Goal: Task Accomplishment & Management: Manage account settings

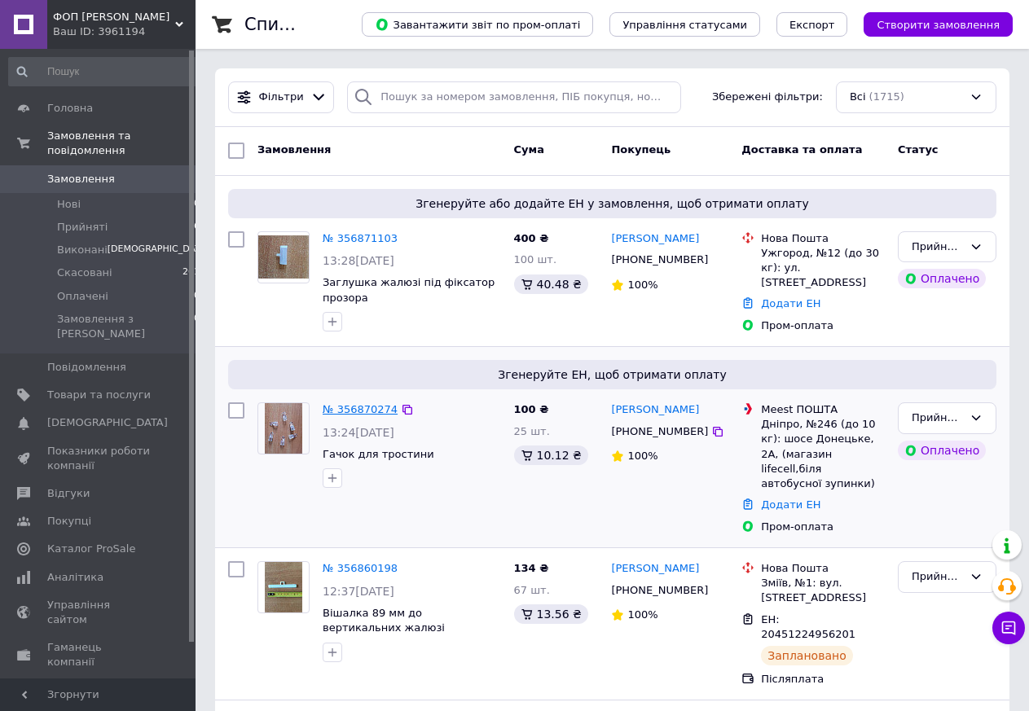
click at [354, 406] on link "№ 356870274" at bounding box center [360, 409] width 75 height 12
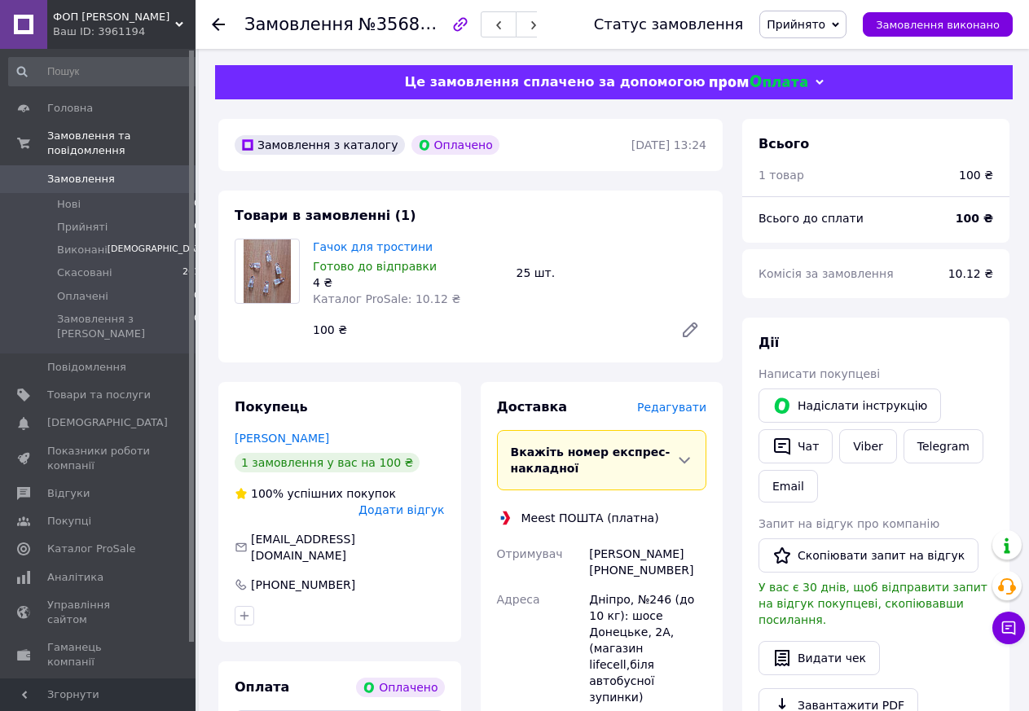
click at [675, 408] on span "Редагувати" at bounding box center [671, 407] width 69 height 13
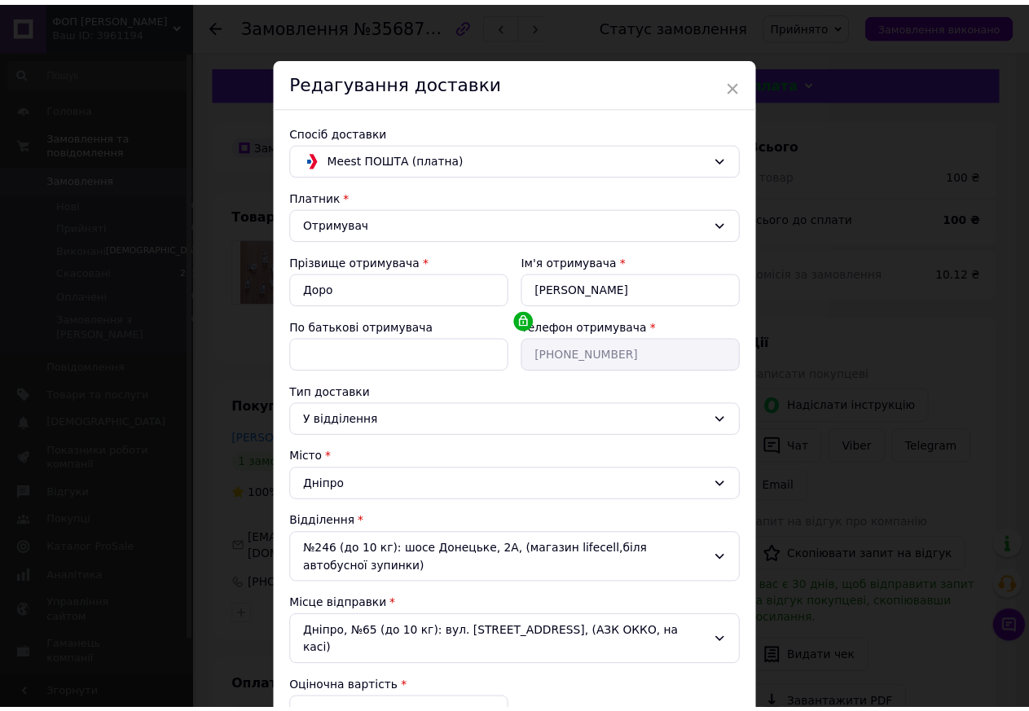
scroll to position [202, 0]
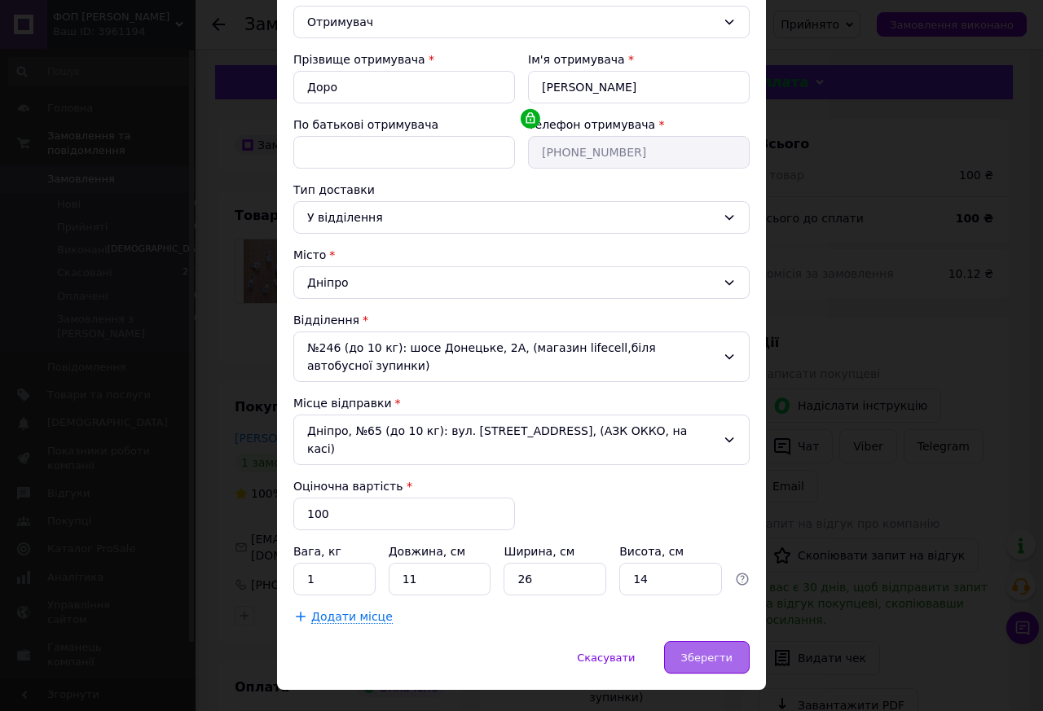
click at [710, 641] on div "Зберегти" at bounding box center [707, 657] width 86 height 33
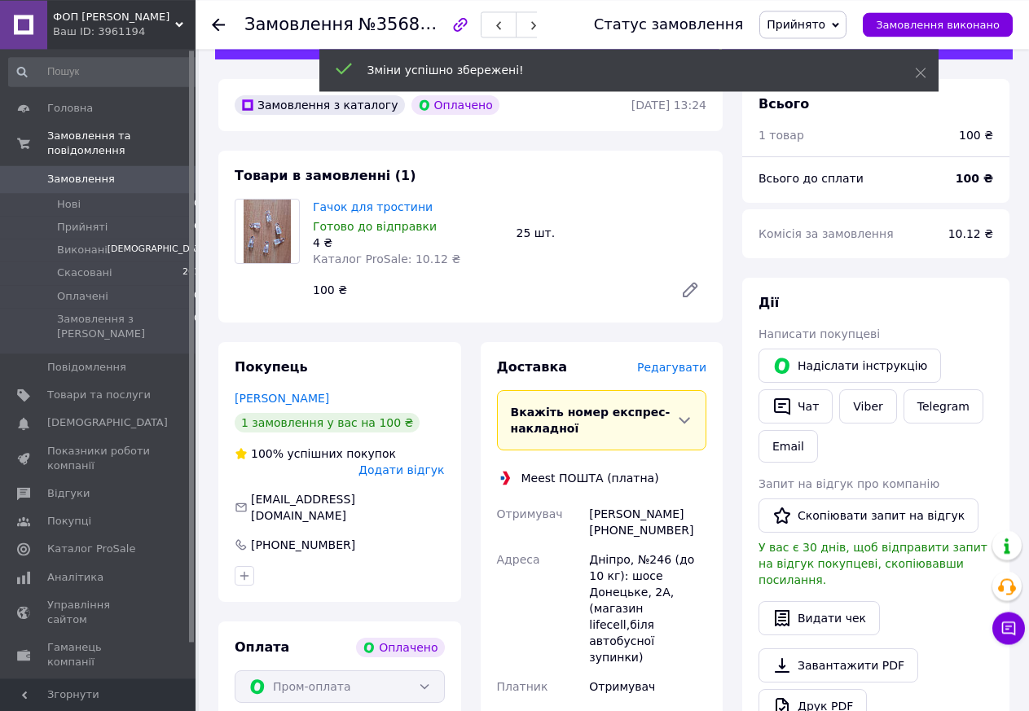
scroll to position [249, 0]
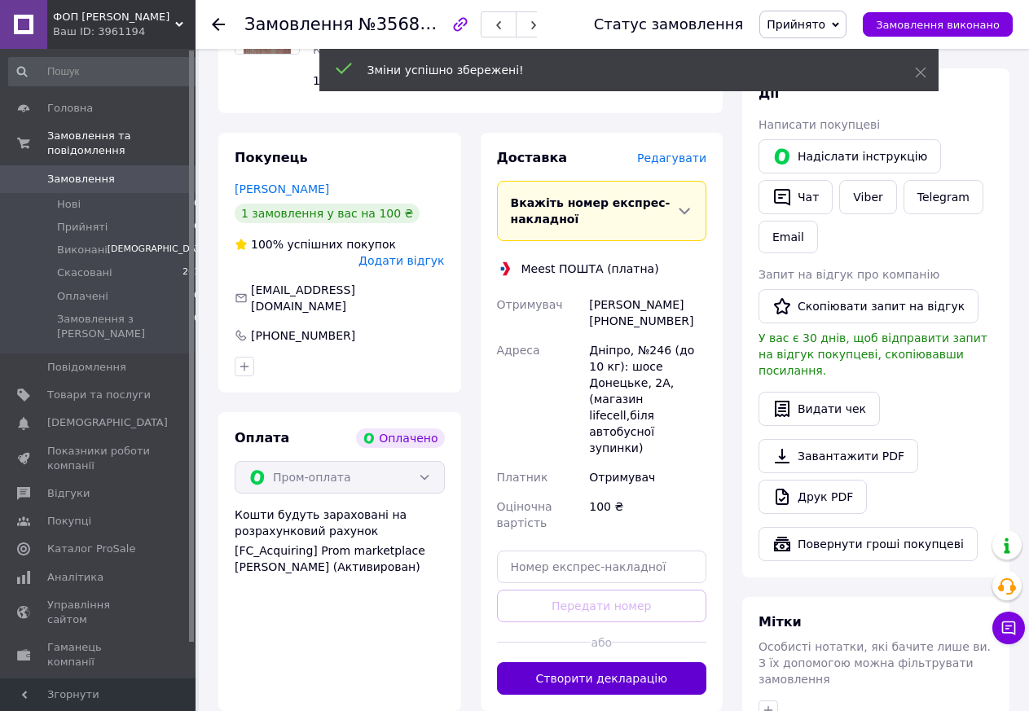
click at [618, 662] on button "Створити декларацію" at bounding box center [602, 678] width 210 height 33
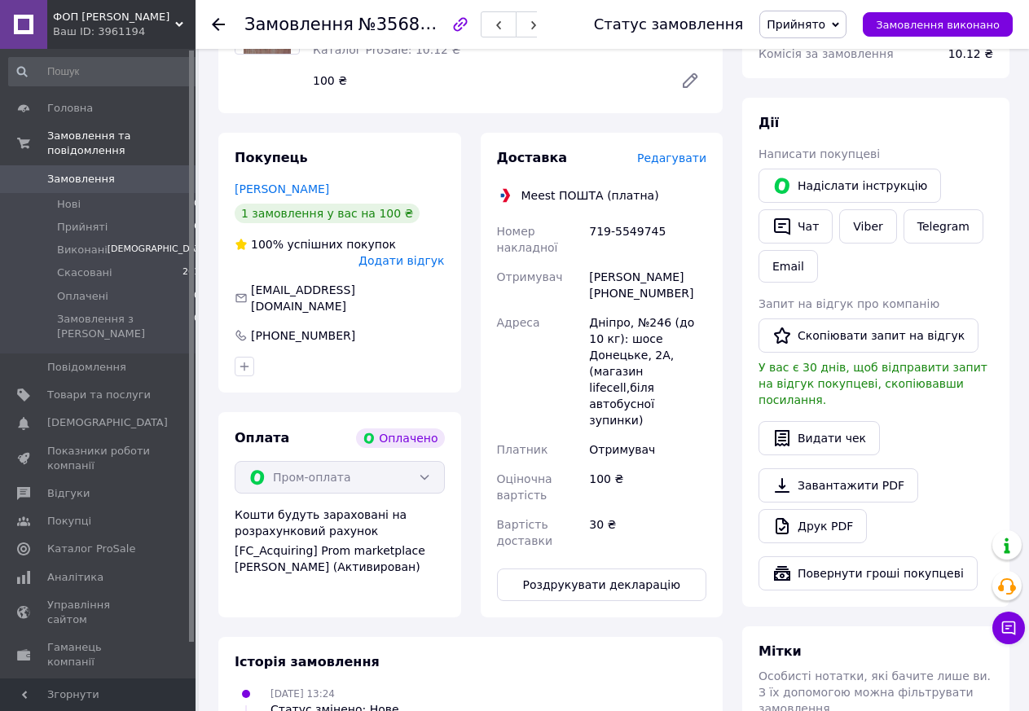
click at [213, 20] on icon at bounding box center [218, 24] width 13 height 13
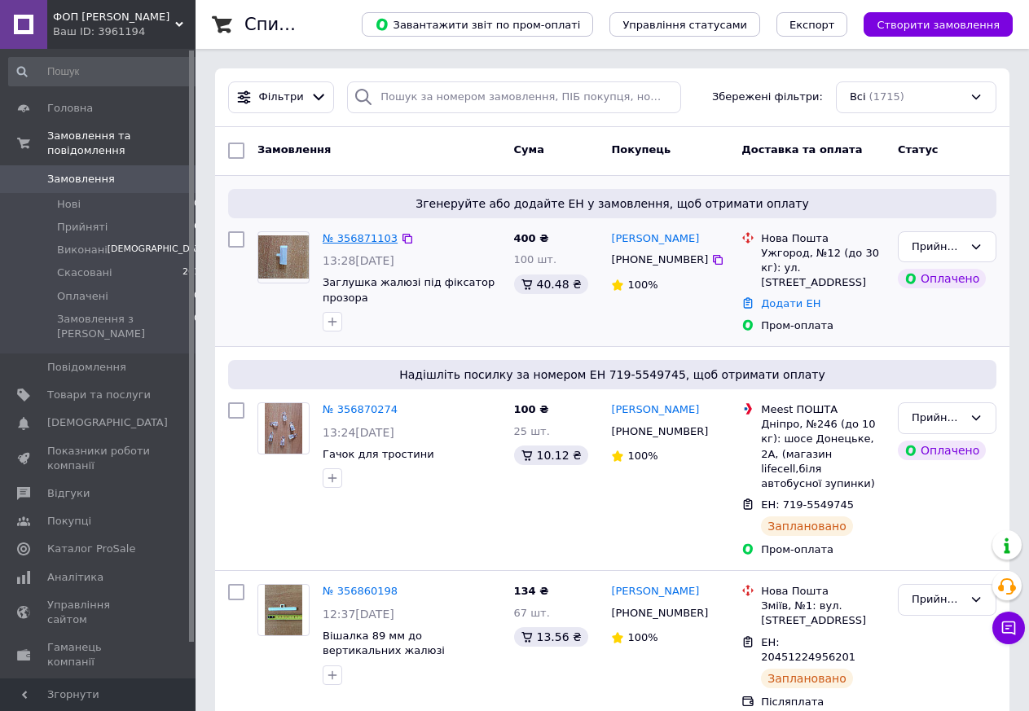
click at [369, 237] on link "№ 356871103" at bounding box center [360, 238] width 75 height 12
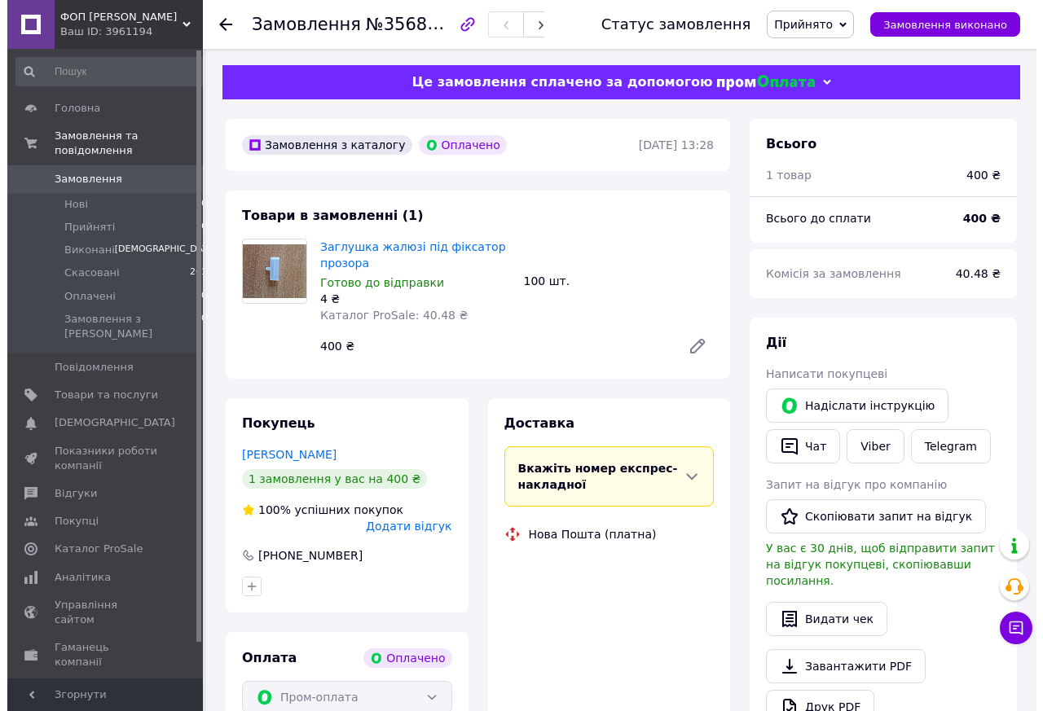
scroll to position [332, 0]
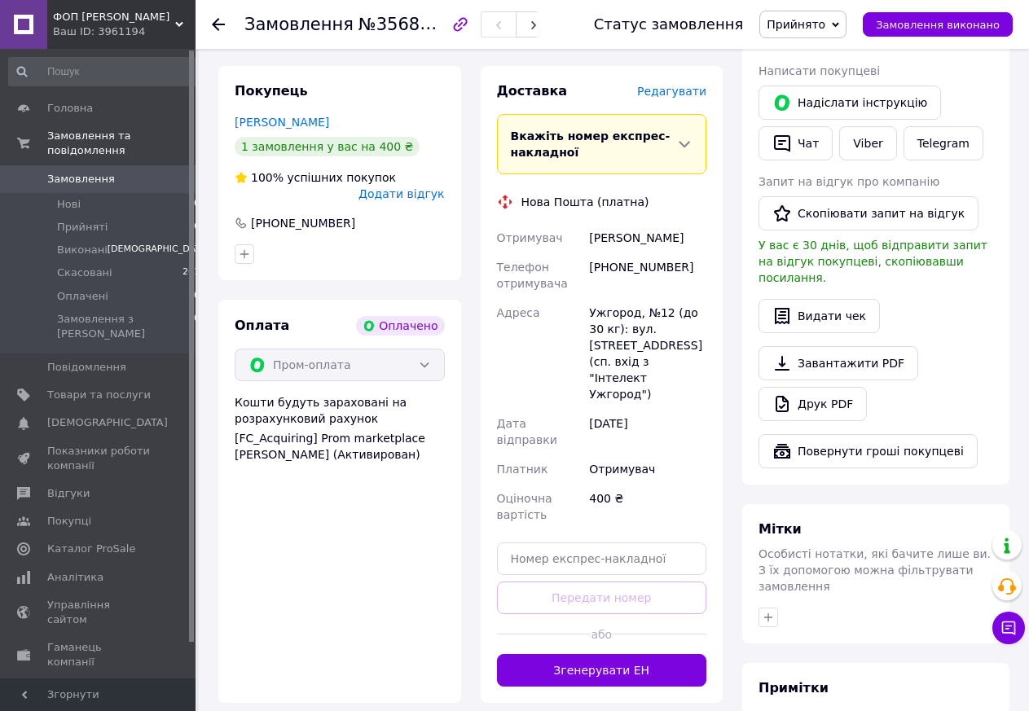
click at [680, 97] on span "Редагувати" at bounding box center [671, 91] width 69 height 13
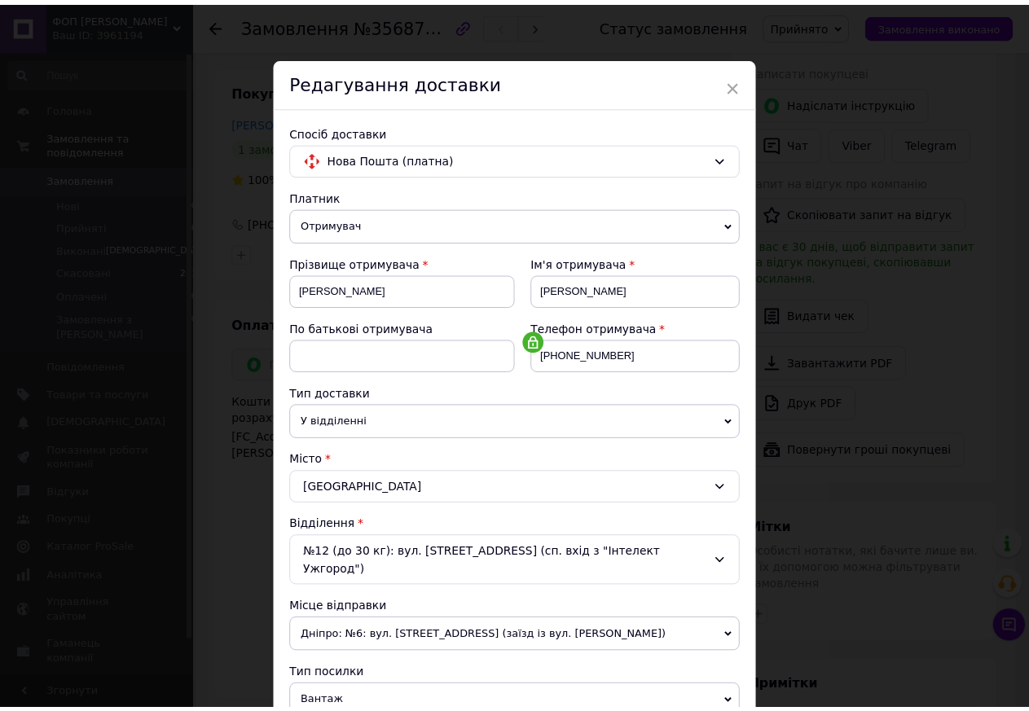
scroll to position [371, 0]
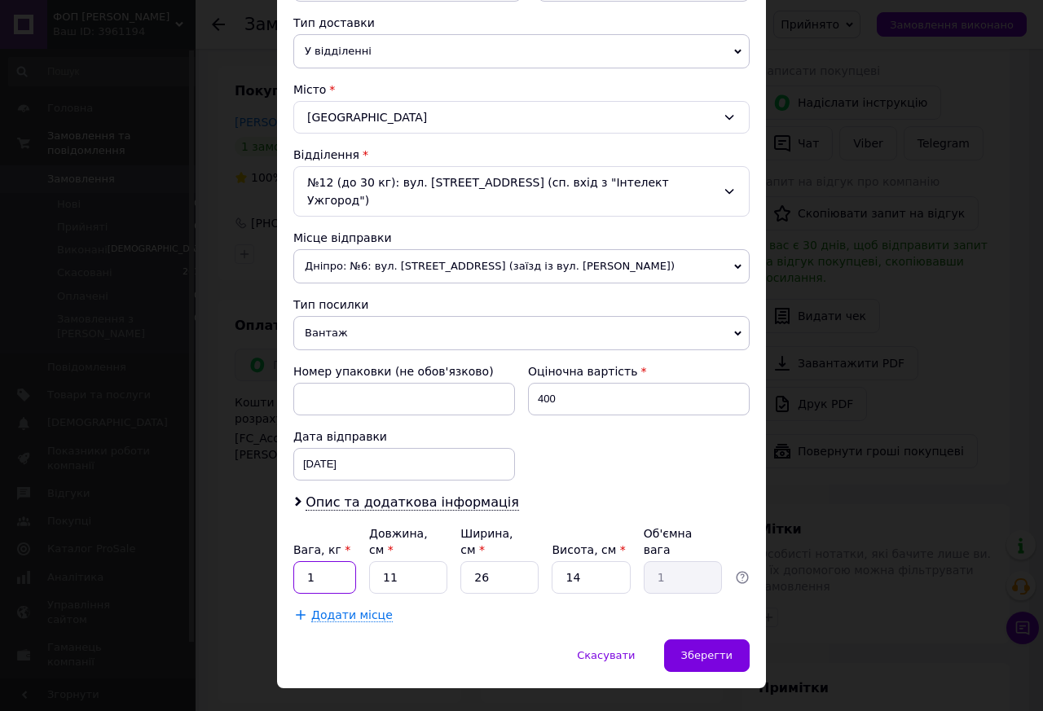
drag, startPoint x: 311, startPoint y: 551, endPoint x: 250, endPoint y: 556, distance: 61.3
click at [293, 561] on input "1" at bounding box center [324, 577] width 63 height 33
type input "0.5"
drag, startPoint x: 418, startPoint y: 535, endPoint x: 310, endPoint y: 554, distance: 110.1
click at [369, 561] on input "11" at bounding box center [408, 577] width 78 height 33
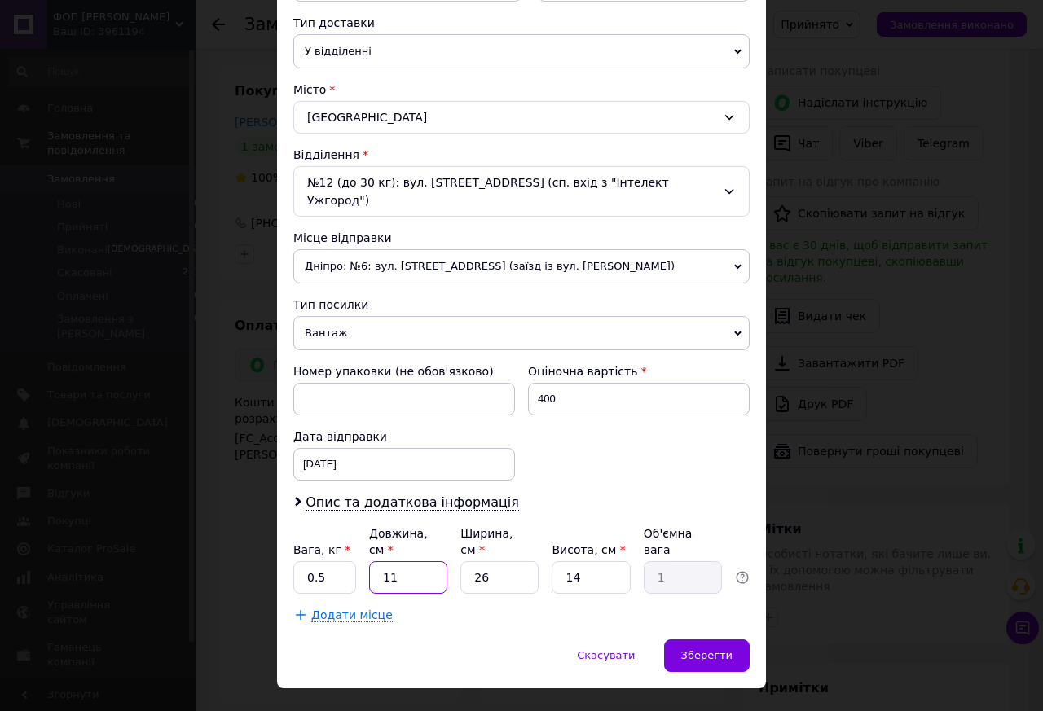
type input "1"
type input "0.1"
type input "15"
type input "1.37"
type input "15"
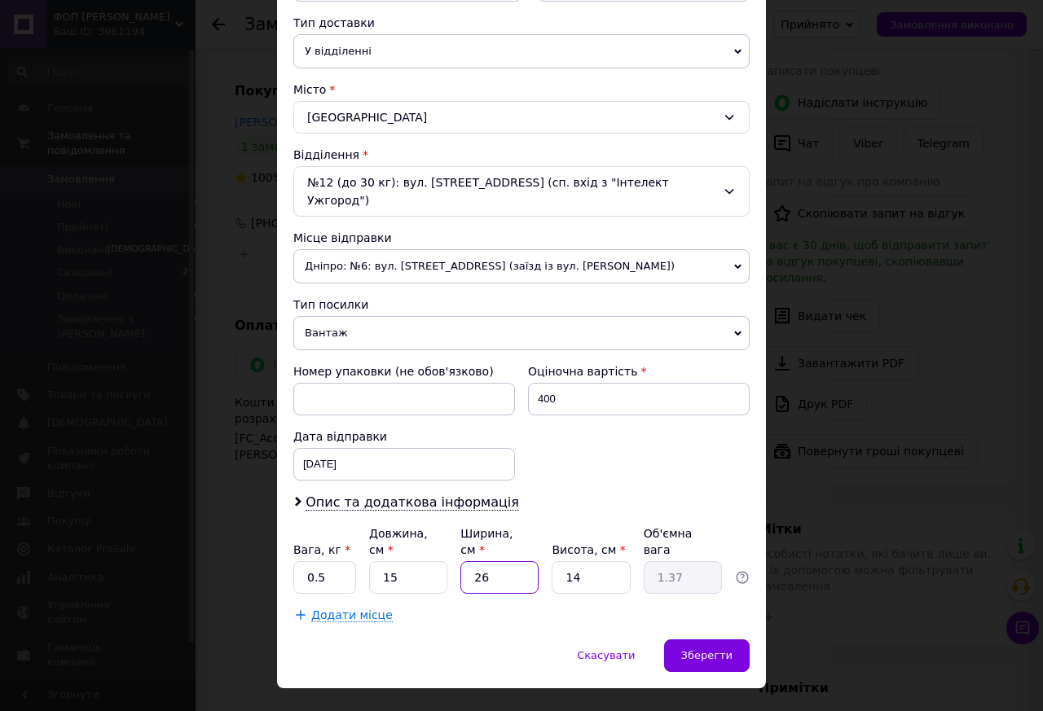
type input "1"
type input "0.1"
type input "10"
type input "0.53"
type input "10"
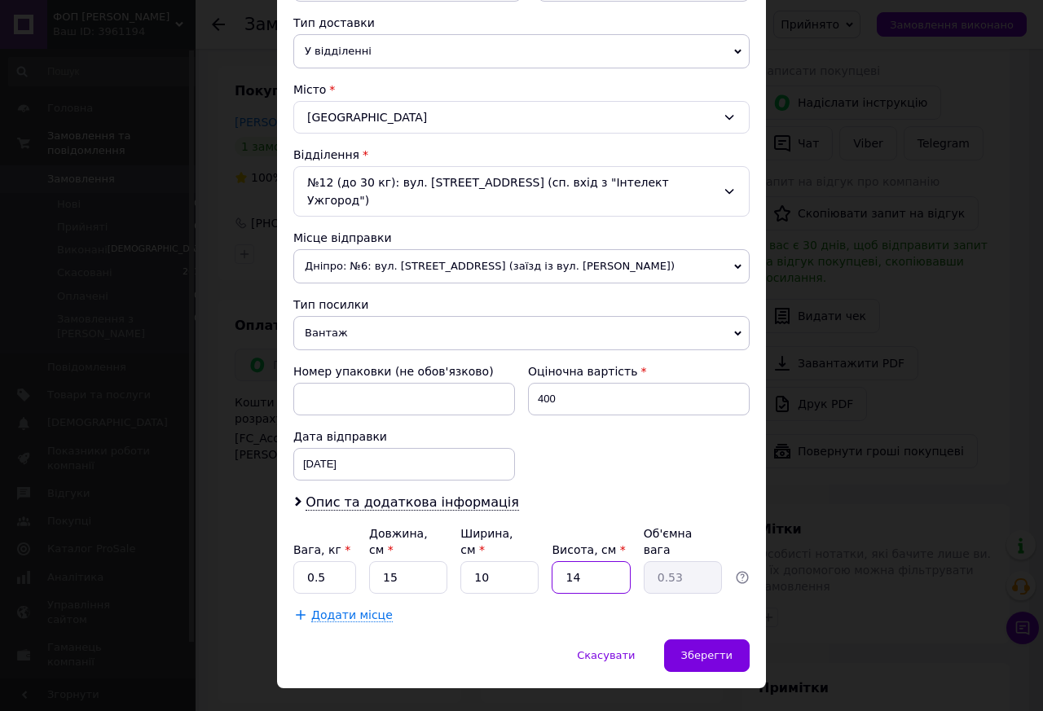
type input "1"
type input "0.1"
type input "10"
type input "0.38"
type input "10"
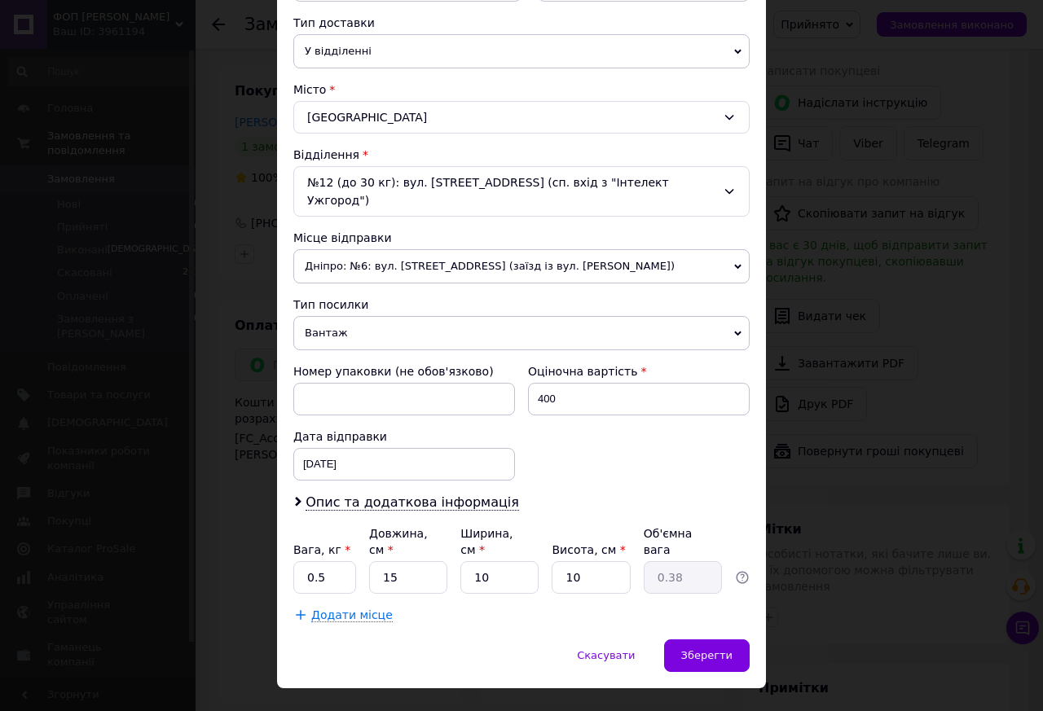
click at [486, 640] on div "Скасувати   Зберегти" at bounding box center [521, 664] width 489 height 49
click at [708, 649] on span "Зберегти" at bounding box center [706, 655] width 51 height 12
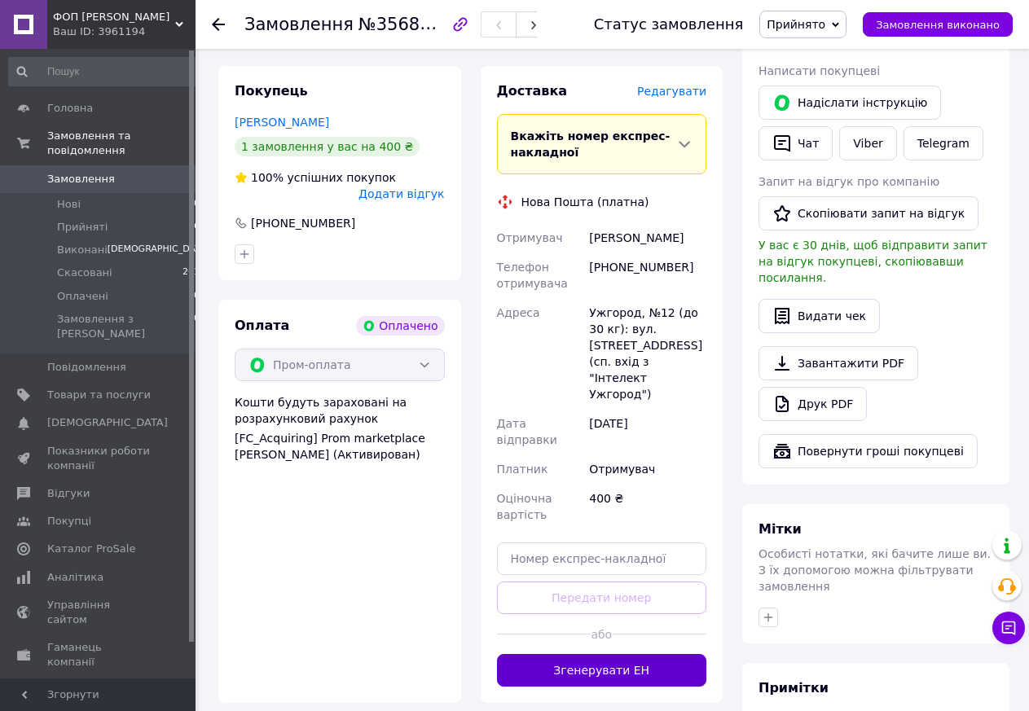
click at [590, 654] on button "Згенерувати ЕН" at bounding box center [602, 670] width 210 height 33
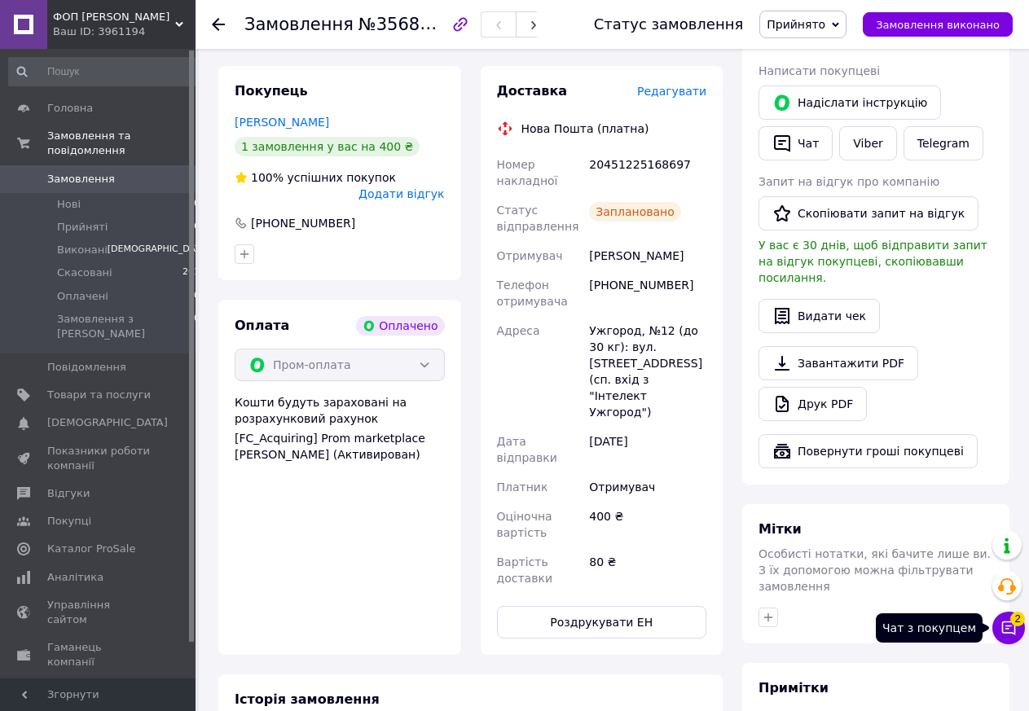
click at [1008, 627] on icon at bounding box center [1009, 628] width 16 height 16
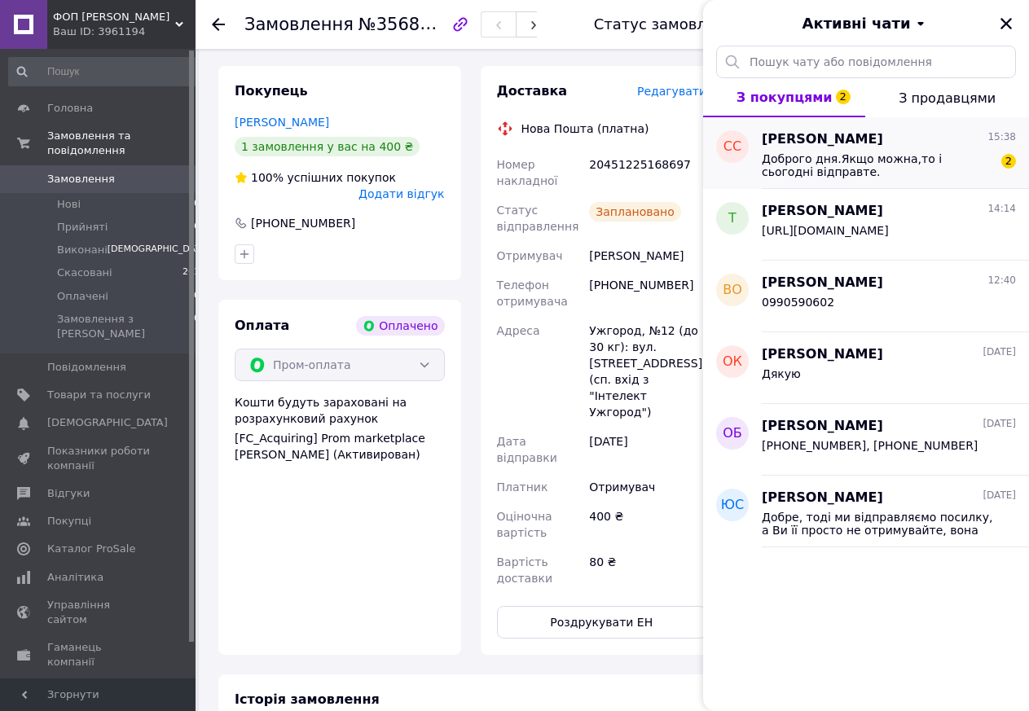
click at [872, 157] on span "Доброго дня.Якщо можна,то і сьогодні відправте." at bounding box center [877, 165] width 231 height 26
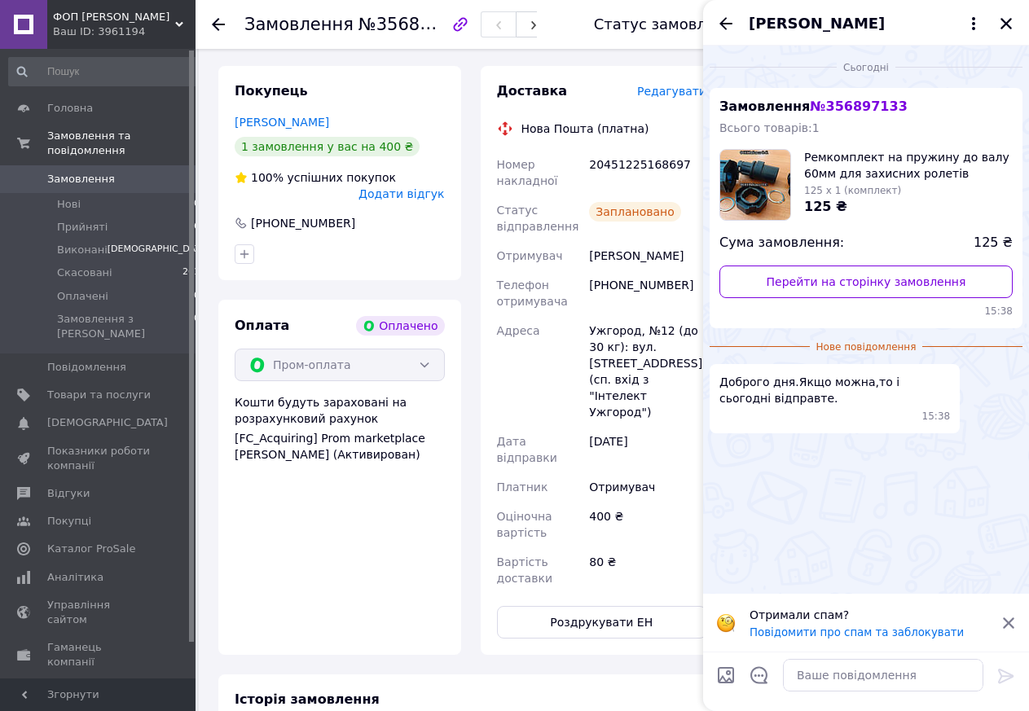
click at [219, 20] on icon at bounding box center [218, 24] width 13 height 13
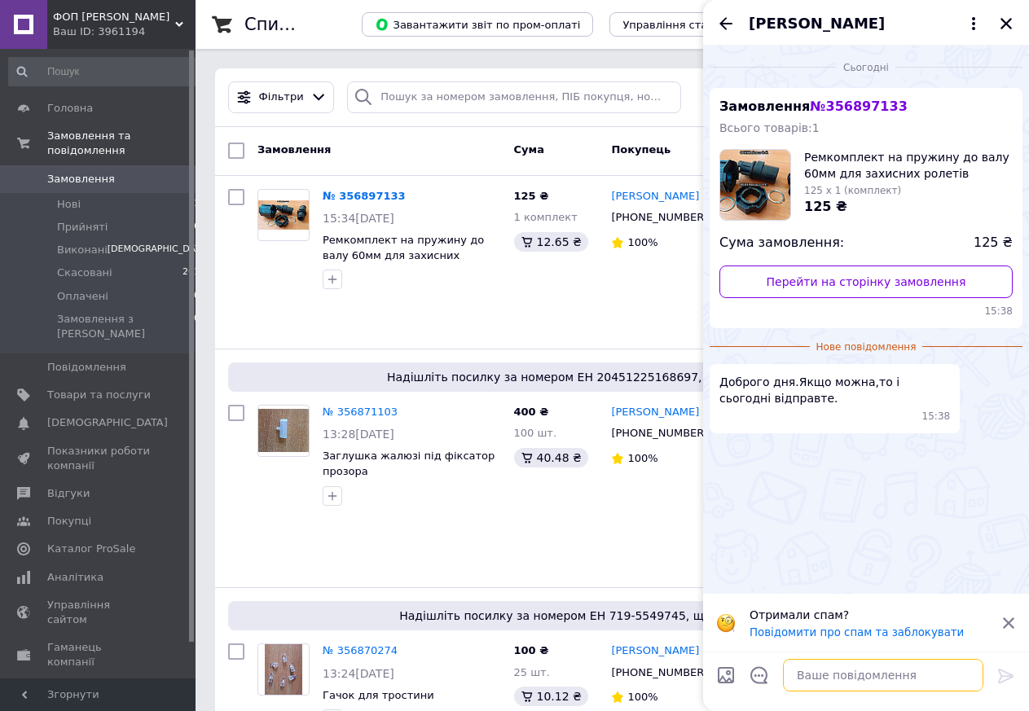
click at [833, 677] on textarea at bounding box center [883, 675] width 200 height 33
type textarea "Доброго дня. Добре."
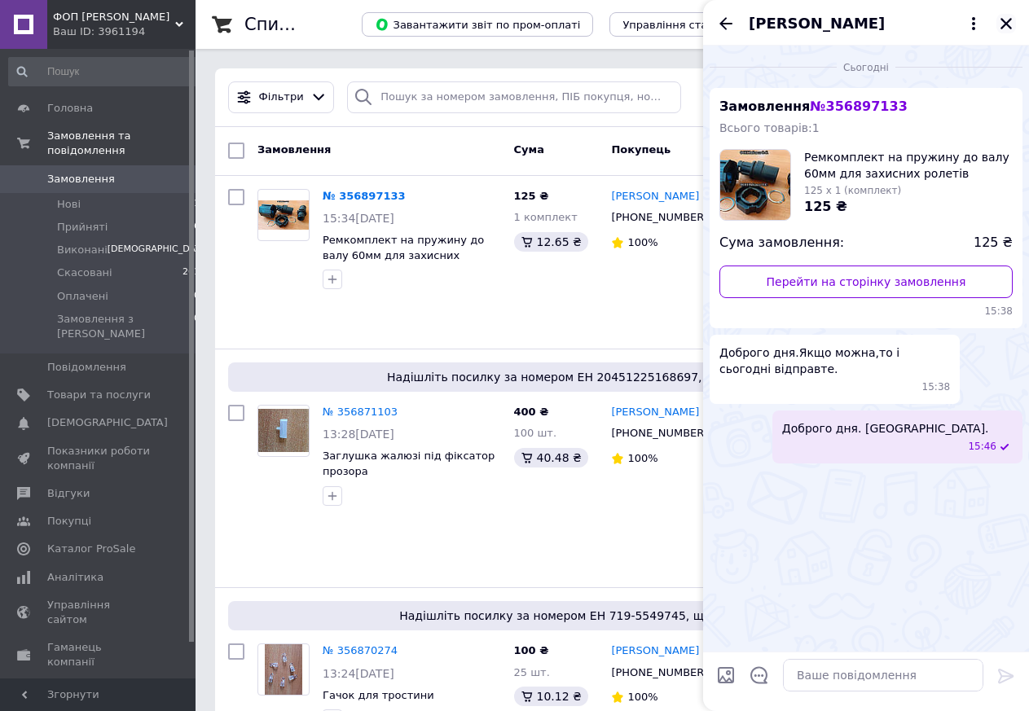
click at [1008, 17] on icon "Закрити" at bounding box center [1006, 23] width 15 height 15
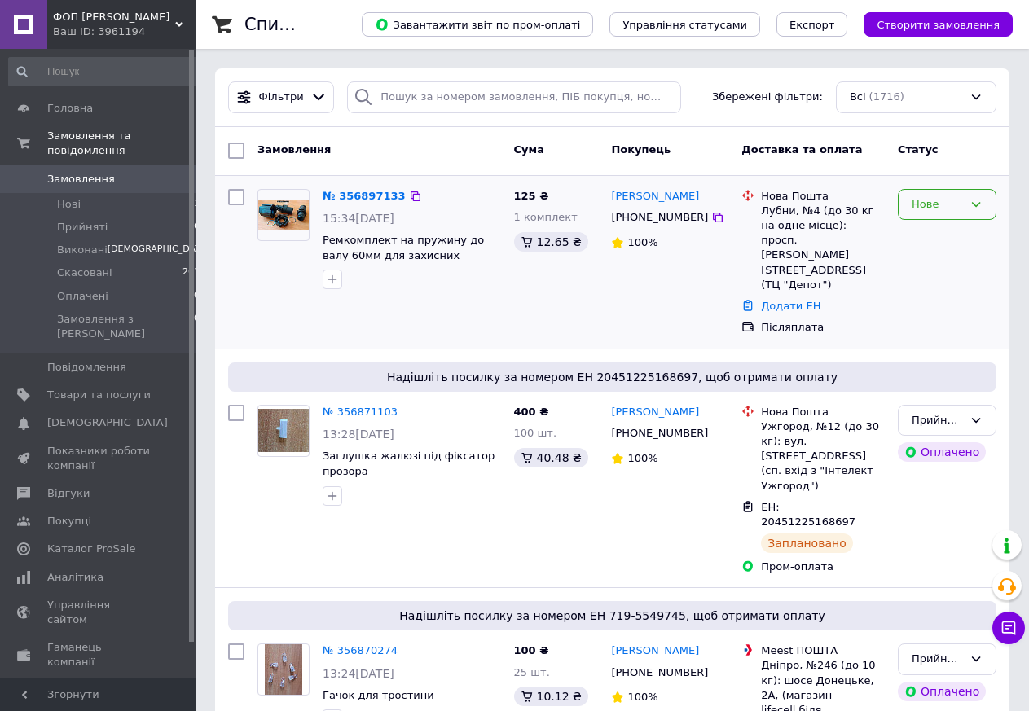
click at [965, 194] on div "Нове" at bounding box center [947, 205] width 99 height 32
click at [950, 240] on li "Прийнято" at bounding box center [947, 238] width 97 height 30
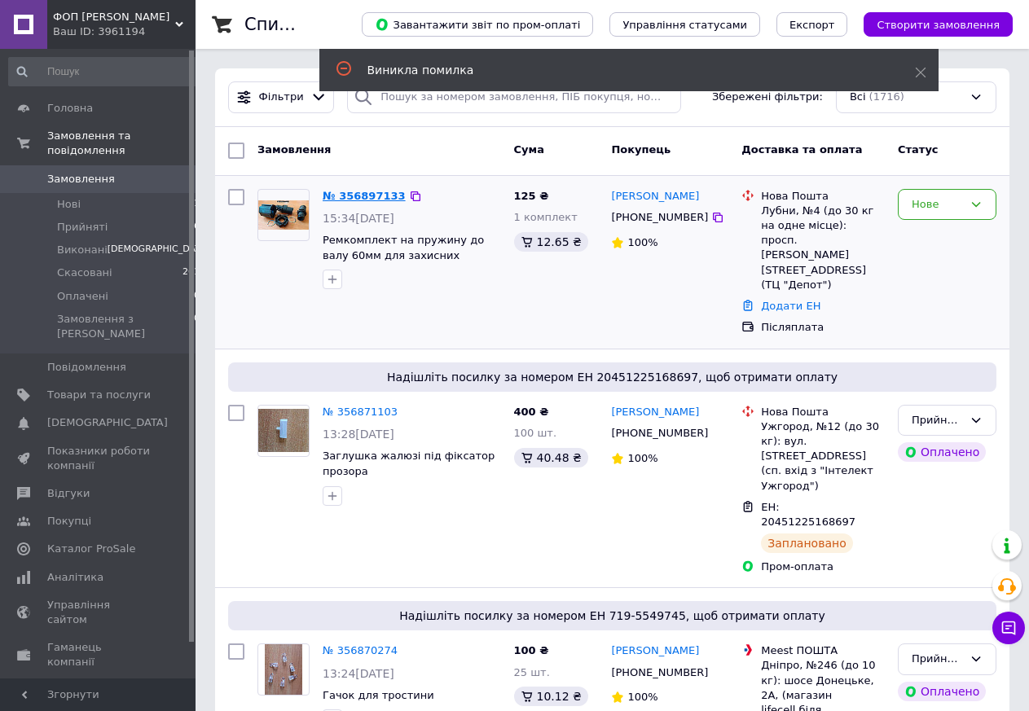
click at [350, 198] on link "№ 356897133" at bounding box center [364, 196] width 83 height 12
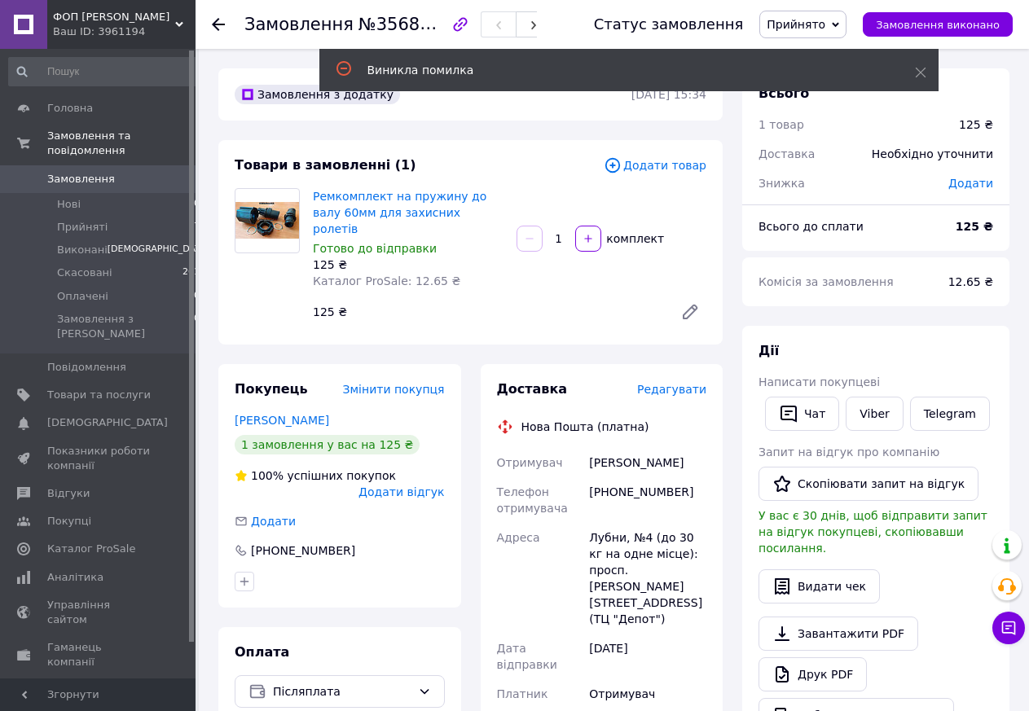
click at [825, 20] on span "Прийнято" at bounding box center [796, 24] width 59 height 13
click at [513, 132] on div "Замовлення з додатку 12.08.2025 | 15:34 Товари в замовленні (1) Додати товар Ре…" at bounding box center [471, 652] width 524 height 1168
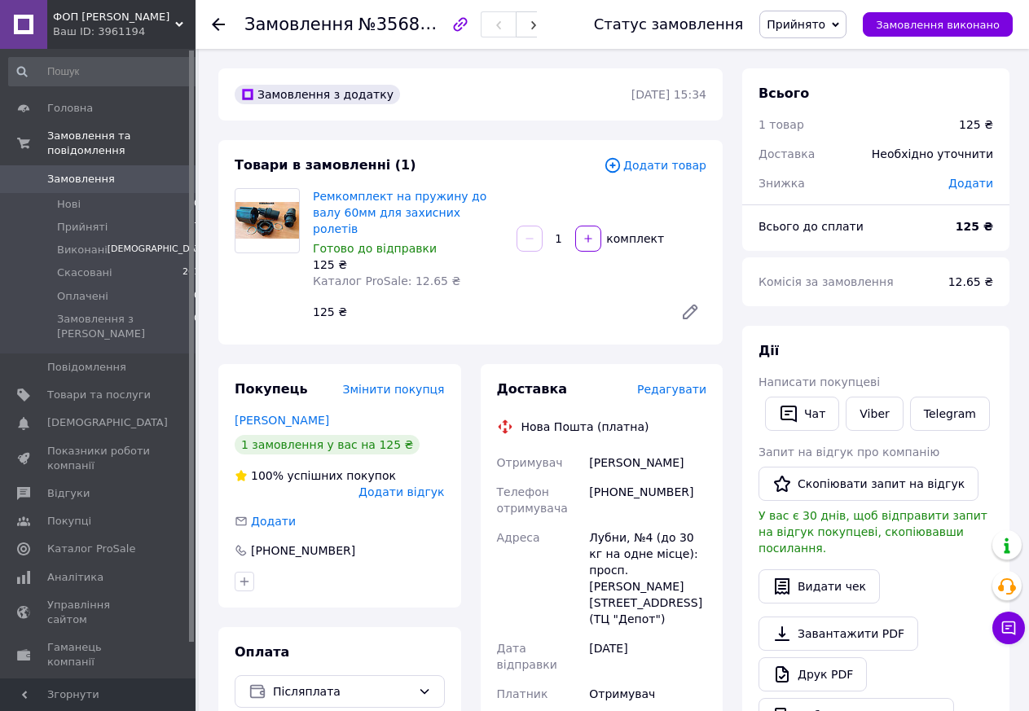
click at [221, 24] on use at bounding box center [218, 24] width 13 height 13
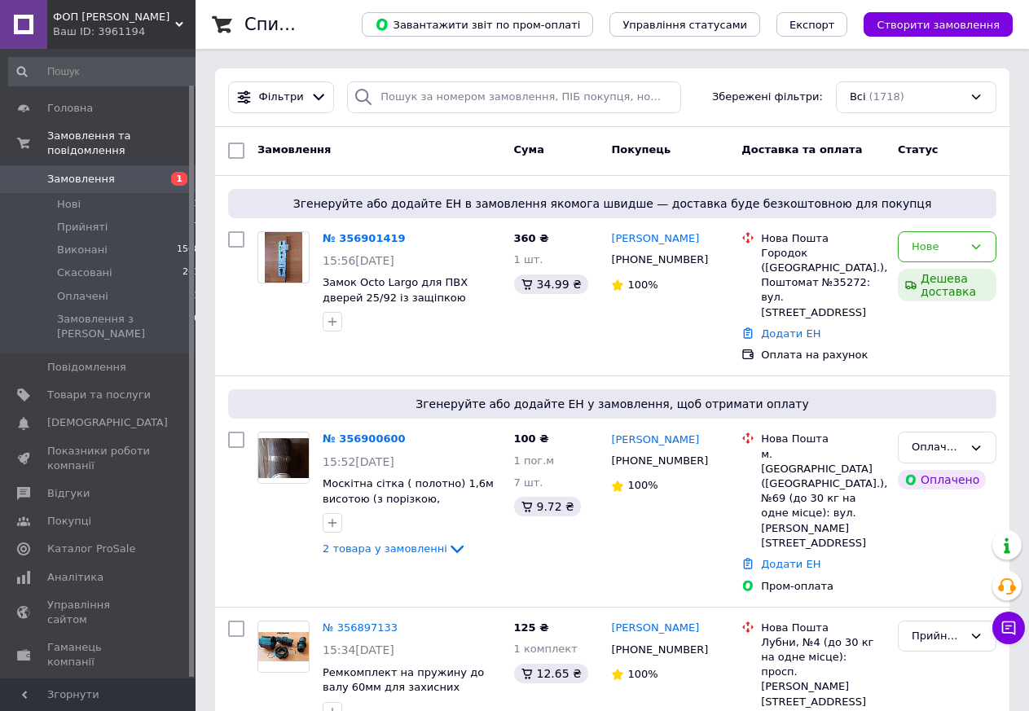
scroll to position [37, 0]
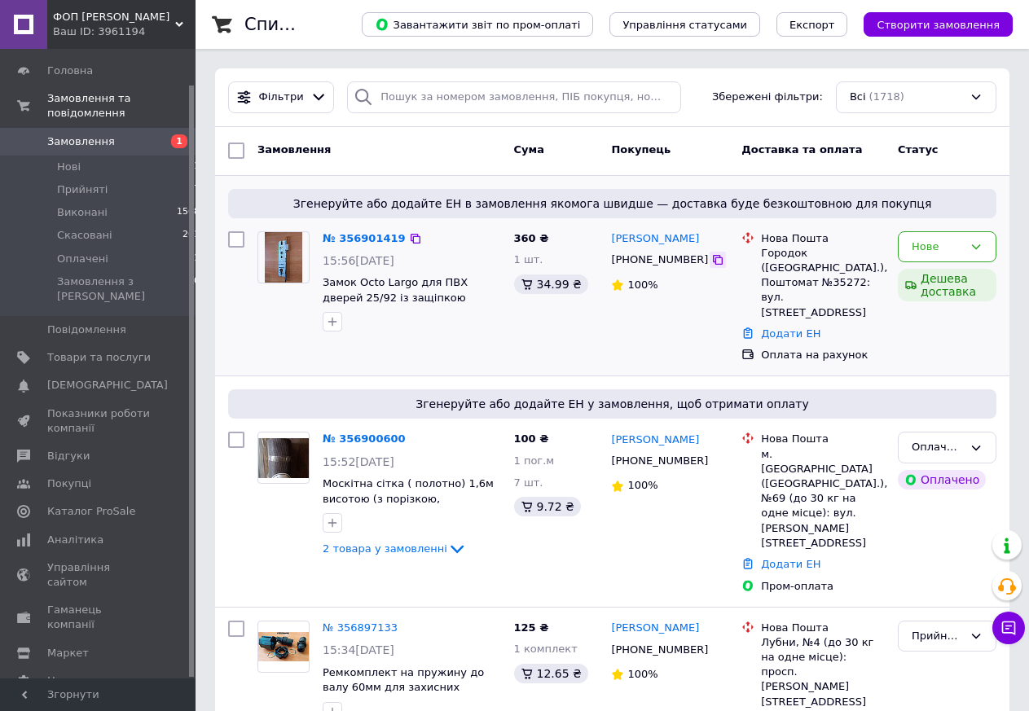
click at [711, 258] on icon at bounding box center [717, 259] width 13 height 13
click at [372, 543] on span "2 товара у замовленні" at bounding box center [385, 549] width 125 height 12
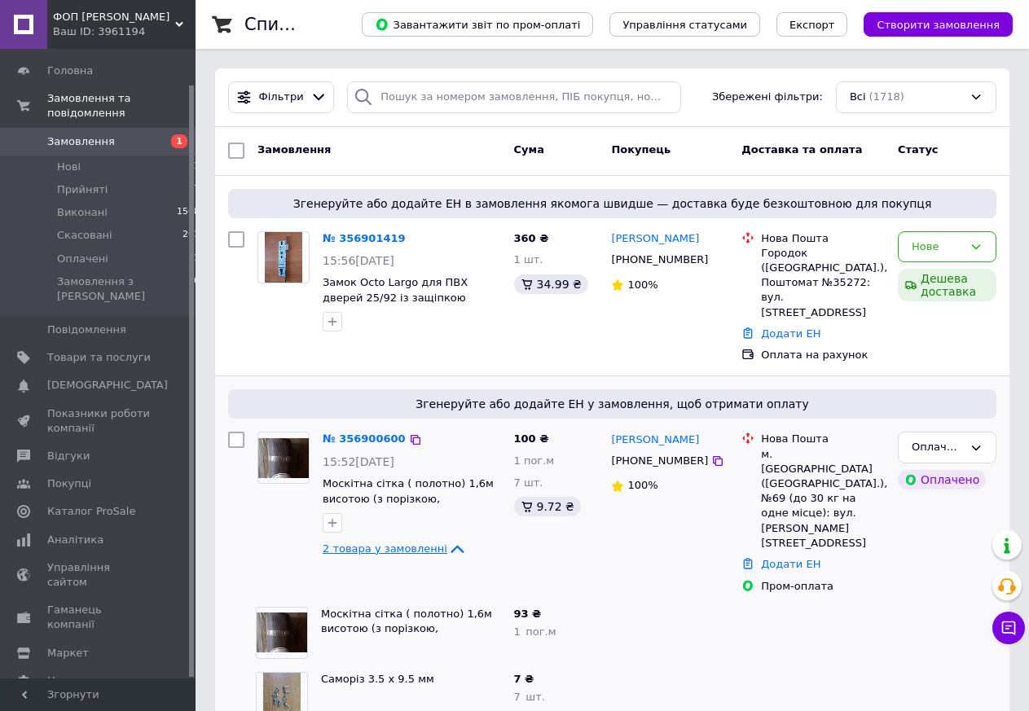
click at [372, 543] on span "2 товара у замовленні" at bounding box center [385, 549] width 125 height 12
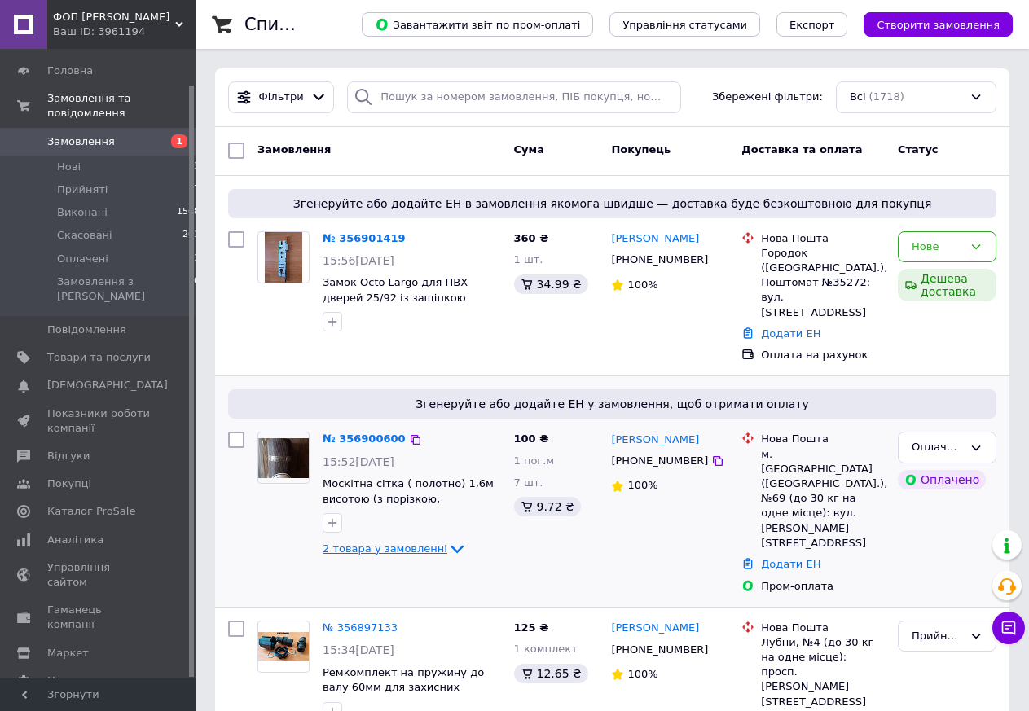
click at [372, 543] on span "2 товара у замовленні" at bounding box center [385, 549] width 125 height 12
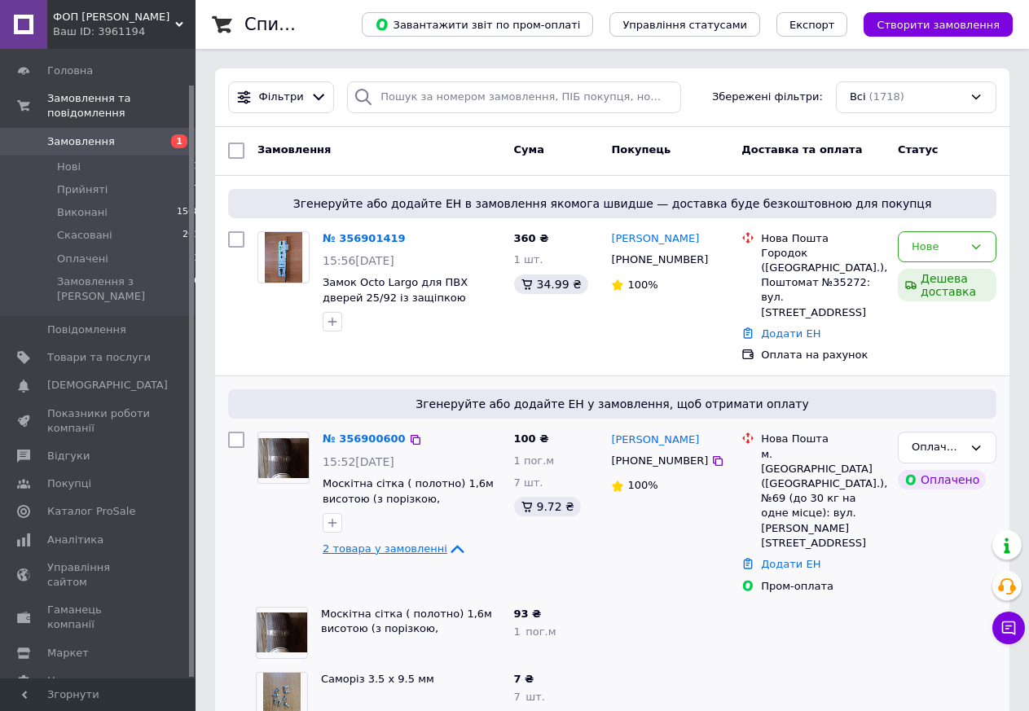
click at [372, 543] on span "2 товара у замовленні" at bounding box center [385, 549] width 125 height 12
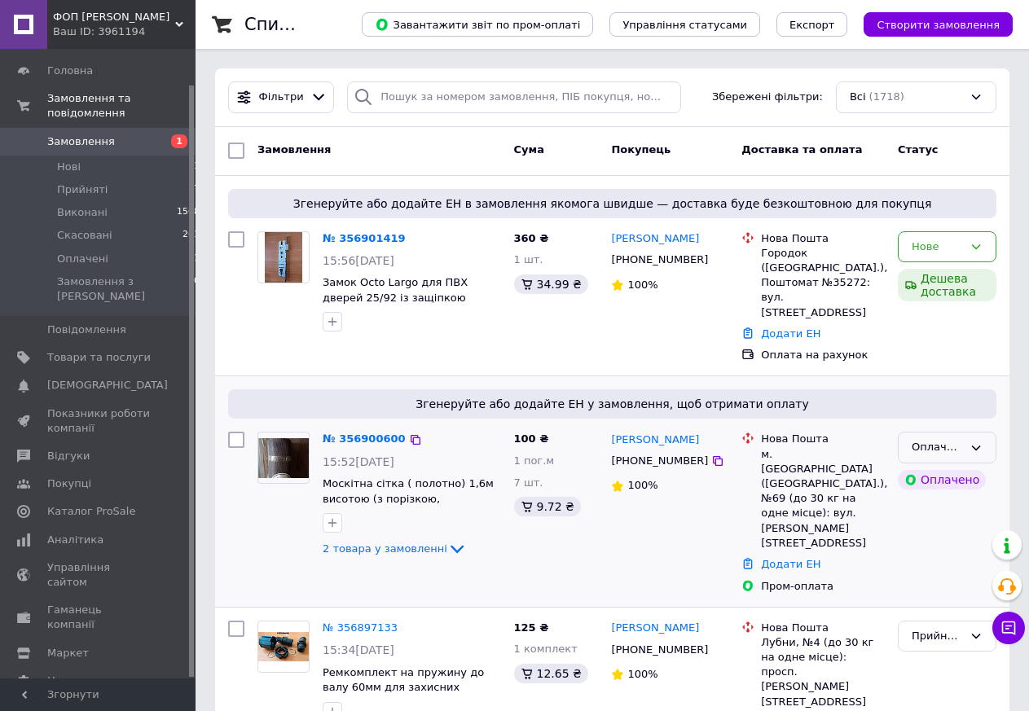
click at [972, 432] on div "Оплачено" at bounding box center [947, 448] width 99 height 32
click at [937, 469] on li "Прийнято" at bounding box center [947, 482] width 97 height 30
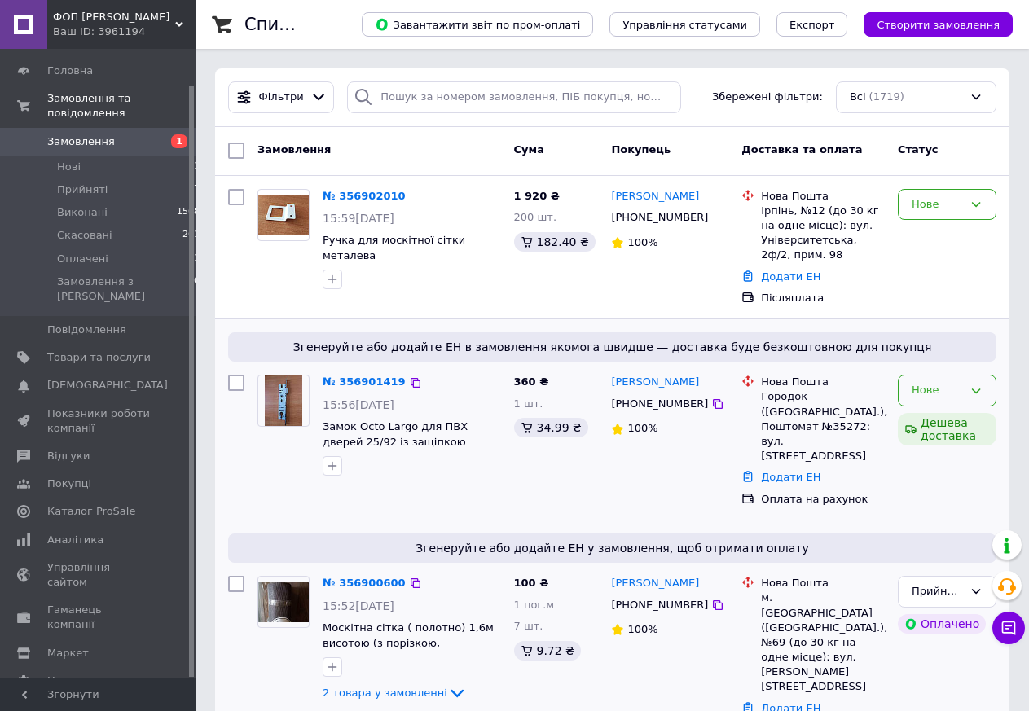
click at [986, 388] on div "Нове" at bounding box center [947, 391] width 99 height 32
click at [952, 426] on li "Прийнято" at bounding box center [947, 425] width 97 height 30
click at [979, 204] on icon at bounding box center [976, 204] width 9 height 5
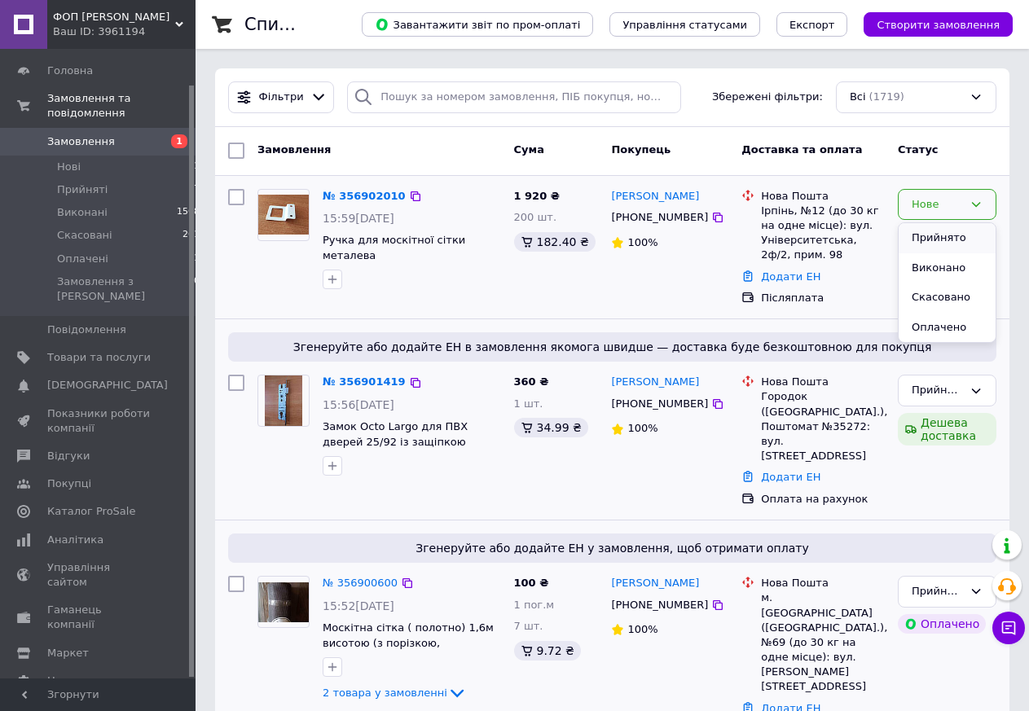
click at [941, 235] on li "Прийнято" at bounding box center [947, 238] width 97 height 30
click at [357, 199] on link "№ 356902010" at bounding box center [364, 196] width 83 height 12
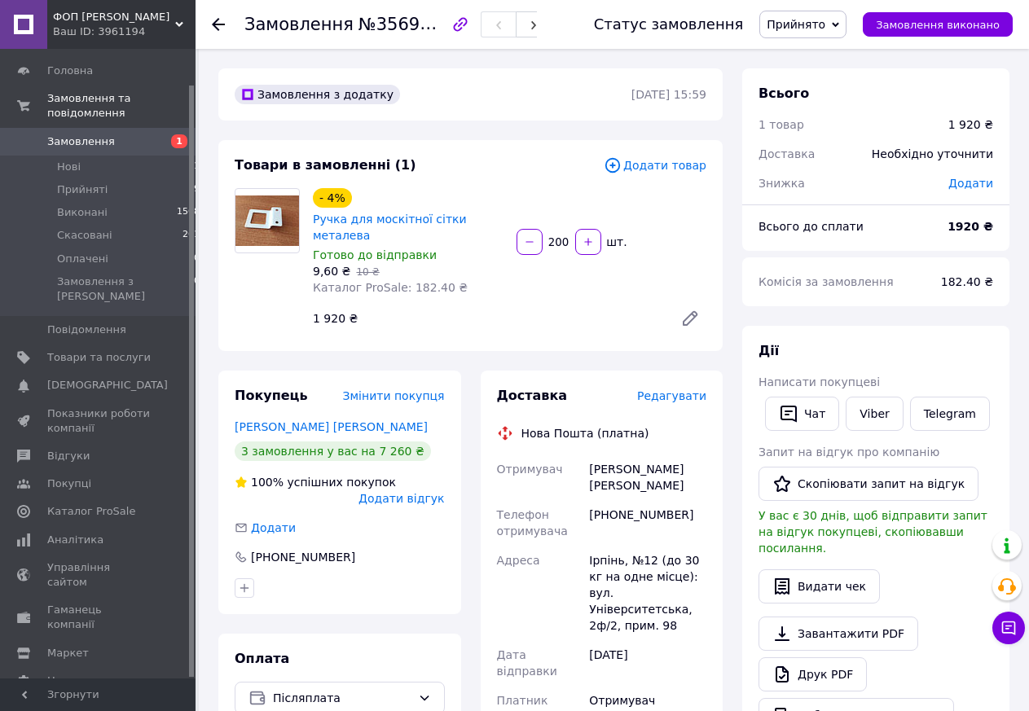
click at [221, 20] on icon at bounding box center [218, 24] width 13 height 13
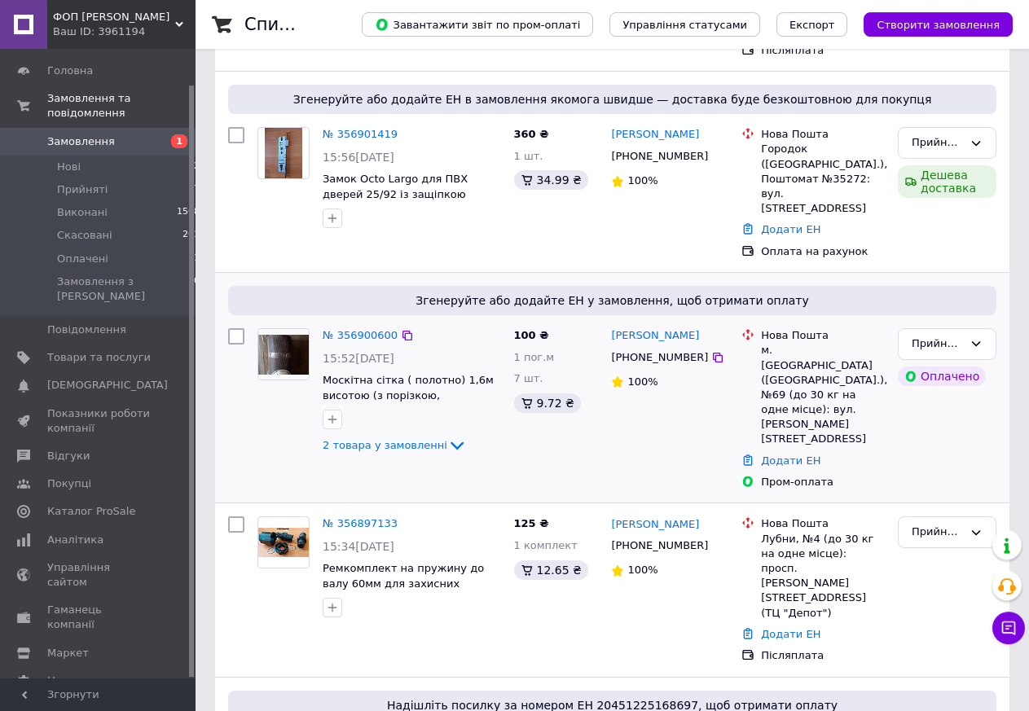
scroll to position [249, 0]
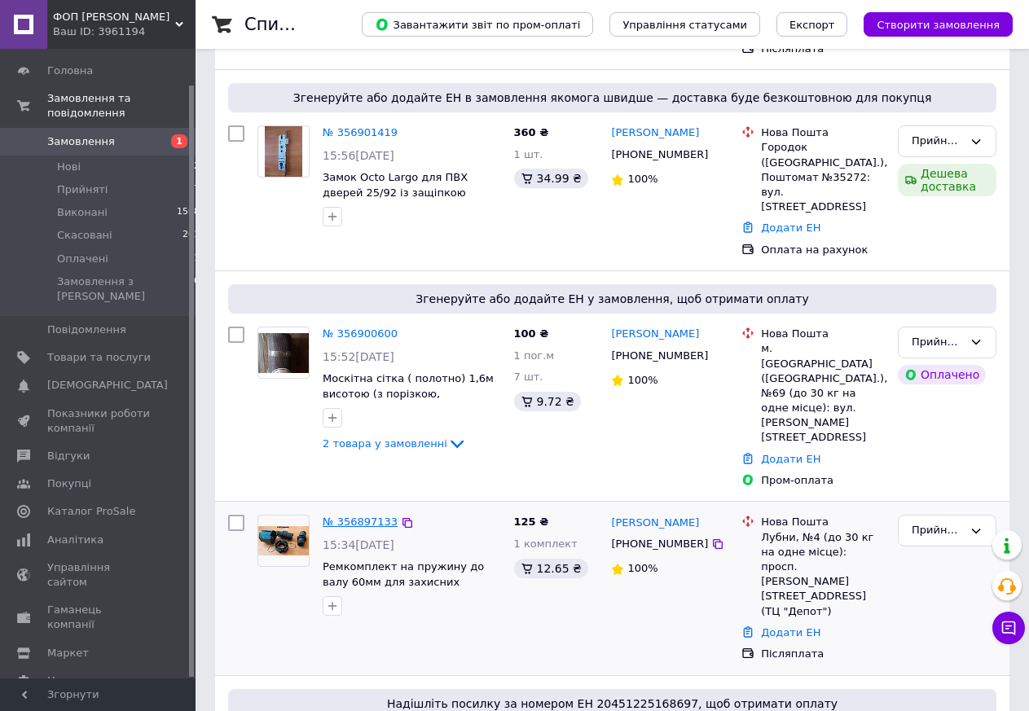
click at [358, 516] on link "№ 356897133" at bounding box center [360, 522] width 75 height 12
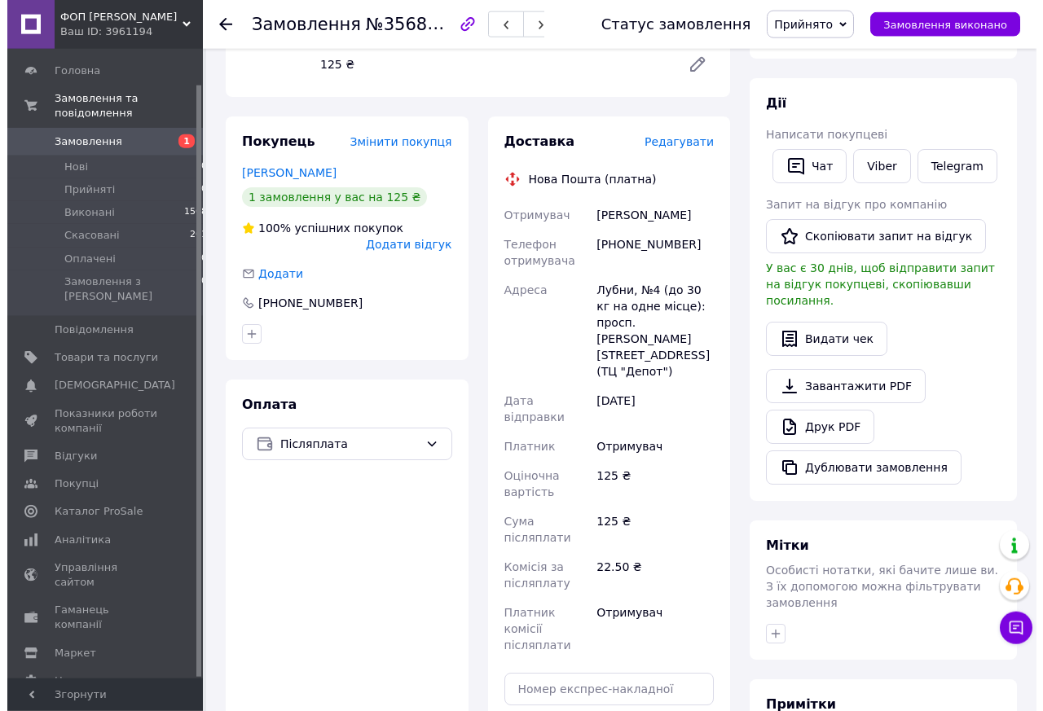
scroll to position [198, 0]
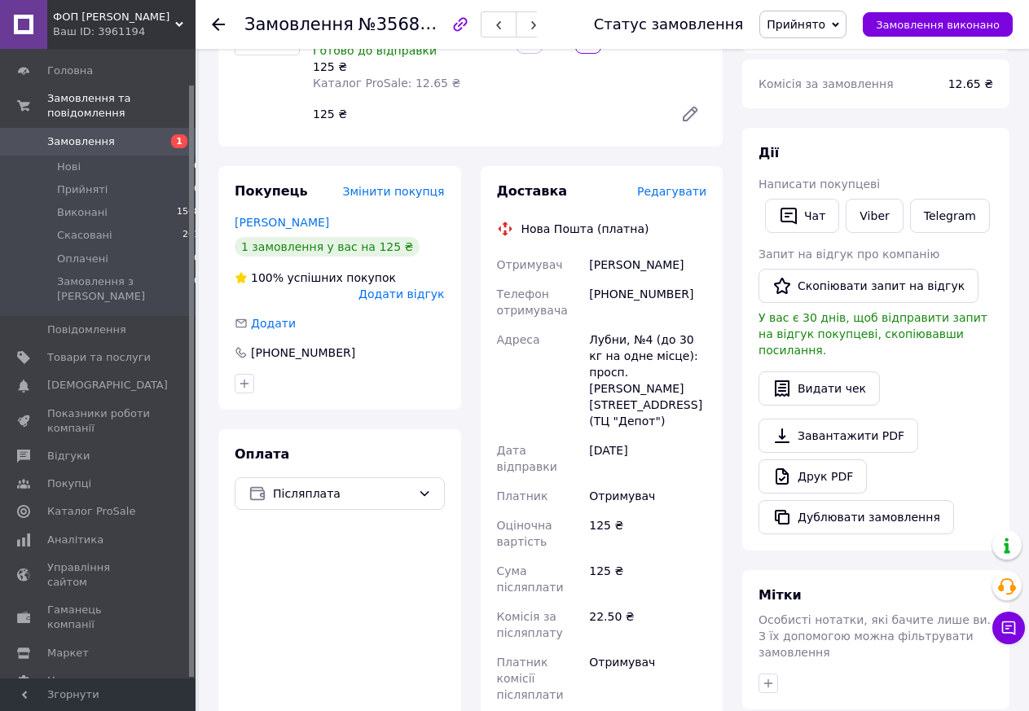
click at [674, 185] on span "Редагувати" at bounding box center [671, 191] width 69 height 13
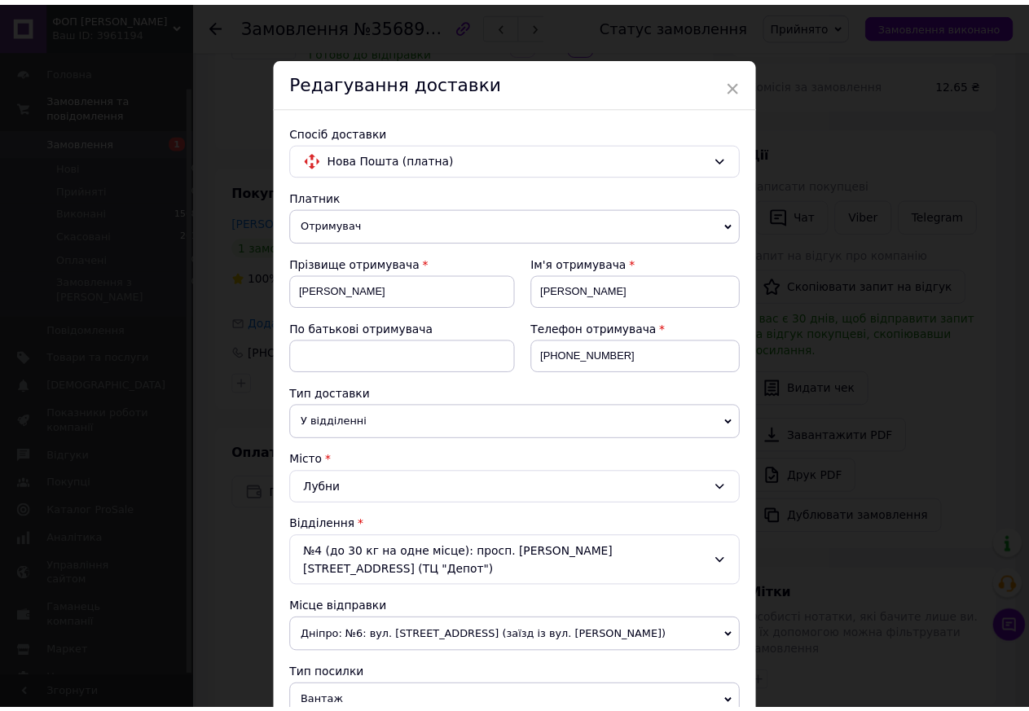
scroll to position [532, 0]
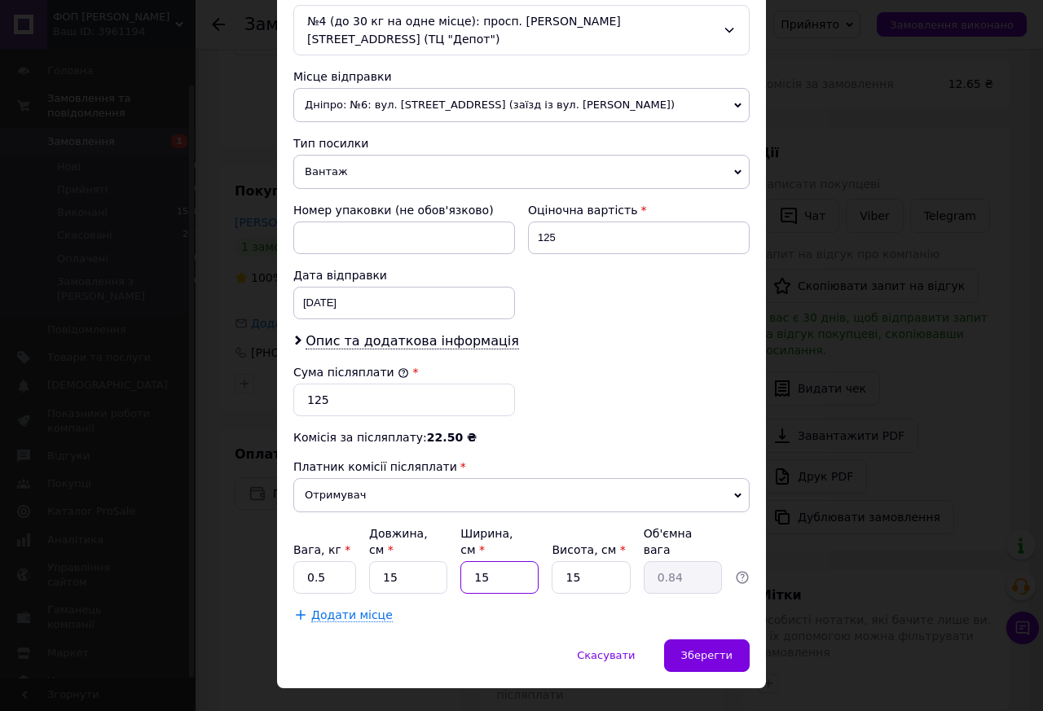
drag, startPoint x: 495, startPoint y: 548, endPoint x: 394, endPoint y: 557, distance: 101.4
click at [460, 561] on input "15" at bounding box center [499, 577] width 78 height 33
type input "1"
type input "0.1"
type input "10"
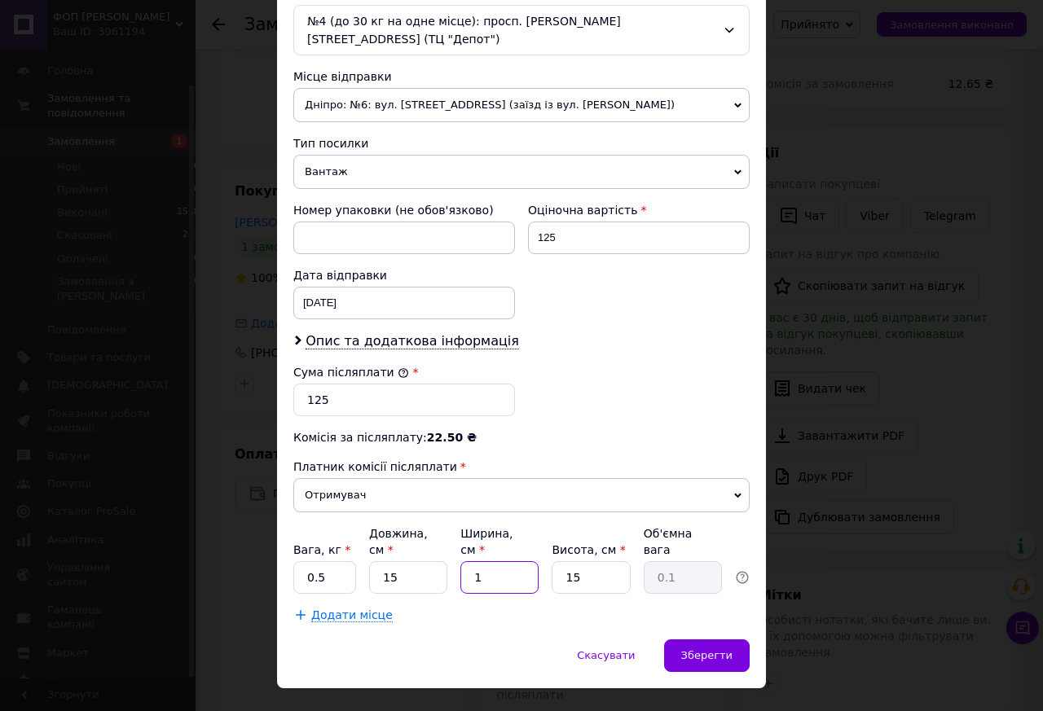
type input "0.56"
type input "10"
type input "1"
type input "0.1"
type input "10"
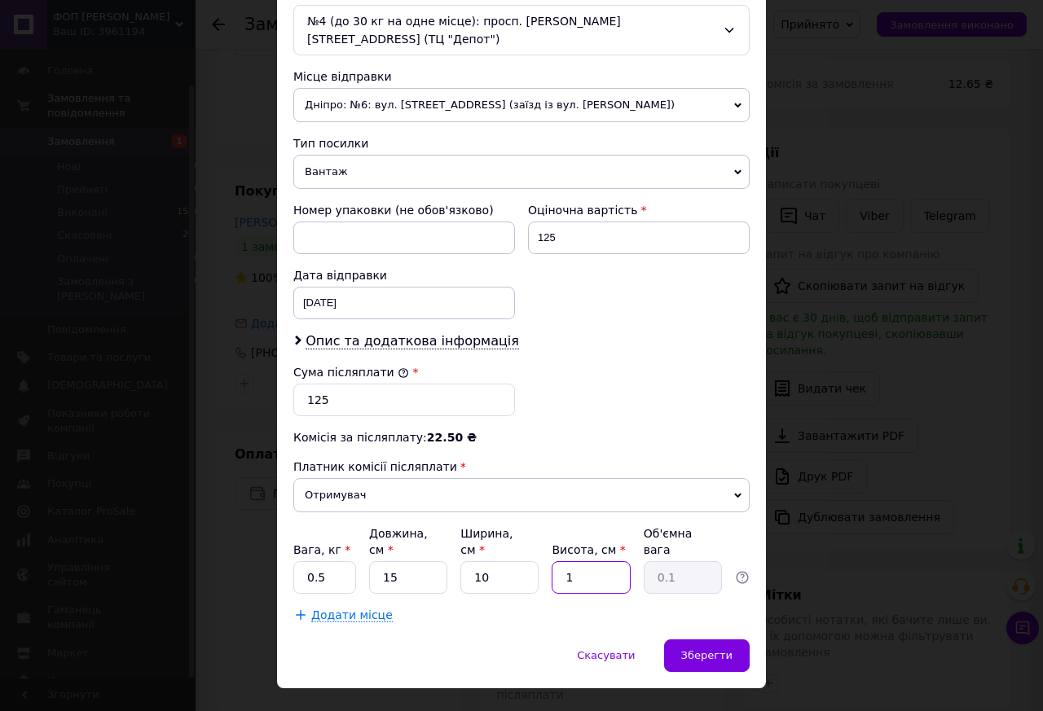
type input "0.38"
type input "10"
click at [743, 640] on div "Скасувати   Зберегти" at bounding box center [521, 664] width 489 height 49
click at [729, 640] on div "Зберегти" at bounding box center [707, 656] width 86 height 33
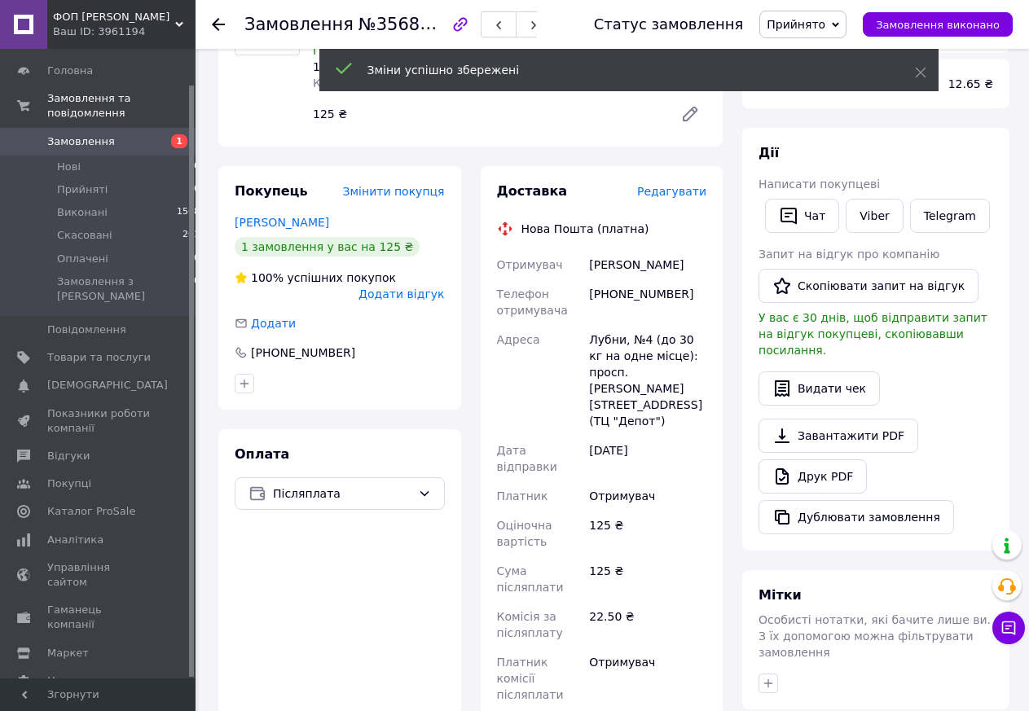
scroll to position [640, 0]
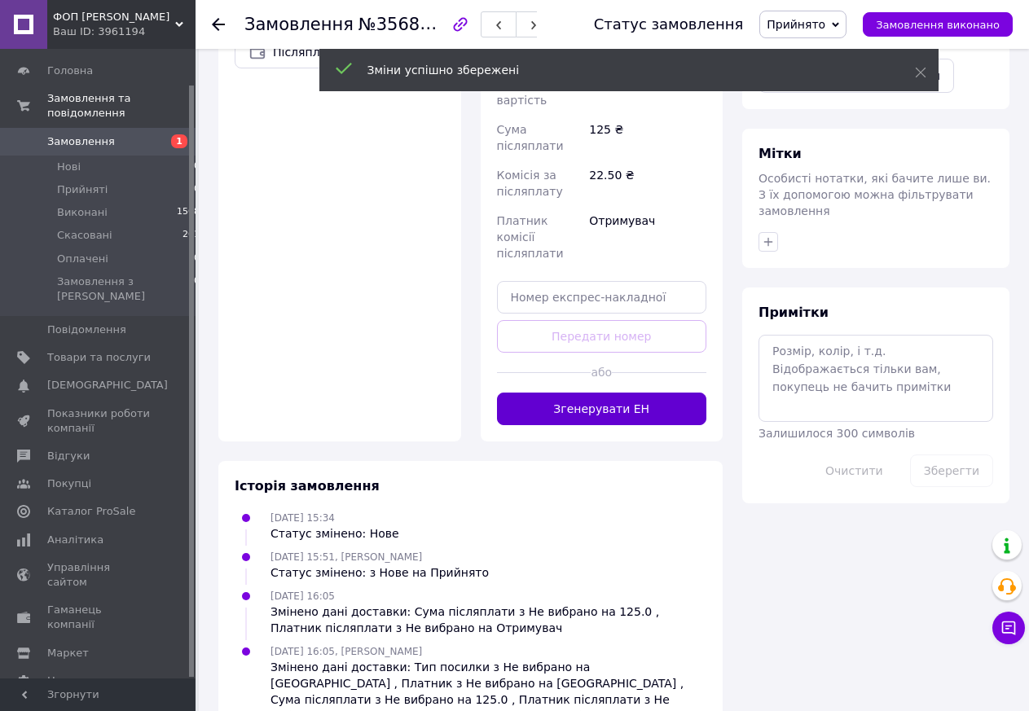
click at [628, 393] on button "Згенерувати ЕН" at bounding box center [602, 409] width 210 height 33
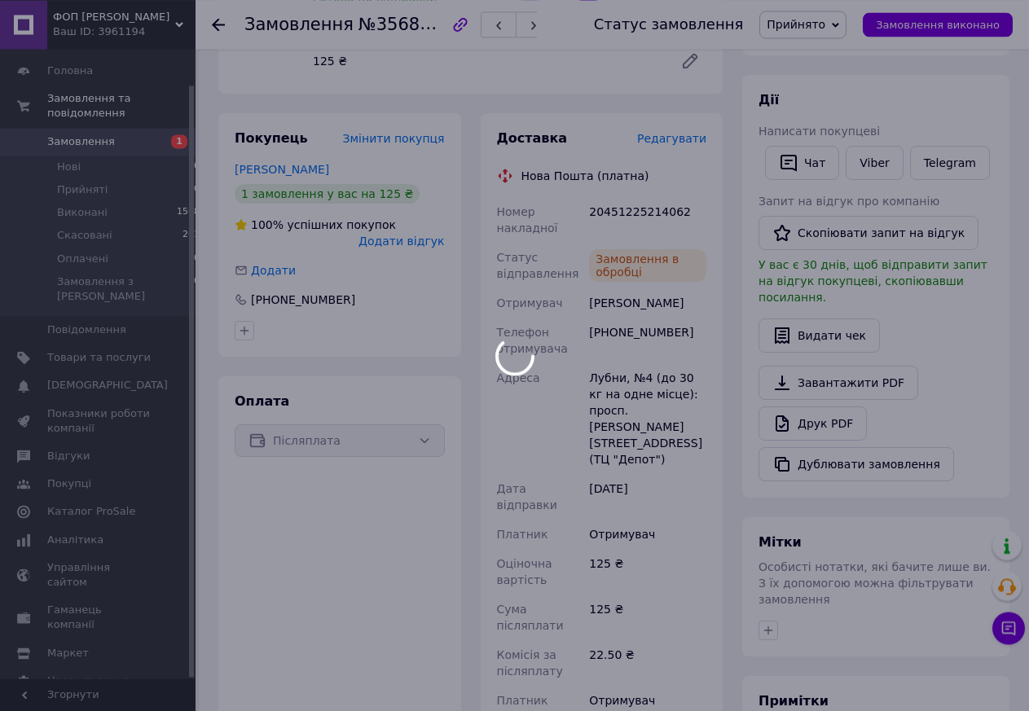
scroll to position [224, 0]
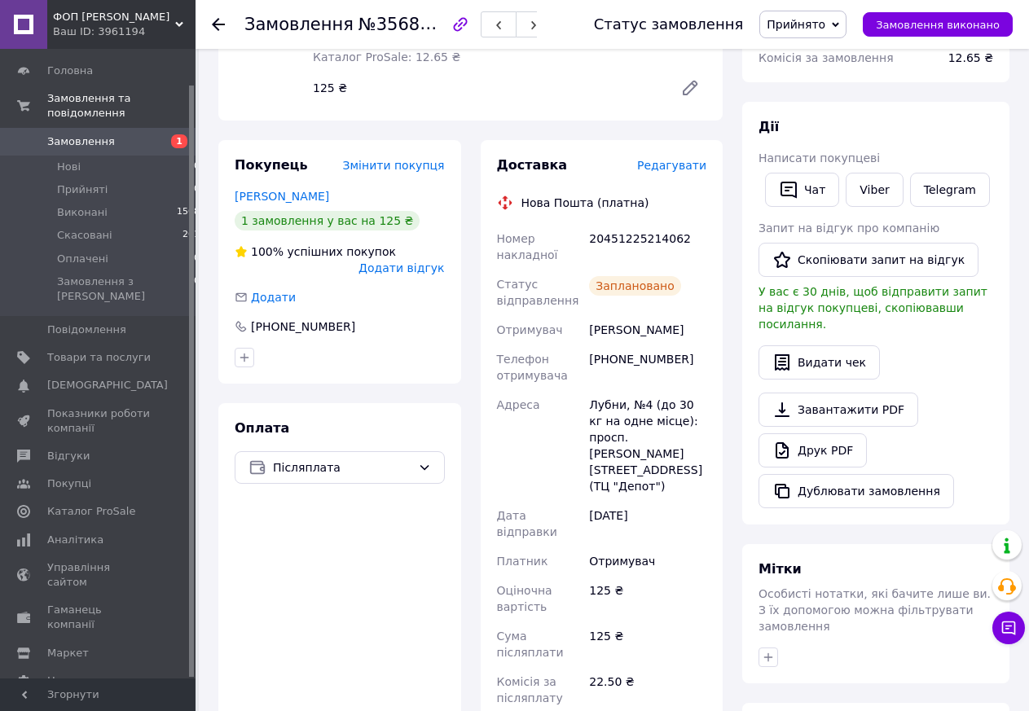
click at [221, 22] on icon at bounding box center [218, 24] width 13 height 13
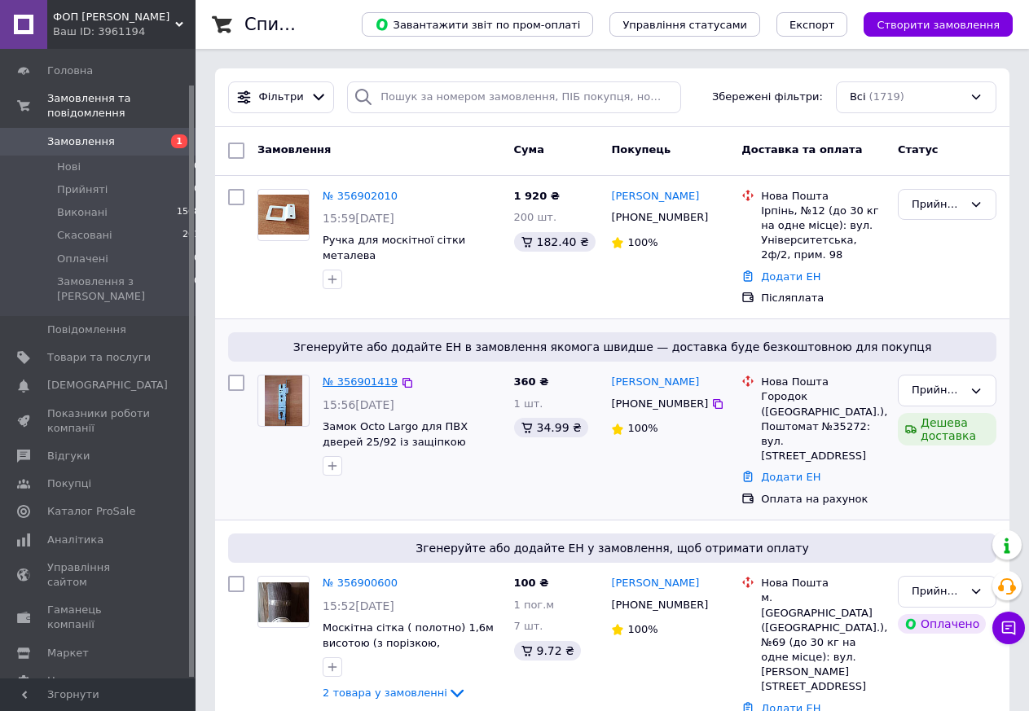
click at [361, 382] on link "№ 356901419" at bounding box center [360, 382] width 75 height 12
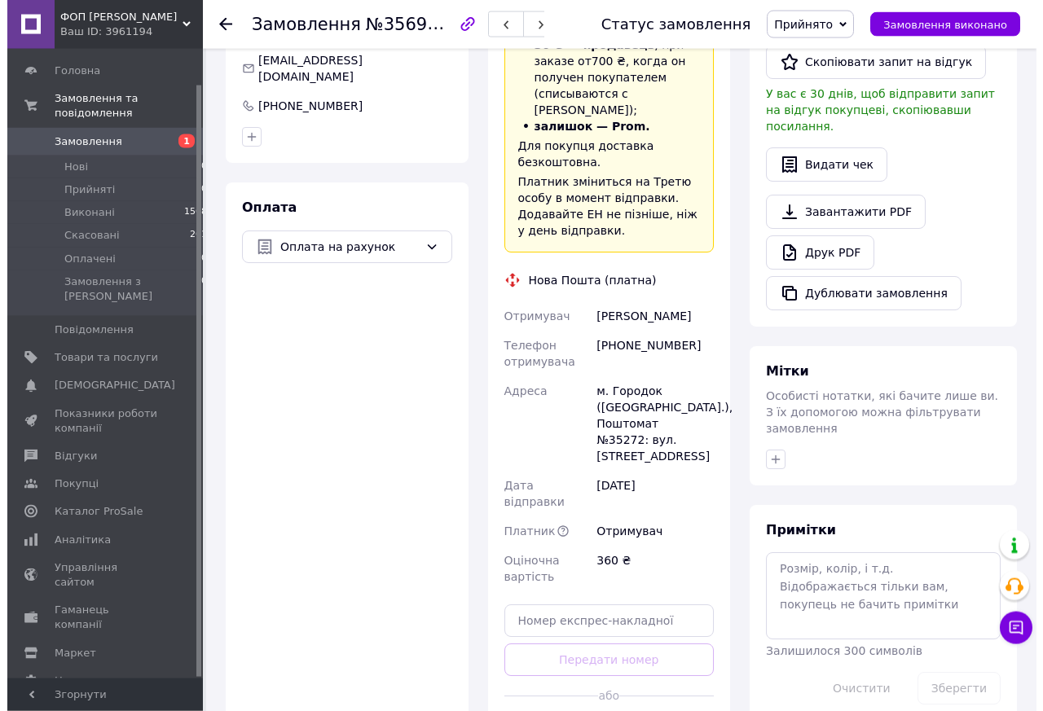
scroll to position [226, 0]
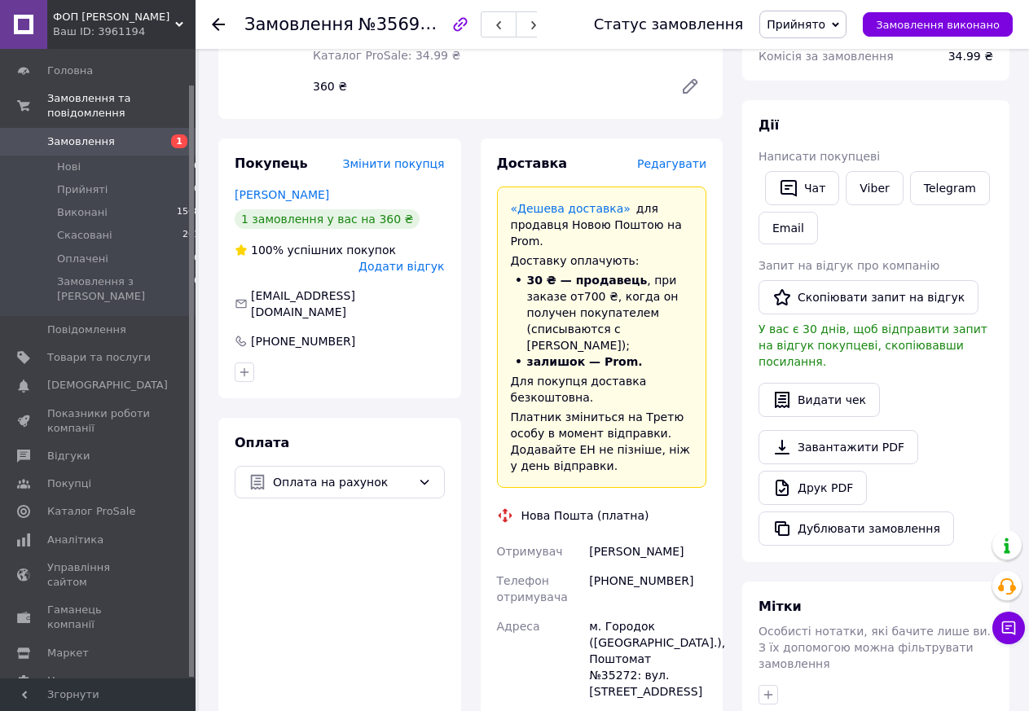
click at [684, 170] on span "Редагувати" at bounding box center [671, 163] width 69 height 13
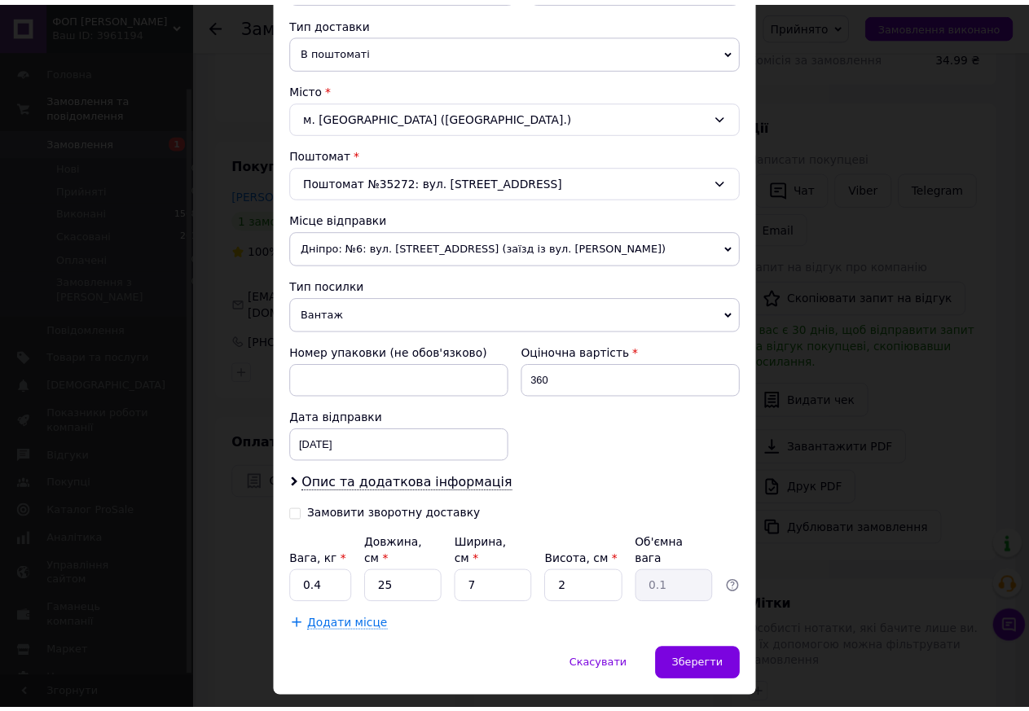
scroll to position [0, 0]
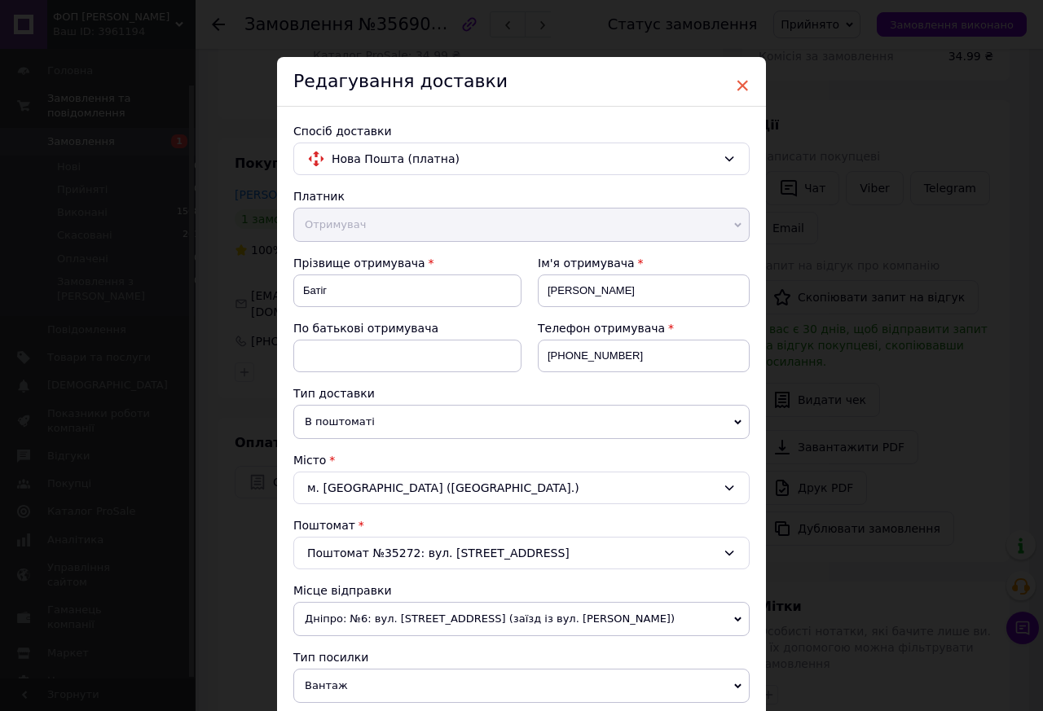
click at [735, 86] on span "×" at bounding box center [742, 86] width 15 height 28
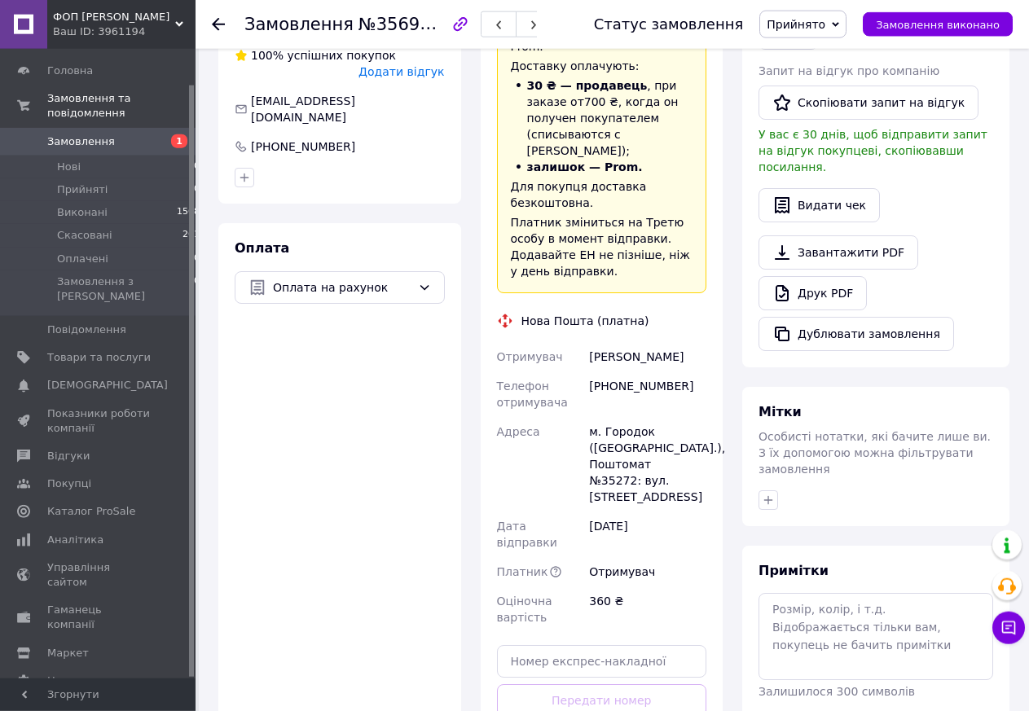
scroll to position [558, 0]
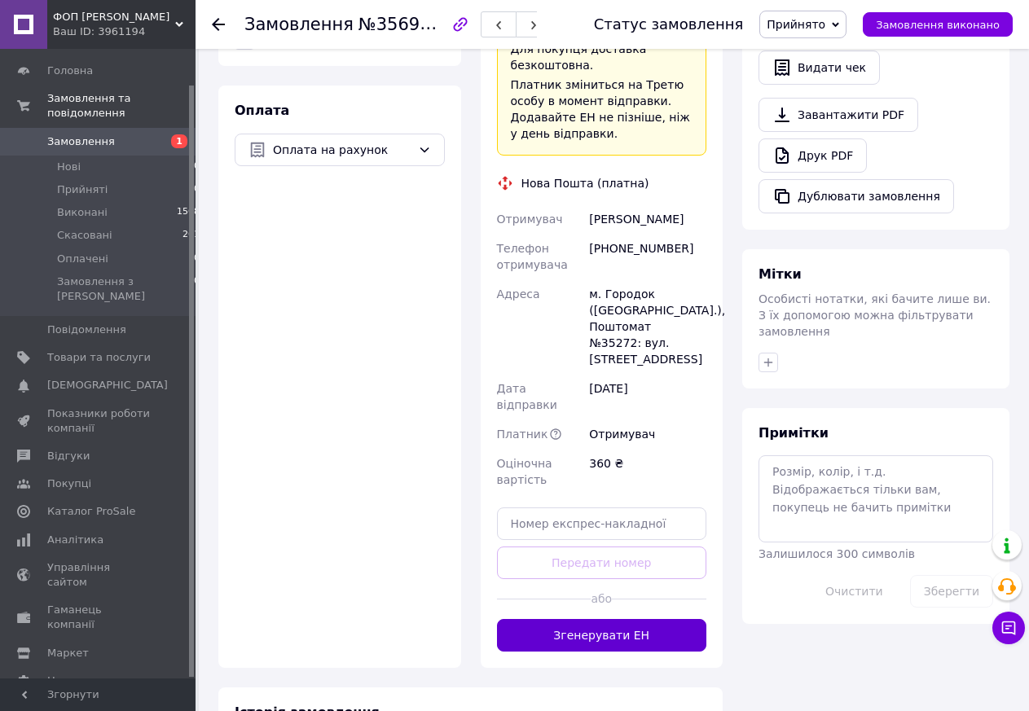
click at [614, 619] on button "Згенерувати ЕН" at bounding box center [602, 635] width 210 height 33
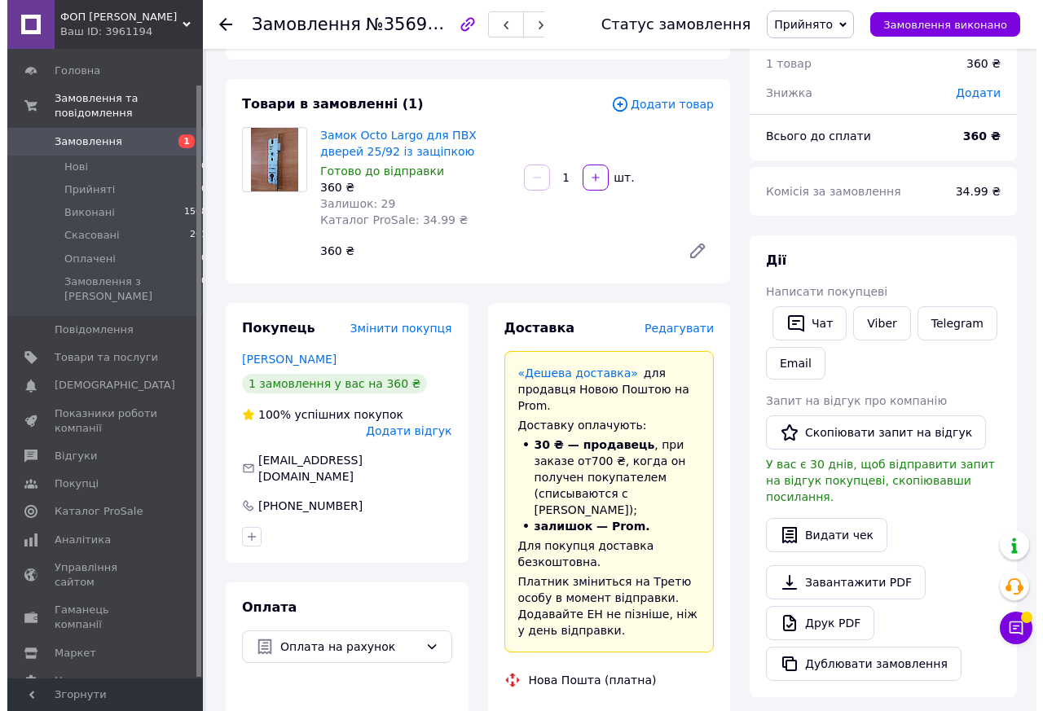
scroll to position [0, 0]
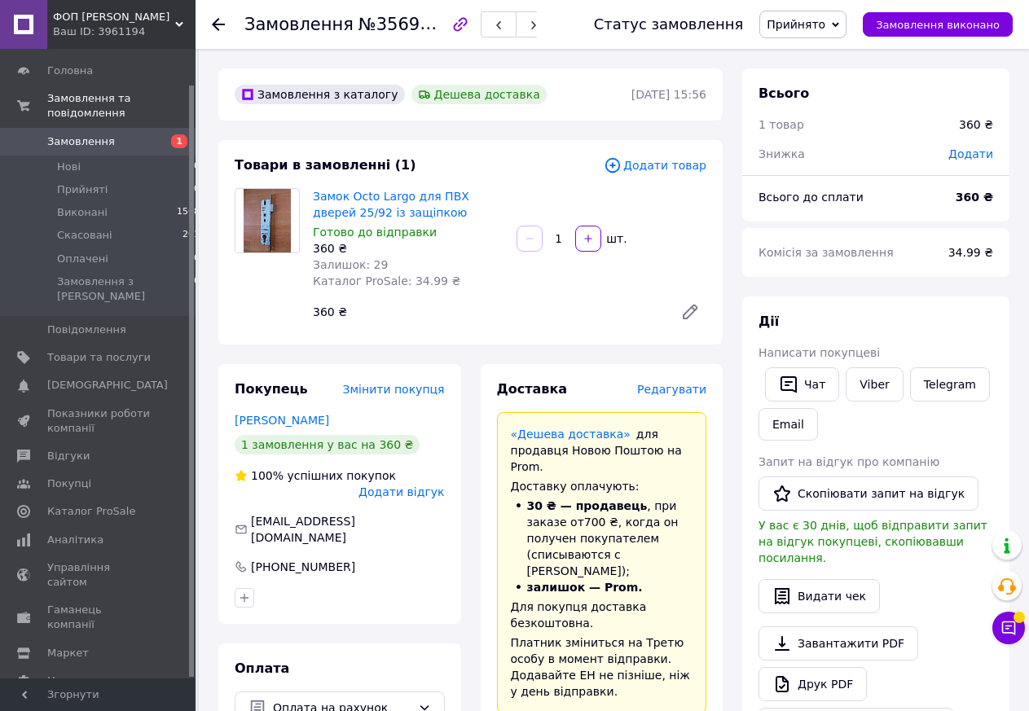
click at [220, 19] on icon at bounding box center [218, 24] width 13 height 13
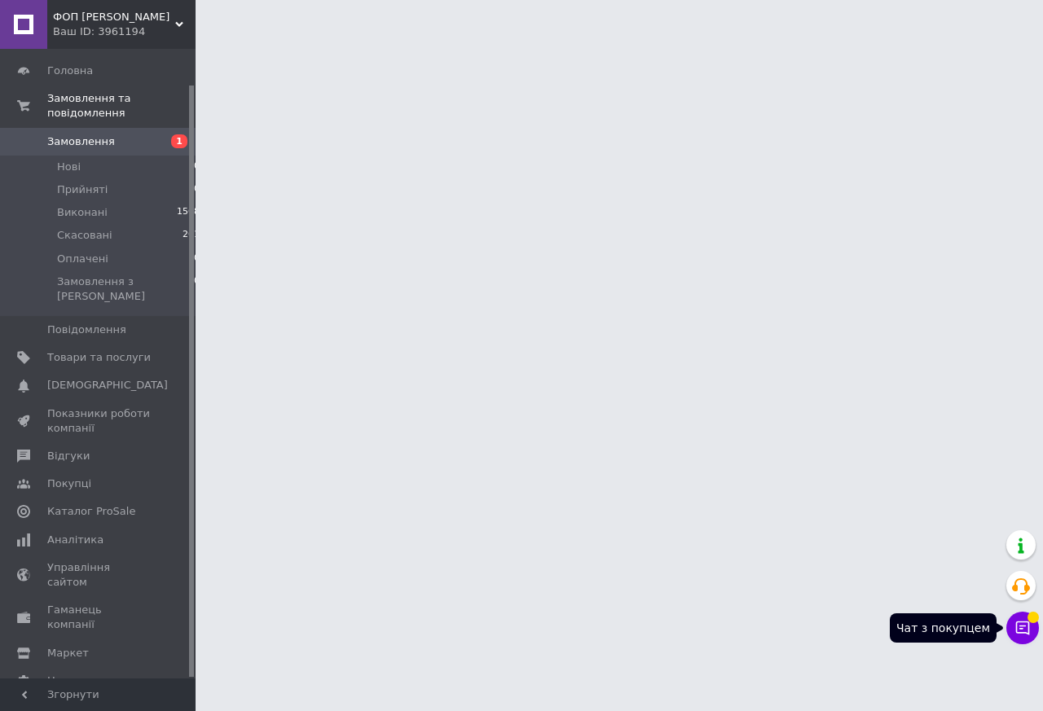
click at [1024, 627] on icon at bounding box center [1023, 629] width 14 height 14
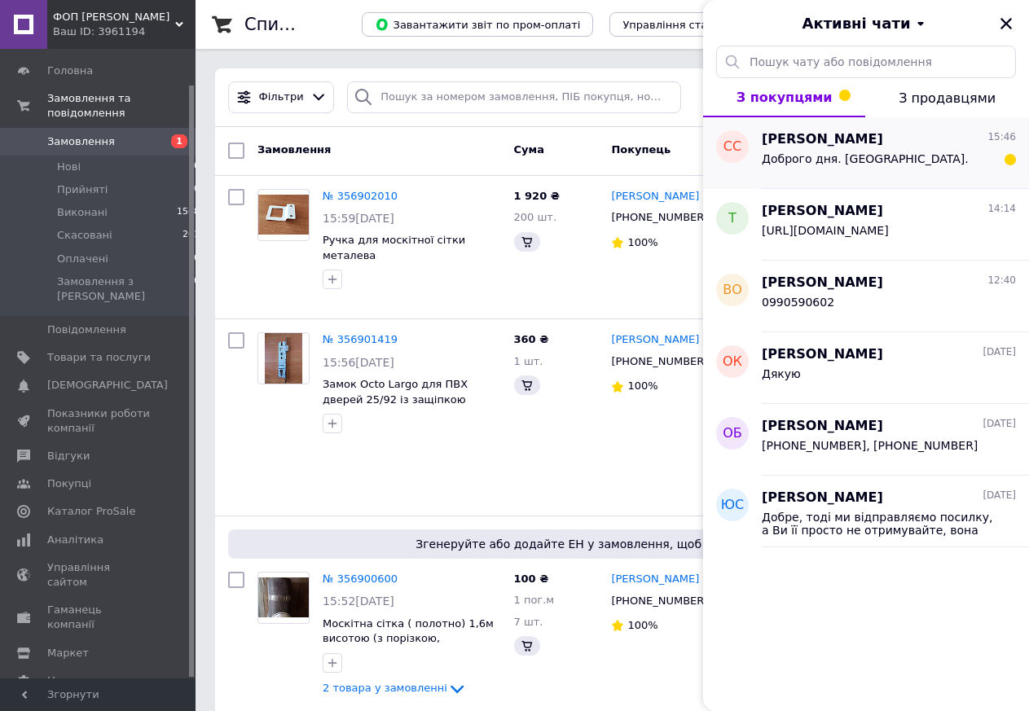
click at [863, 141] on span "[PERSON_NAME]" at bounding box center [822, 139] width 121 height 19
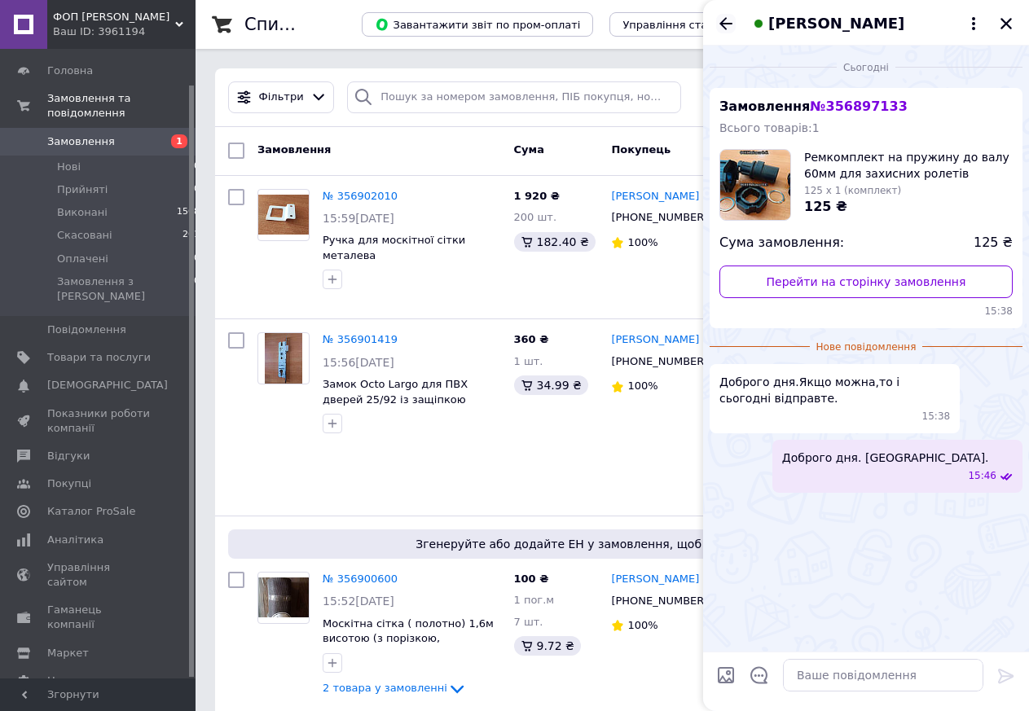
click at [727, 20] on icon "Назад" at bounding box center [726, 24] width 20 height 20
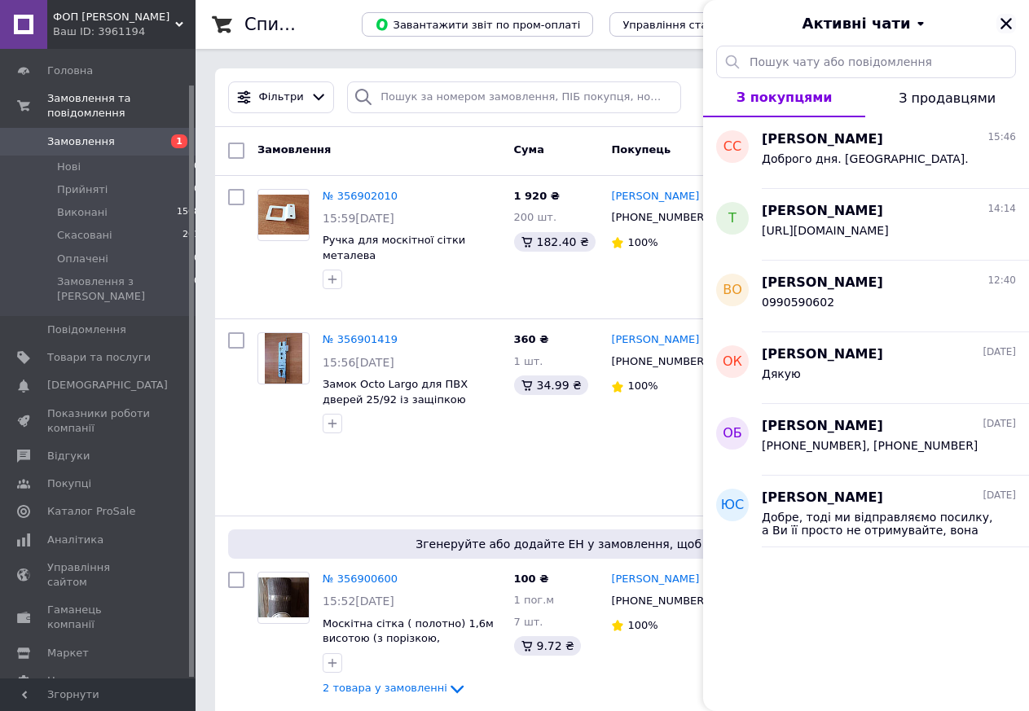
click at [1002, 24] on icon "Закрити" at bounding box center [1006, 23] width 15 height 15
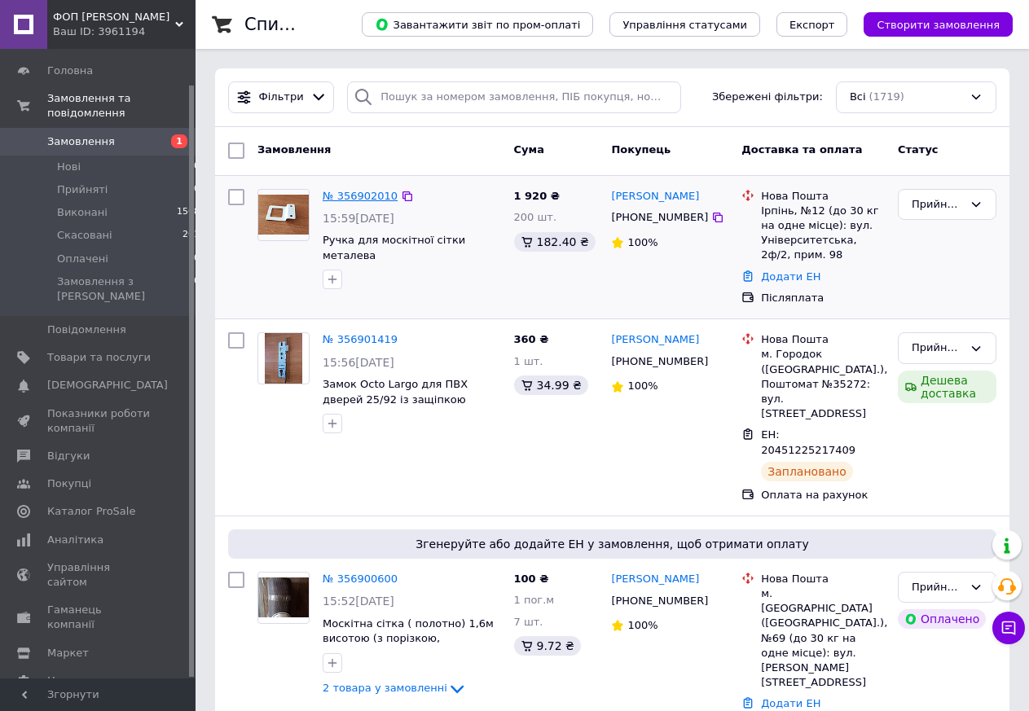
click at [341, 196] on link "№ 356902010" at bounding box center [360, 196] width 75 height 12
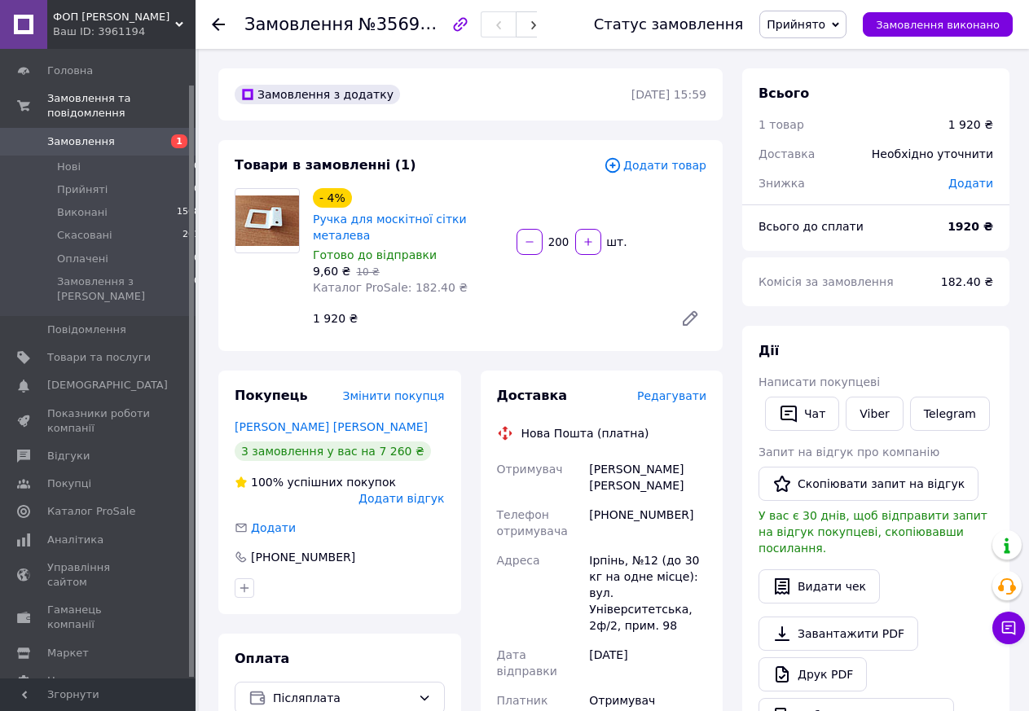
click at [682, 389] on span "Редагувати" at bounding box center [671, 395] width 69 height 13
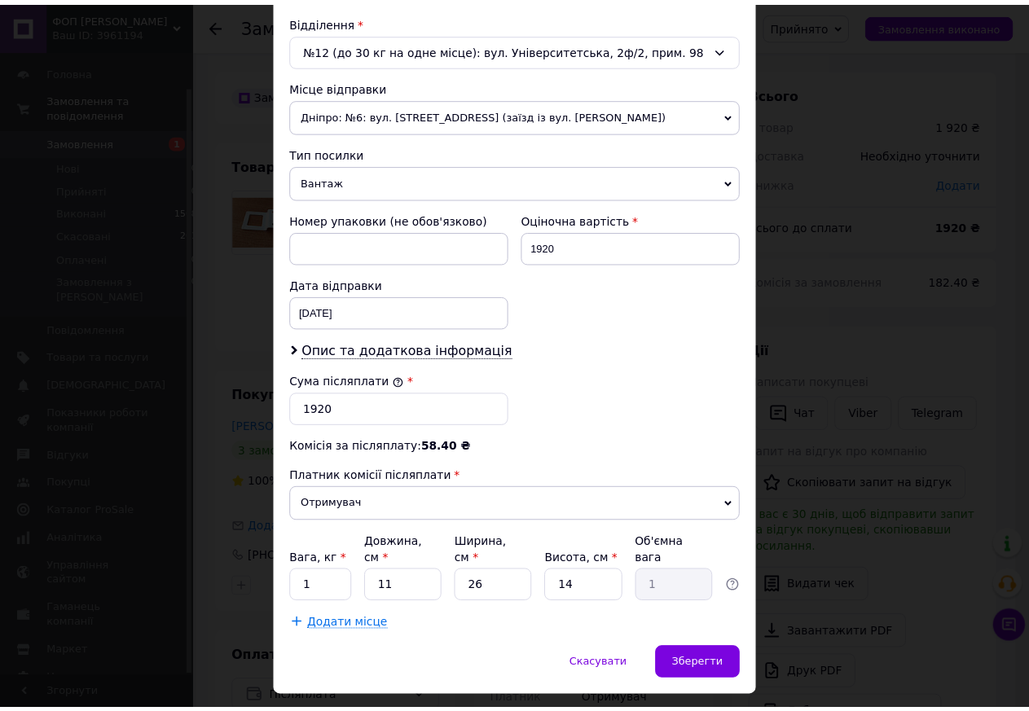
scroll to position [532, 0]
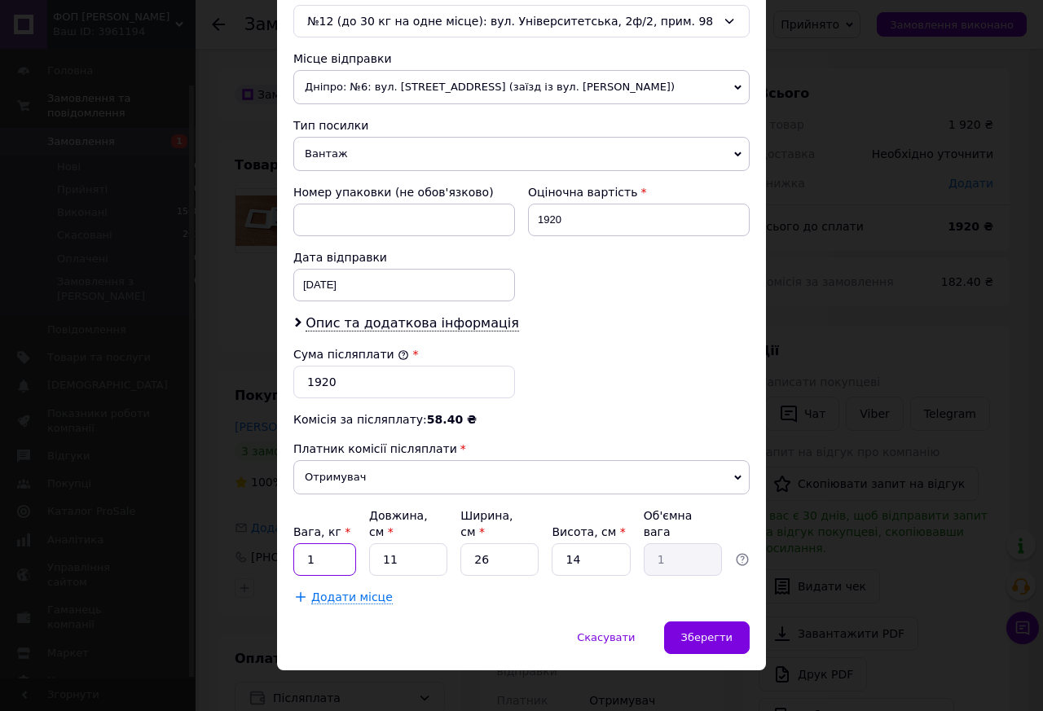
drag, startPoint x: 328, startPoint y: 548, endPoint x: 280, endPoint y: 549, distance: 47.3
click at [293, 549] on input "1" at bounding box center [324, 559] width 63 height 33
type input "1.4"
type input "2"
type input "0.18"
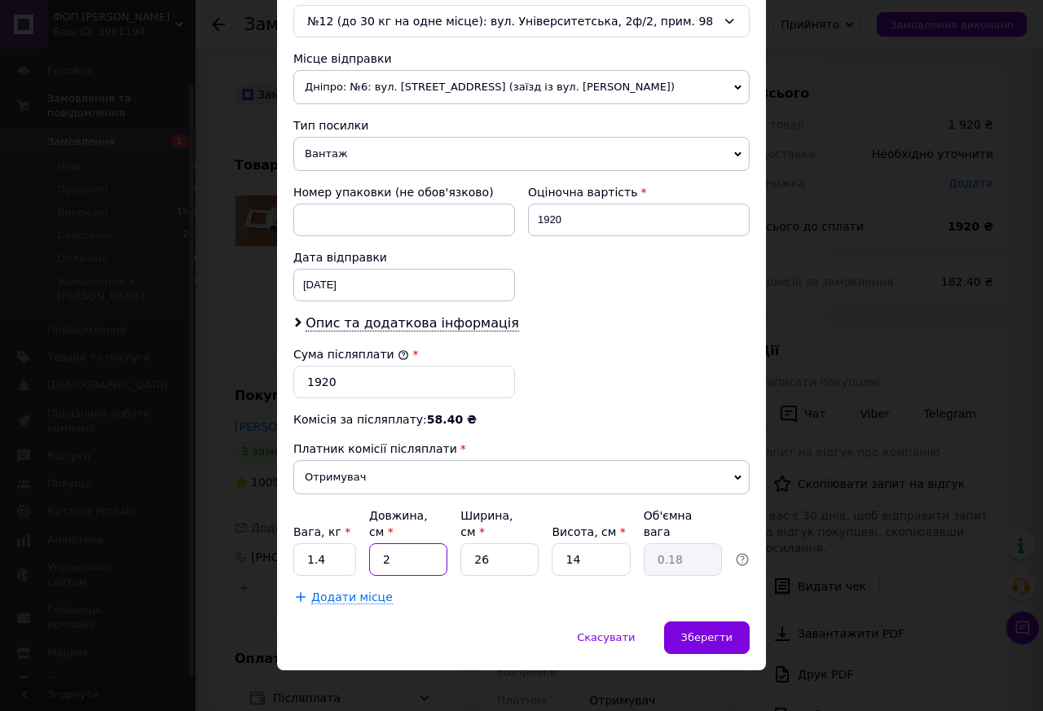
type input "21"
type input "1.91"
type input "21"
type input "8"
type input "0.59"
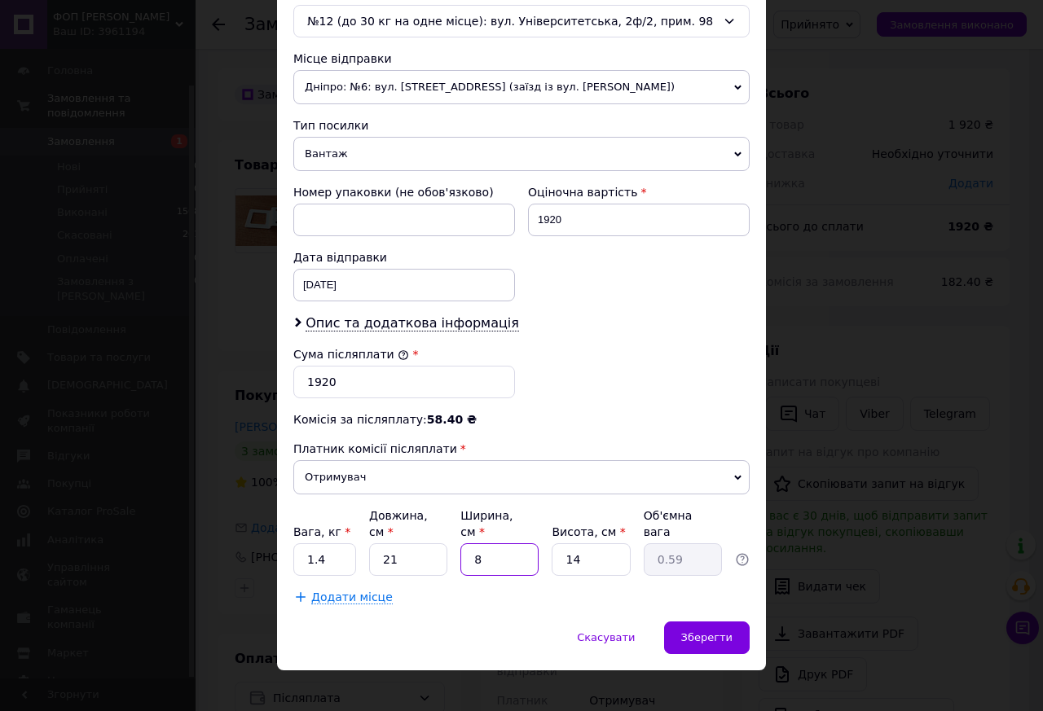
type input "8"
type input "5"
type input "0.21"
type input "5"
click at [471, 622] on div "Скасувати   Зберегти" at bounding box center [521, 646] width 489 height 49
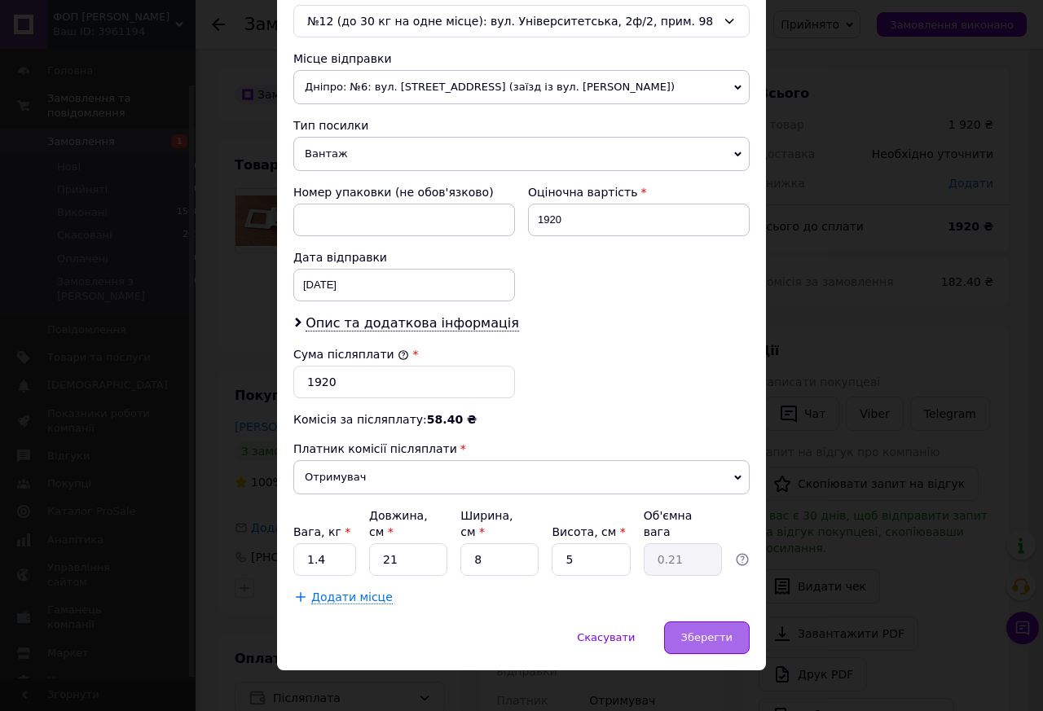
click at [687, 622] on div "Зберегти" at bounding box center [707, 638] width 86 height 33
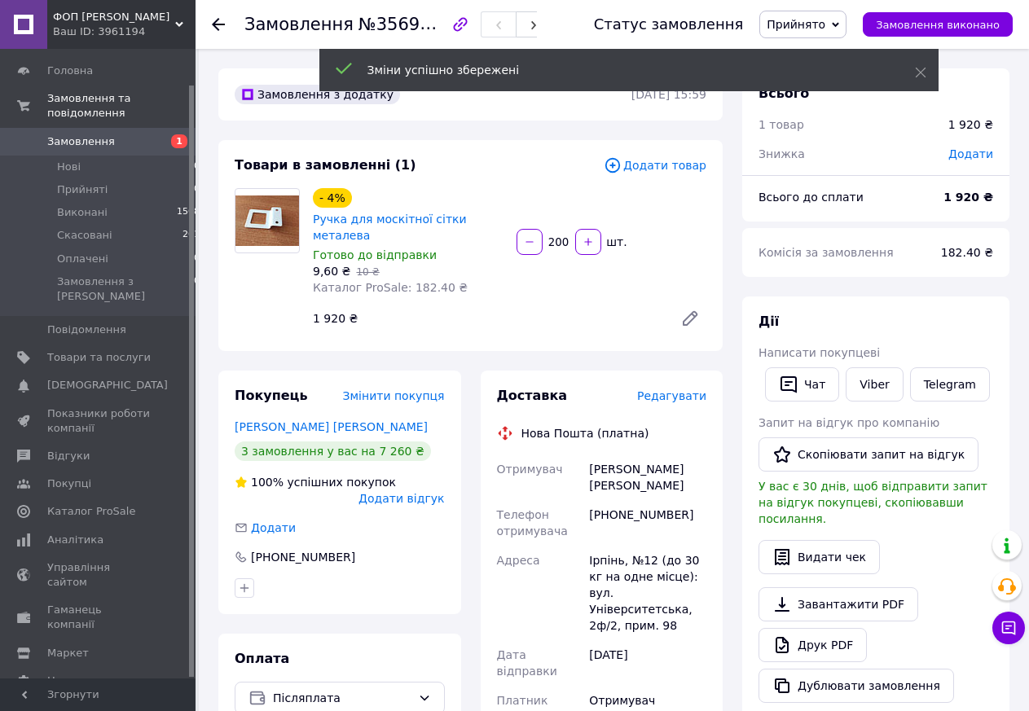
scroll to position [332, 0]
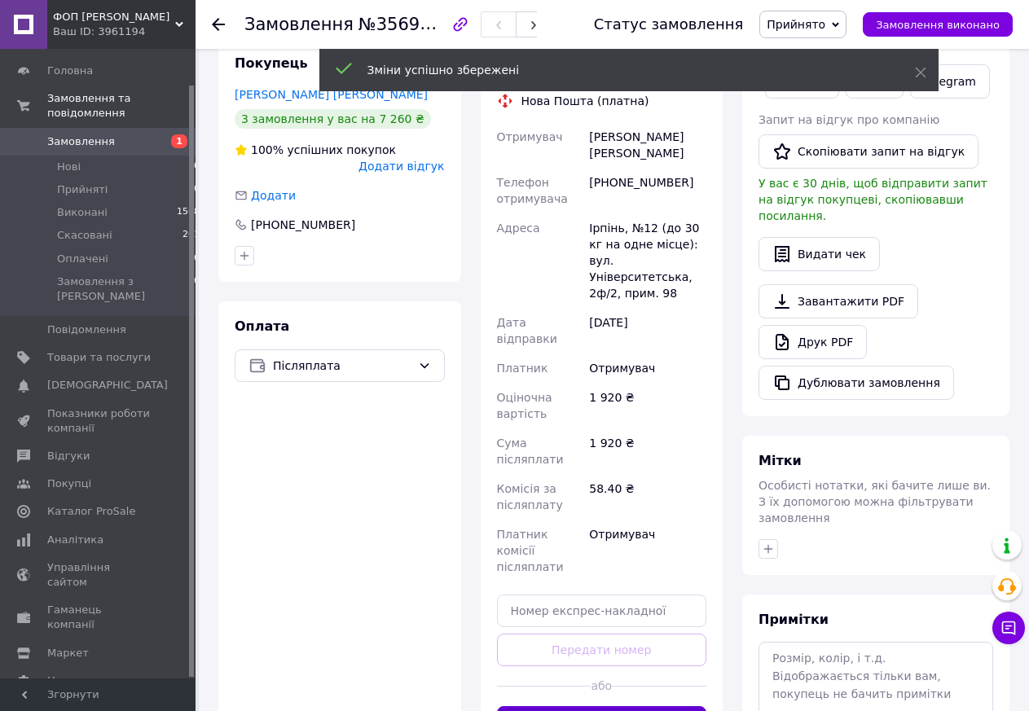
click at [575, 706] on button "Згенерувати ЕН" at bounding box center [602, 722] width 210 height 33
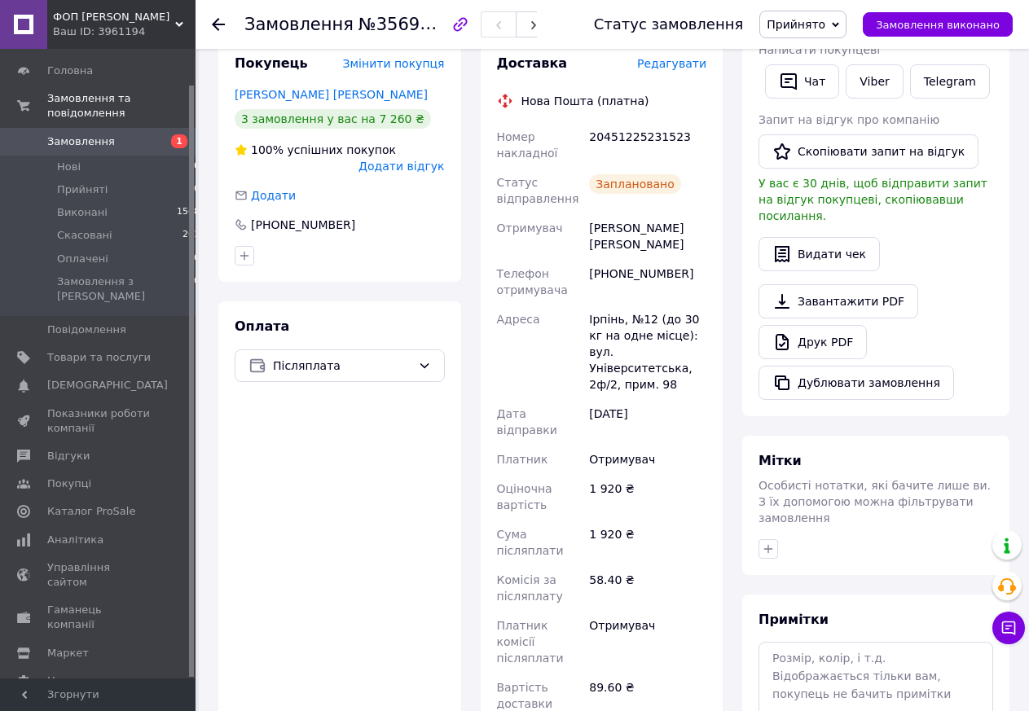
click at [219, 24] on use at bounding box center [218, 24] width 13 height 13
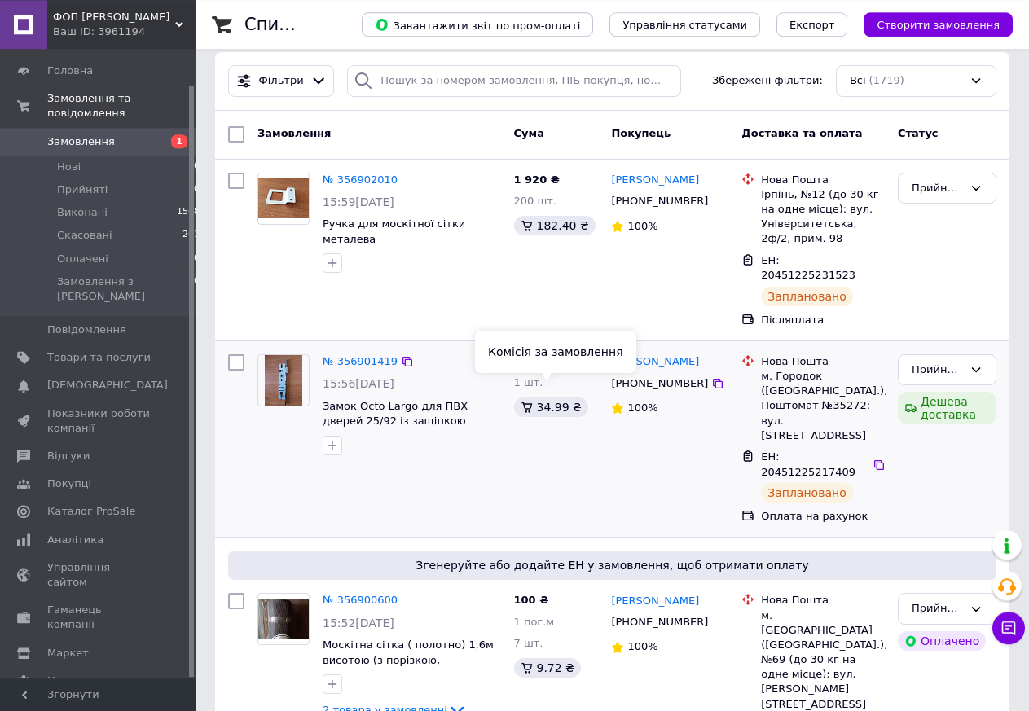
scroll to position [166, 0]
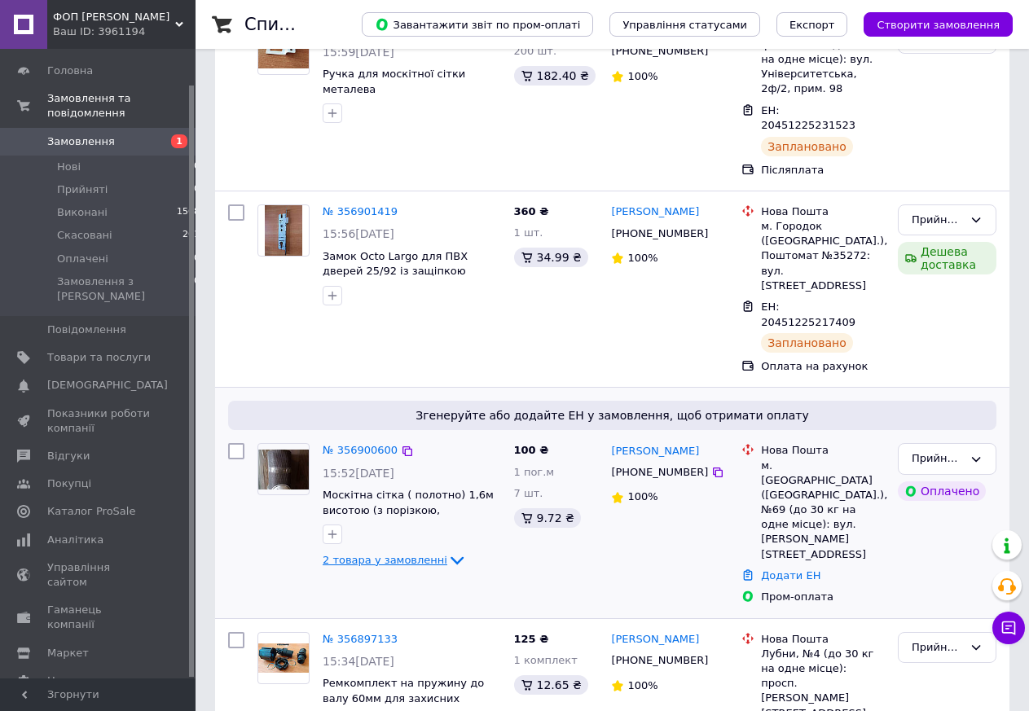
click at [359, 554] on span "2 товара у замовленні" at bounding box center [385, 560] width 125 height 12
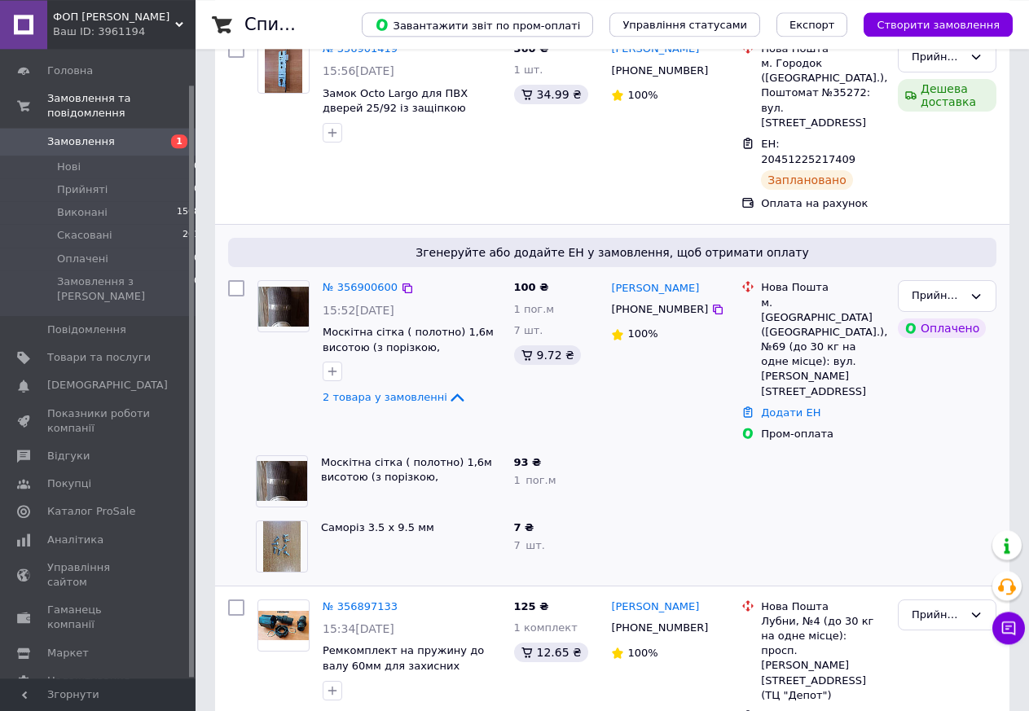
scroll to position [332, 0]
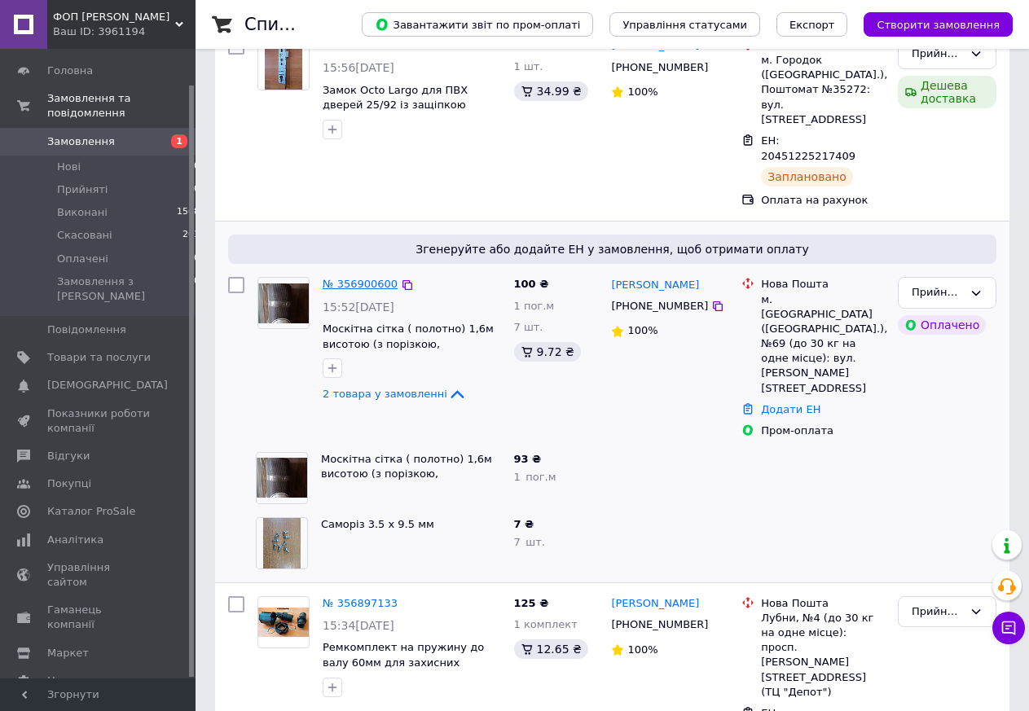
click at [341, 278] on link "№ 356900600" at bounding box center [360, 284] width 75 height 12
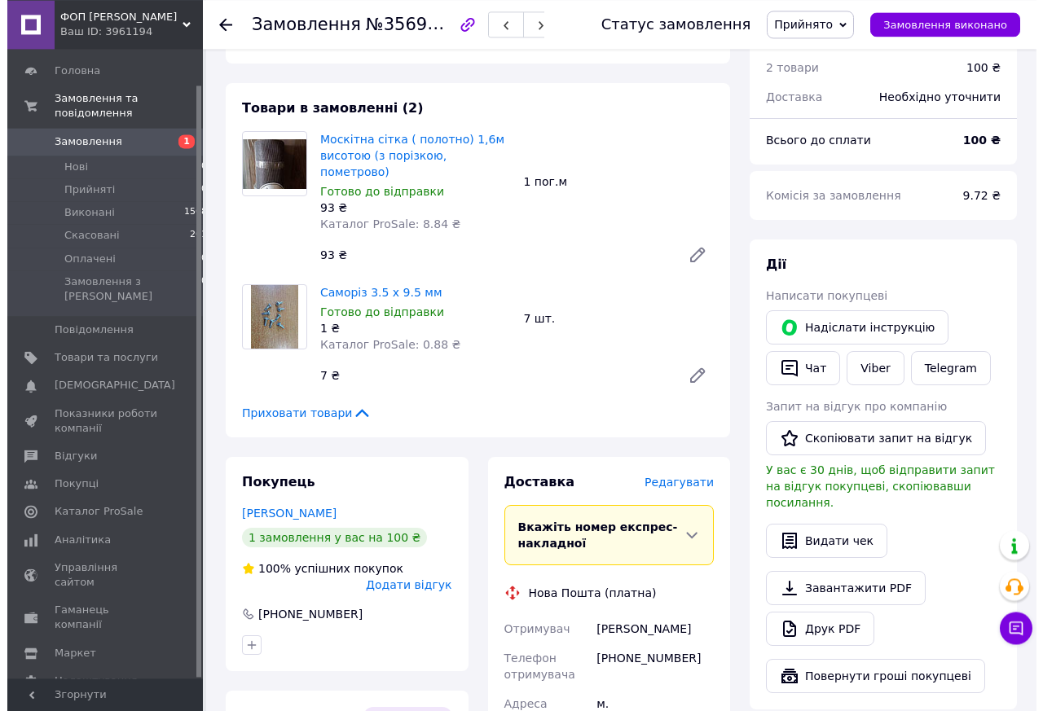
scroll to position [283, 0]
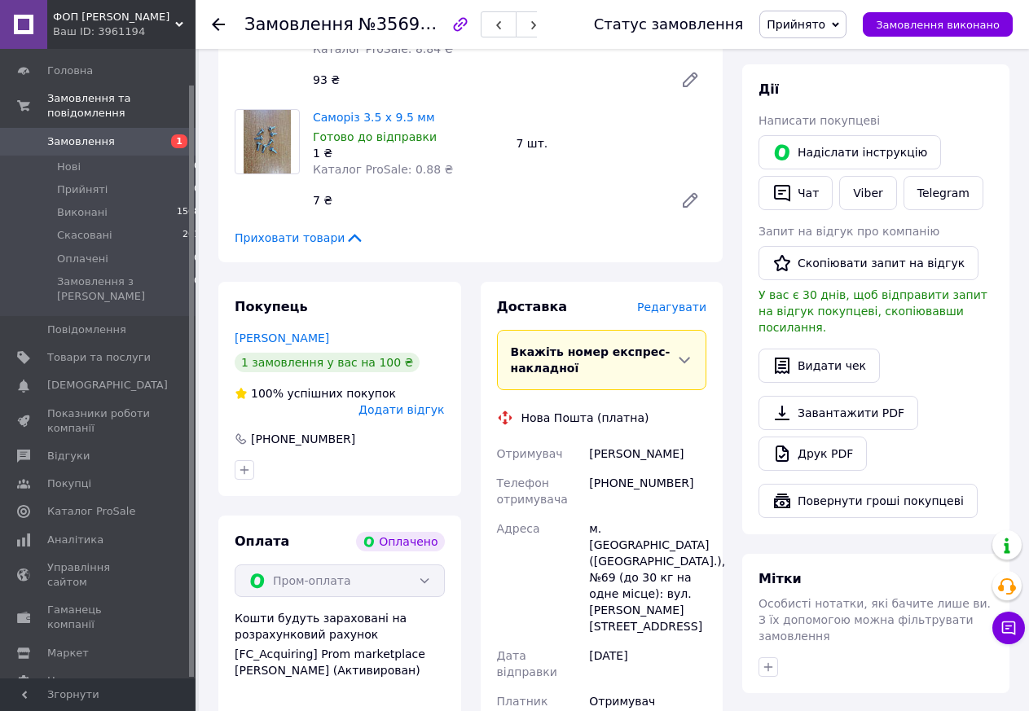
click at [678, 301] on span "Редагувати" at bounding box center [671, 307] width 69 height 13
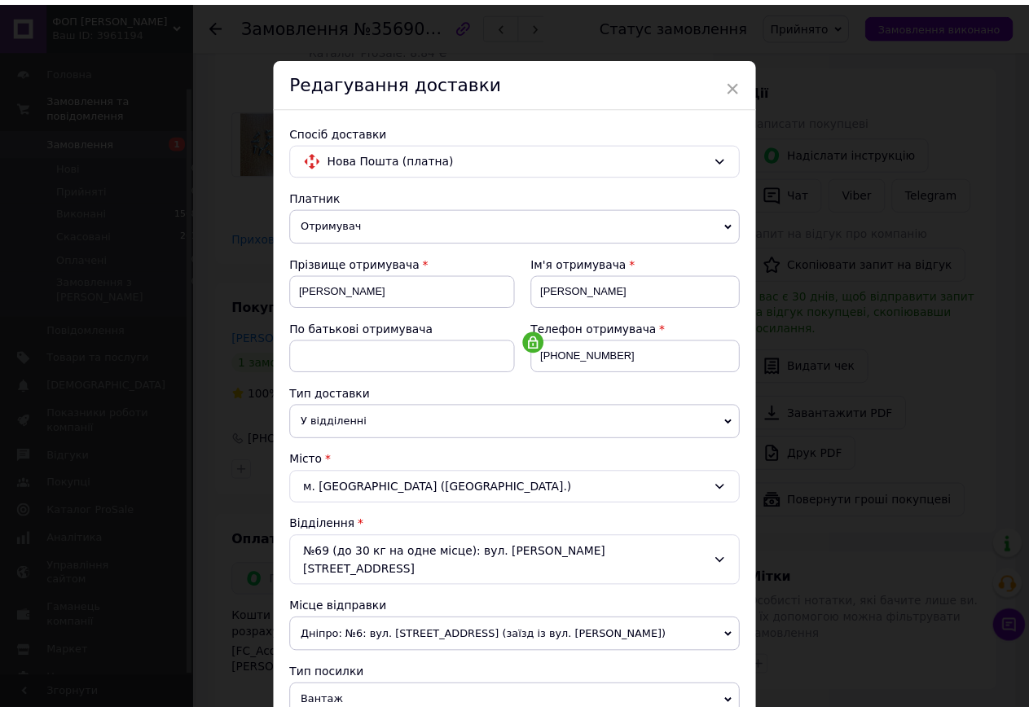
scroll to position [371, 0]
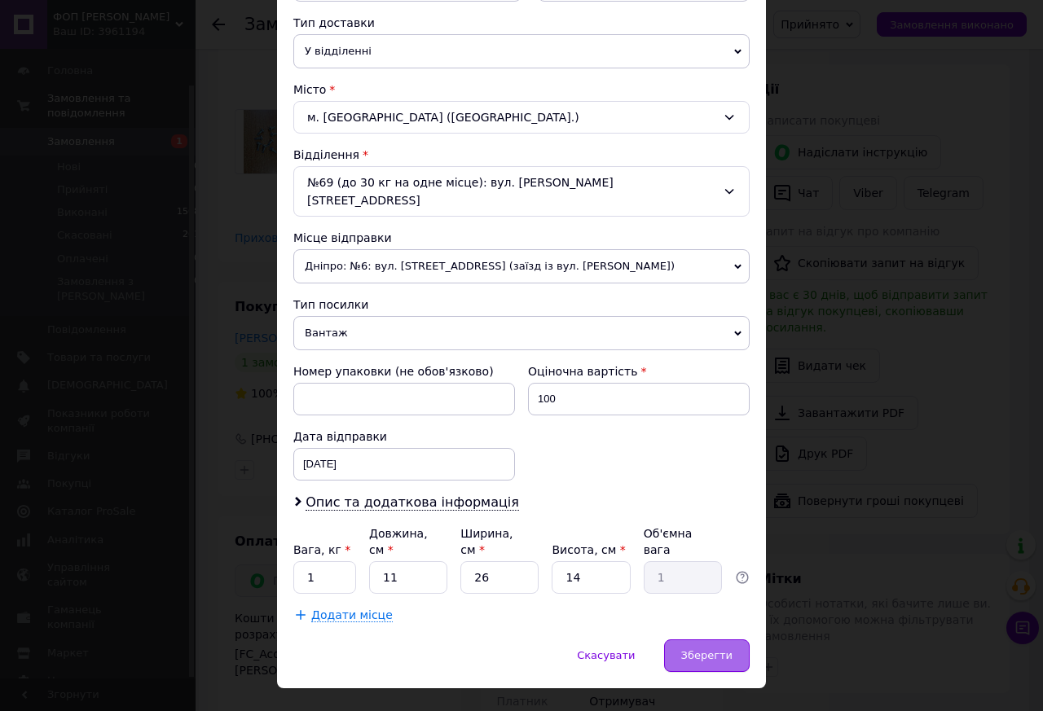
click at [707, 649] on span "Зберегти" at bounding box center [706, 655] width 51 height 12
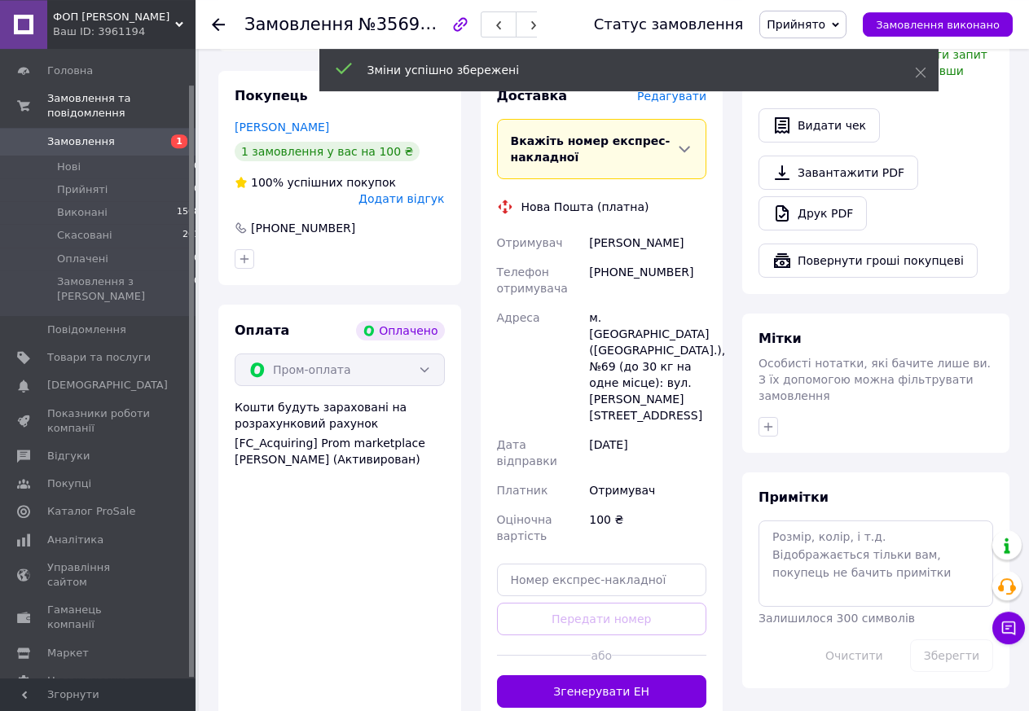
scroll to position [532, 0]
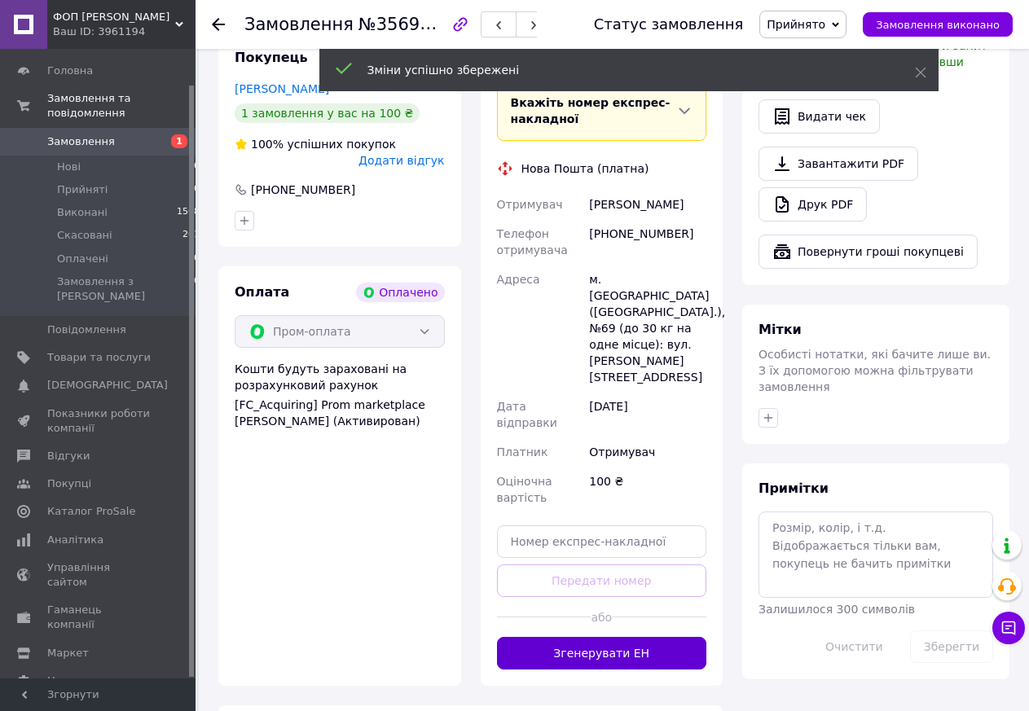
click at [579, 637] on button "Згенерувати ЕН" at bounding box center [602, 653] width 210 height 33
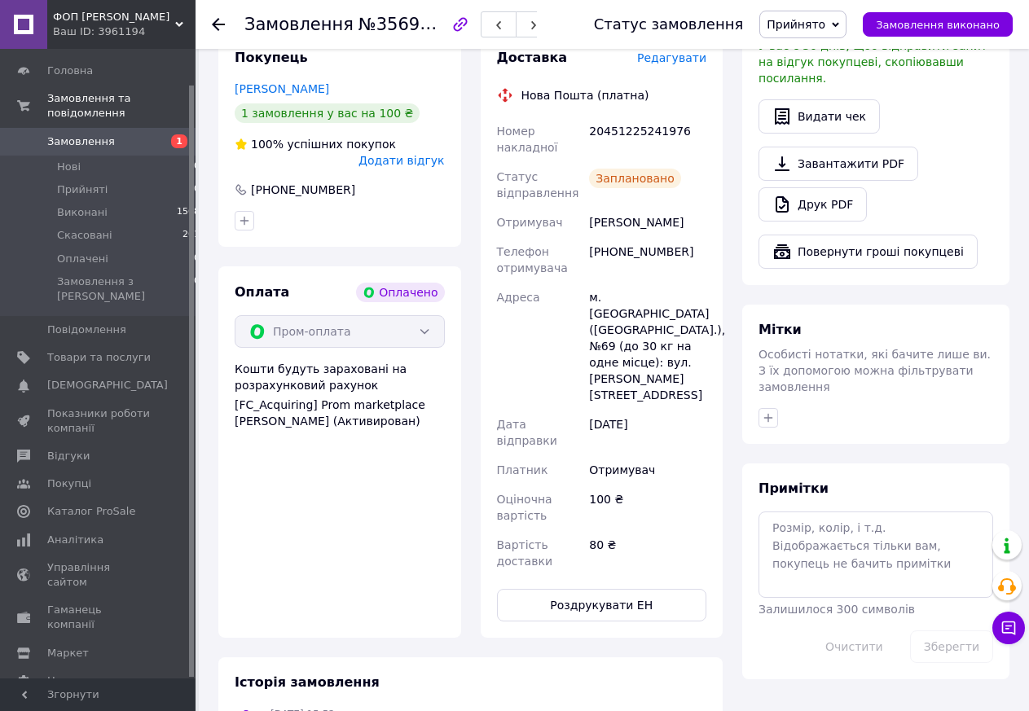
click at [224, 20] on icon at bounding box center [218, 24] width 13 height 13
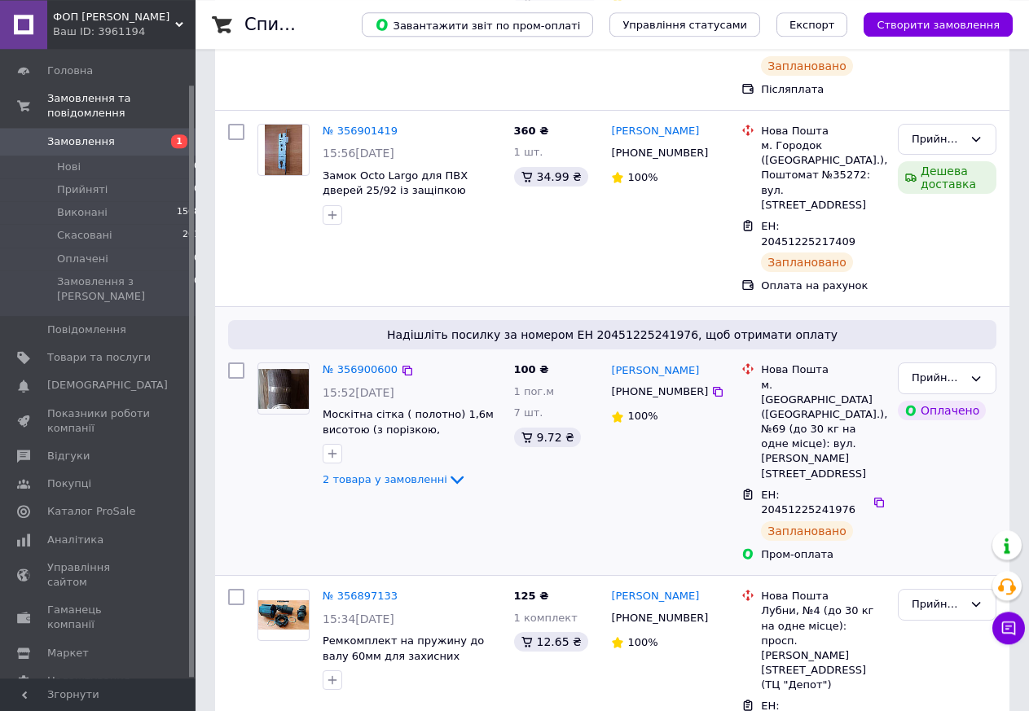
scroll to position [249, 0]
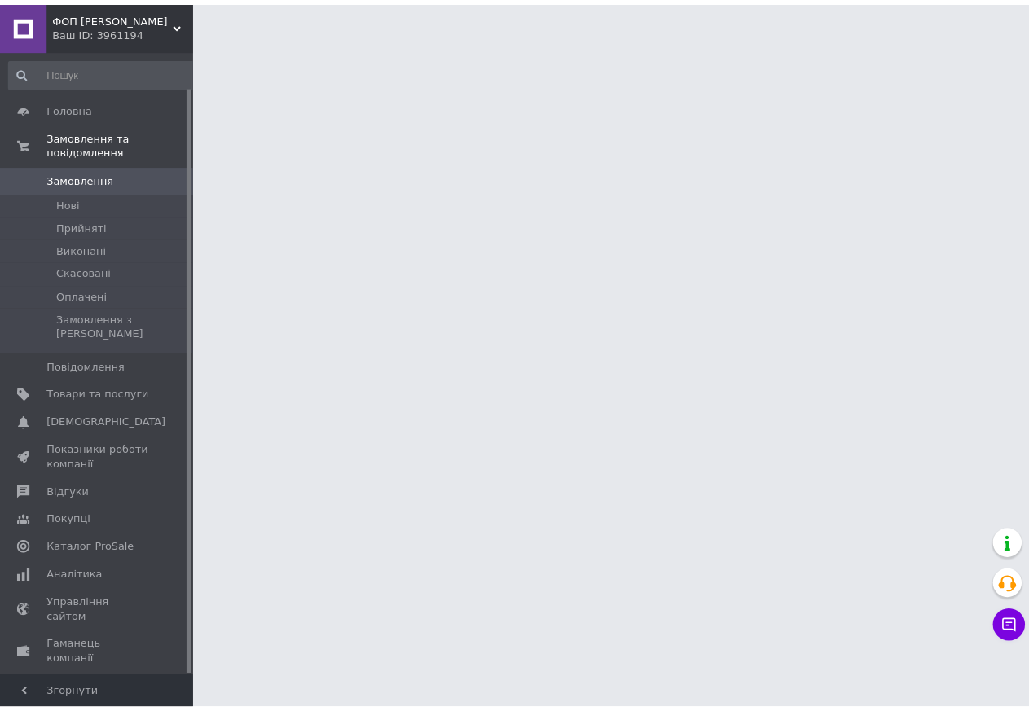
scroll to position [37, 0]
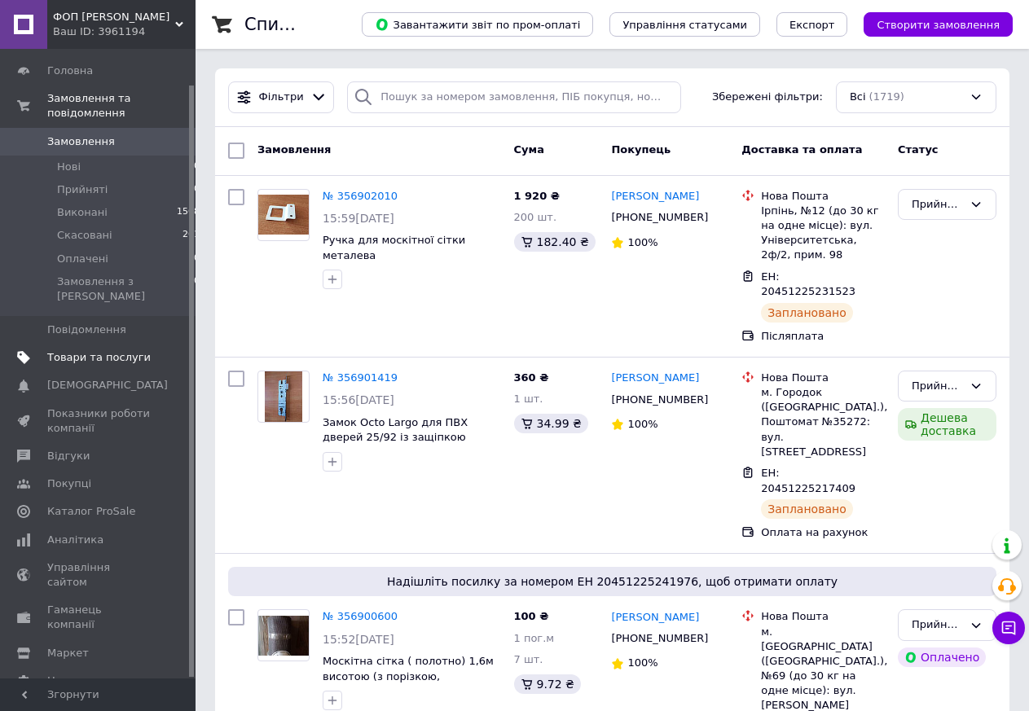
click at [90, 350] on span "Товари та послуги" at bounding box center [98, 357] width 103 height 15
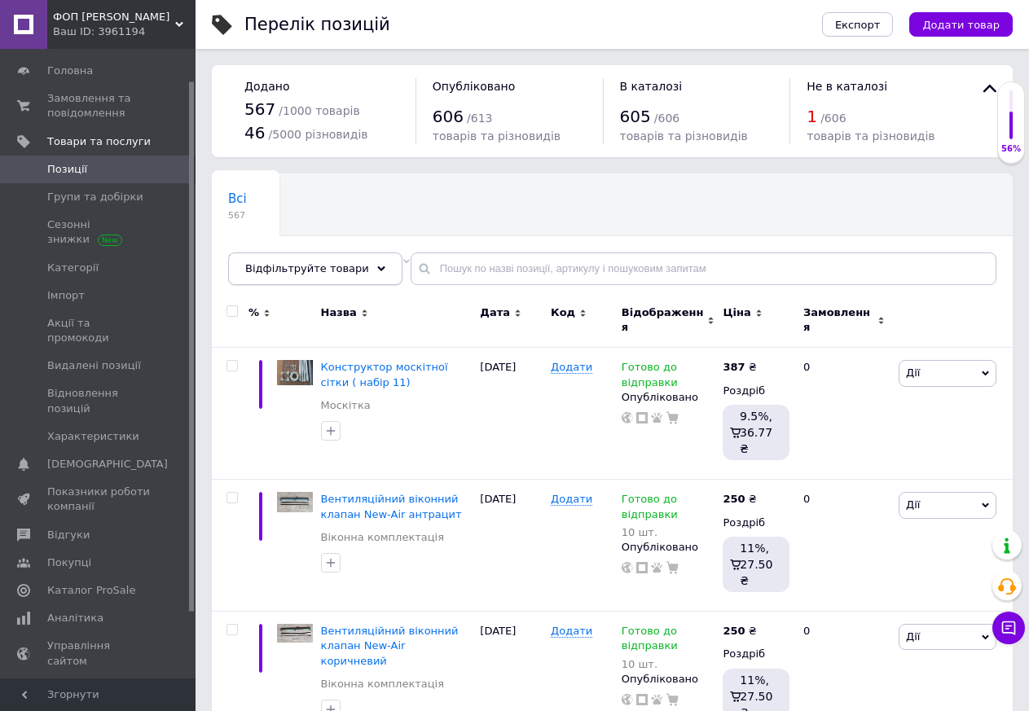
click at [377, 266] on icon at bounding box center [381, 269] width 8 height 8
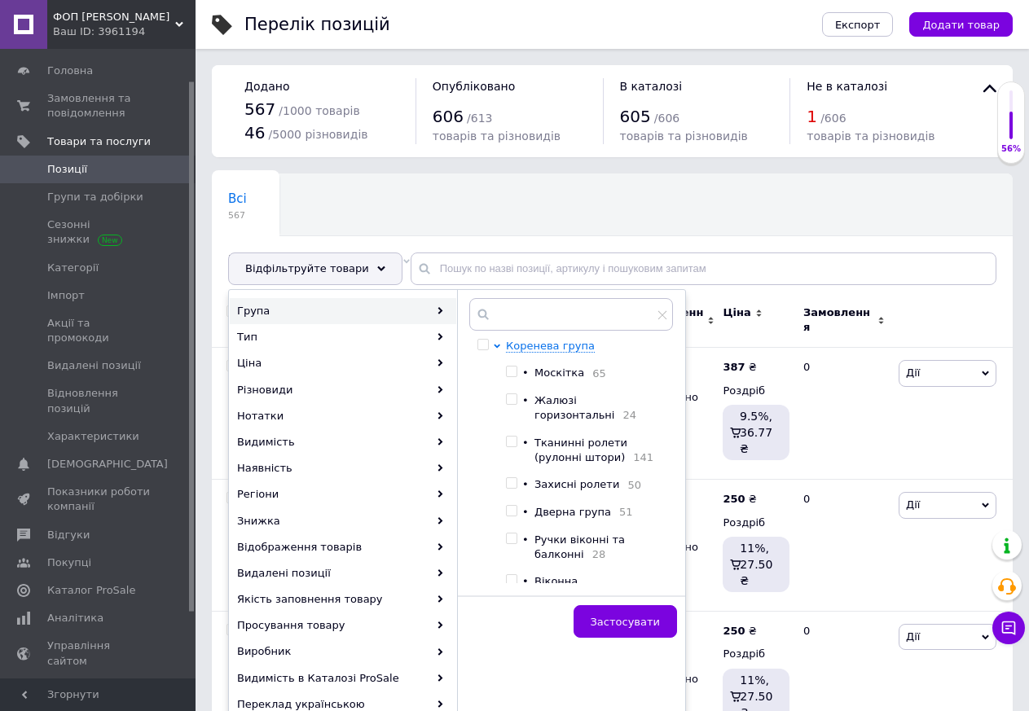
scroll to position [162, 0]
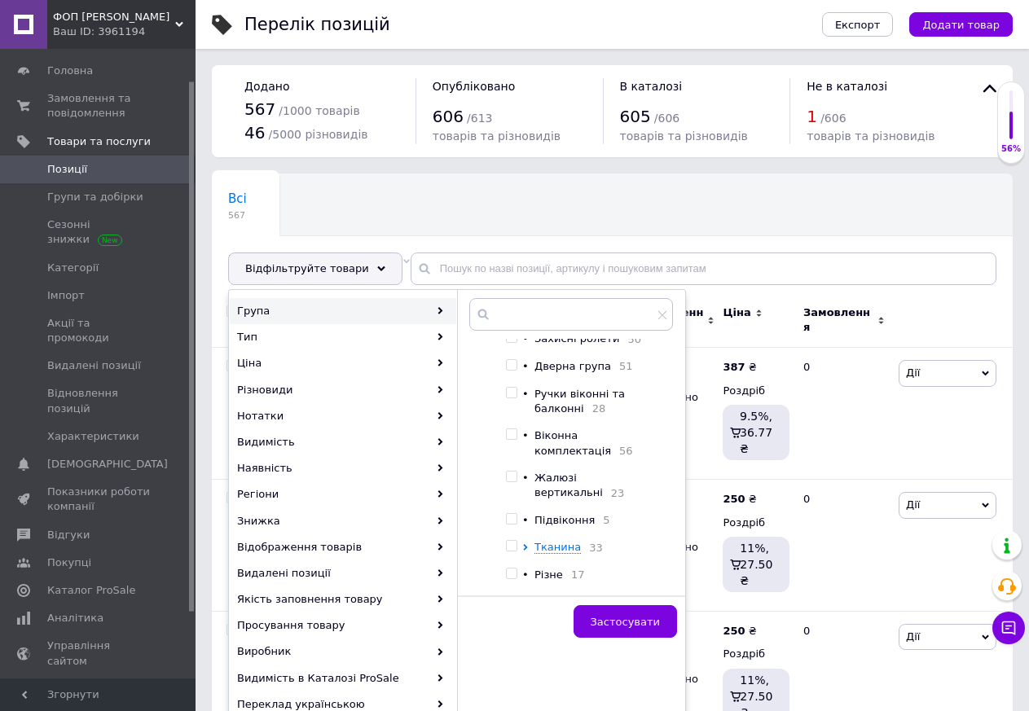
click at [549, 572] on span "Різне" at bounding box center [549, 575] width 29 height 12
checkbox input "true"
click at [631, 627] on span "Застосувати" at bounding box center [625, 622] width 69 height 12
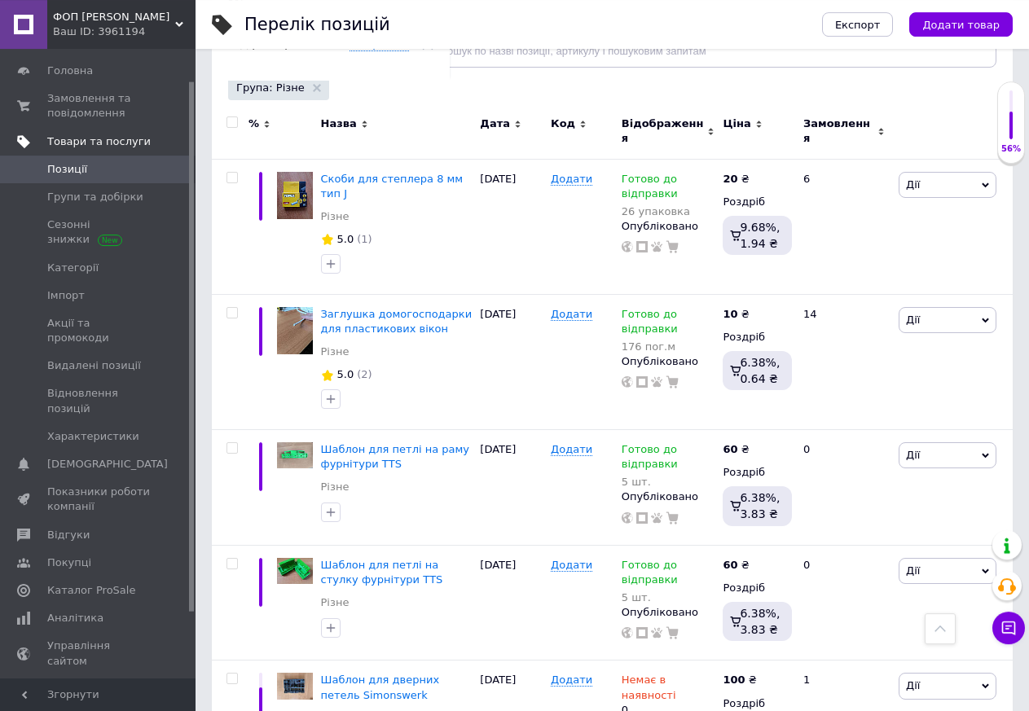
scroll to position [189, 0]
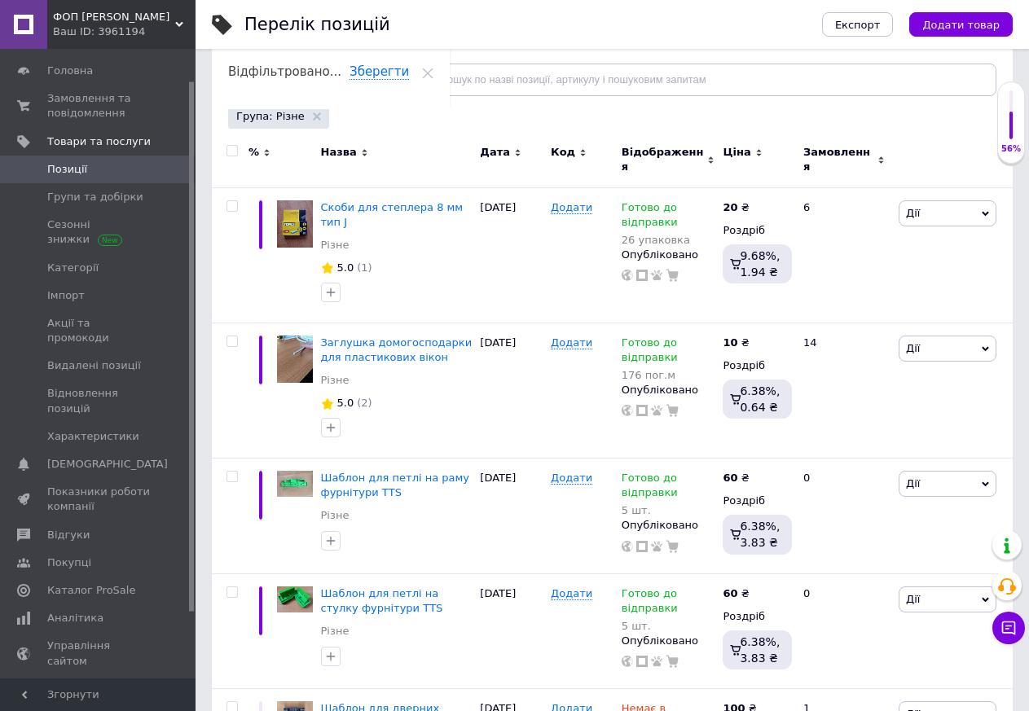
click at [340, 77] on span "Відфільтруйте товари" at bounding box center [307, 79] width 124 height 12
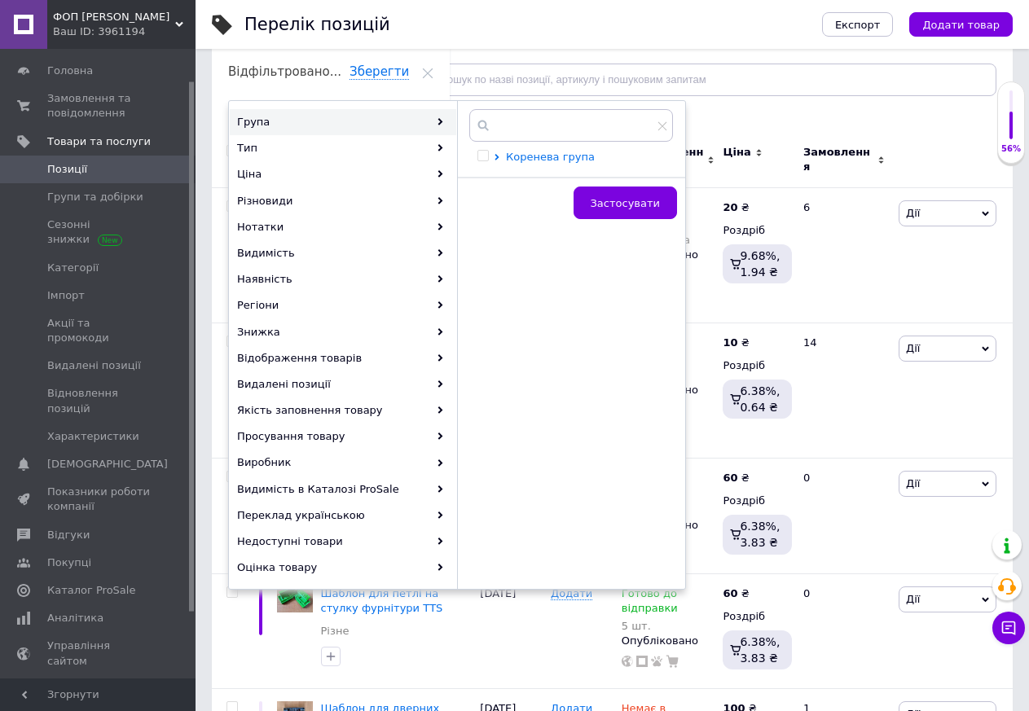
click at [537, 163] on span "Коренева група" at bounding box center [550, 157] width 89 height 12
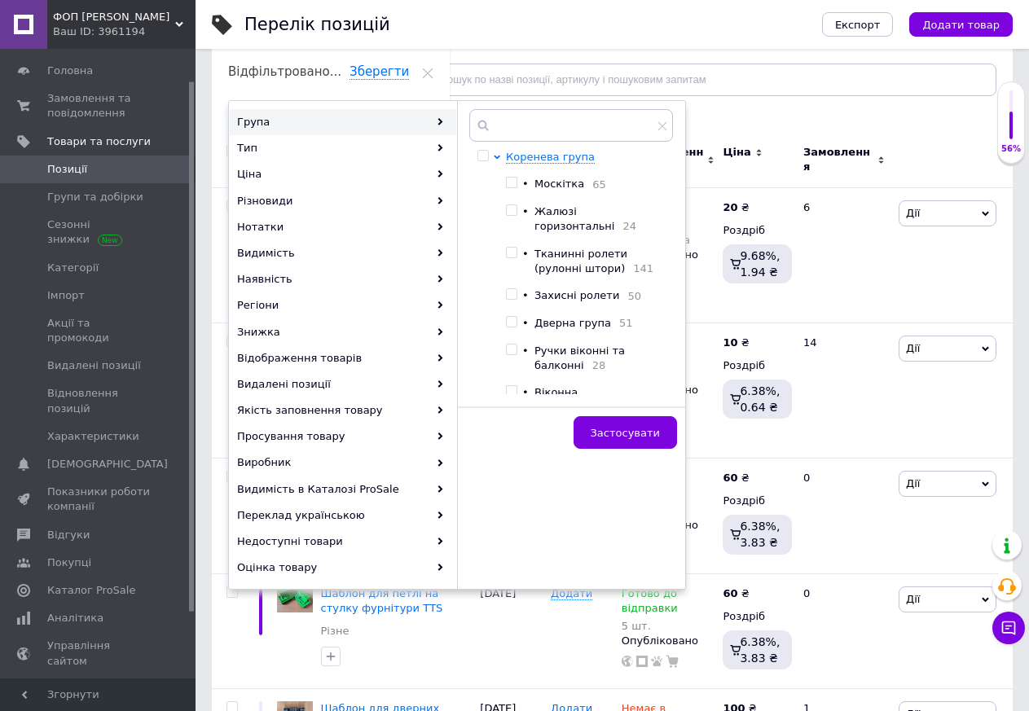
scroll to position [83, 0]
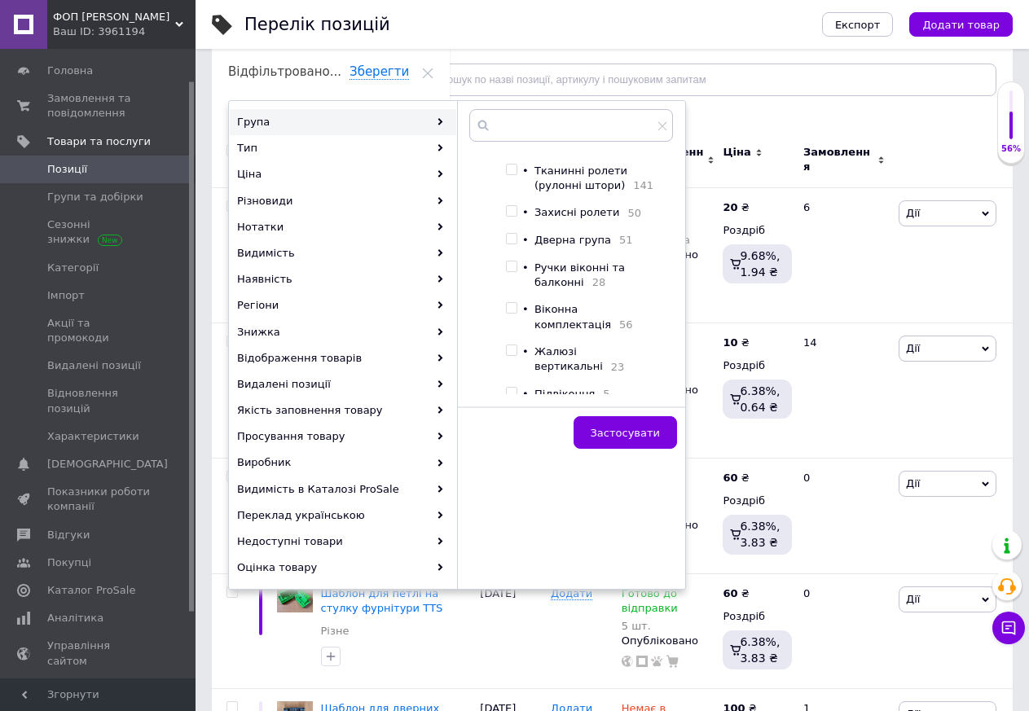
click at [559, 330] on span "Віконна комплектація" at bounding box center [573, 316] width 77 height 27
checkbox input "true"
click at [608, 423] on button "Застосувати" at bounding box center [625, 432] width 103 height 33
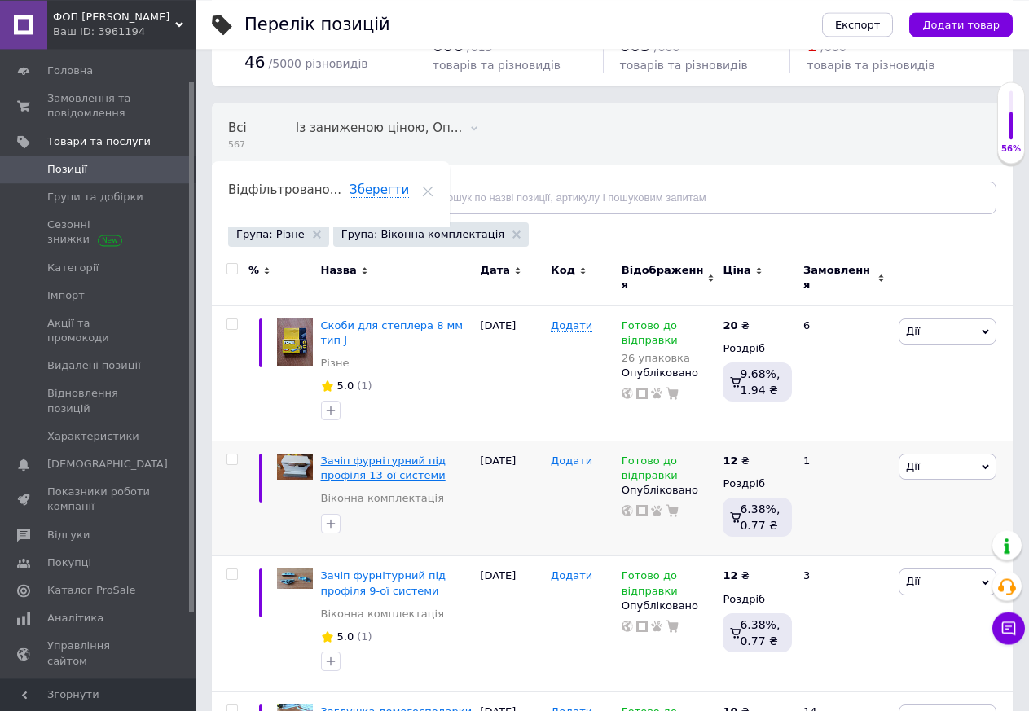
scroll to position [23, 0]
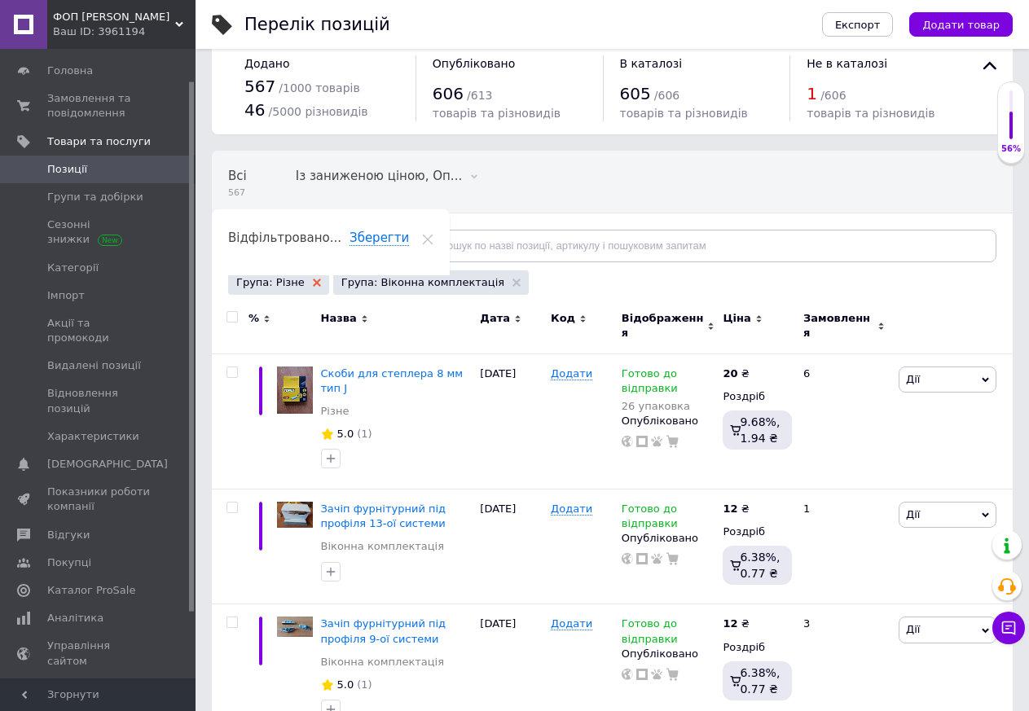
click at [313, 281] on use at bounding box center [317, 283] width 8 height 8
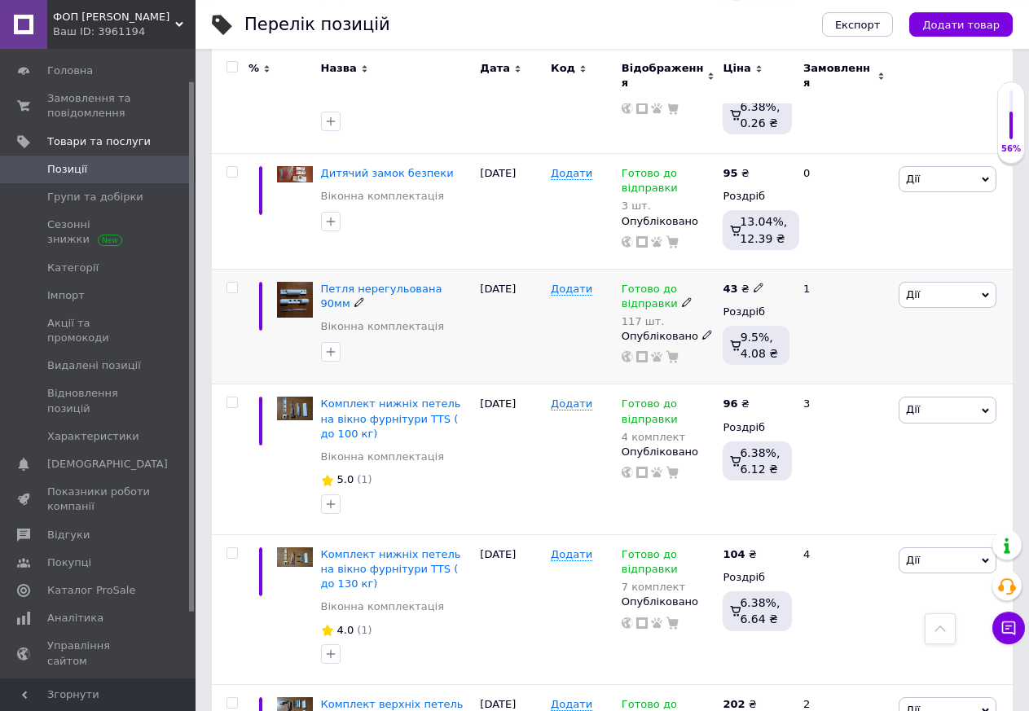
scroll to position [3947, 0]
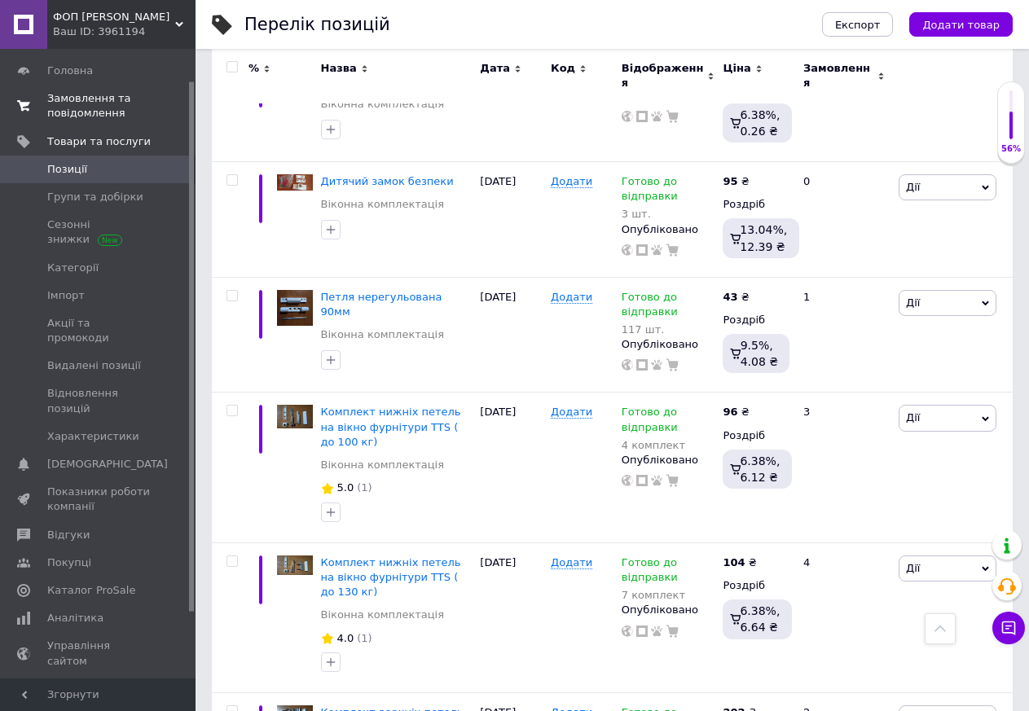
click at [86, 103] on span "Замовлення та повідомлення" at bounding box center [98, 105] width 103 height 29
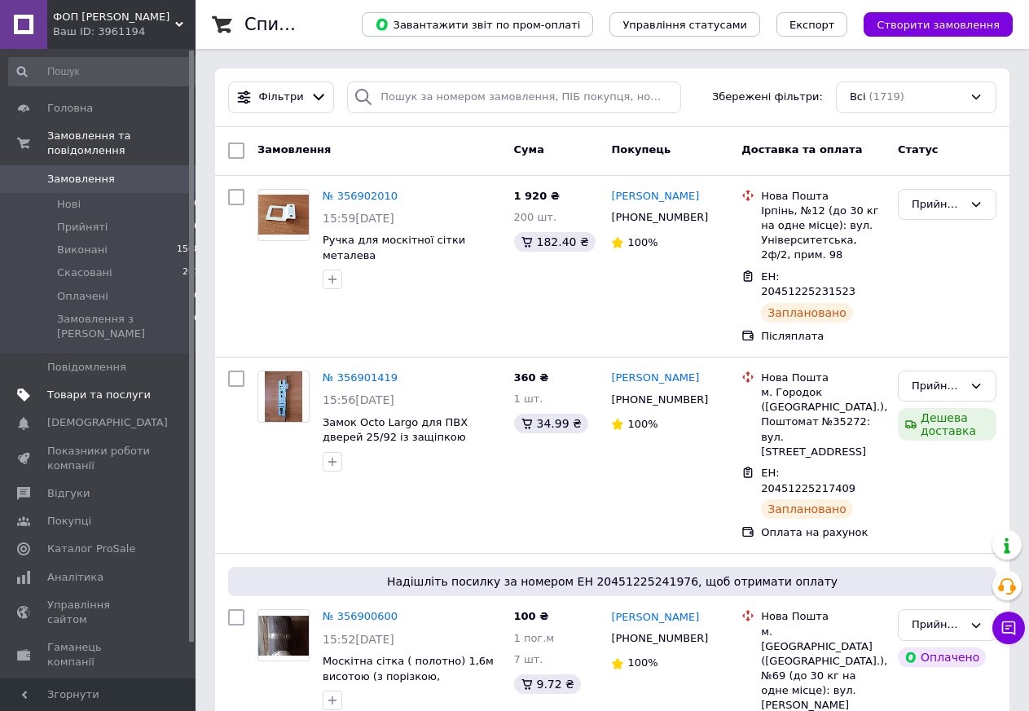
click at [90, 388] on span "Товари та послуги" at bounding box center [98, 395] width 103 height 15
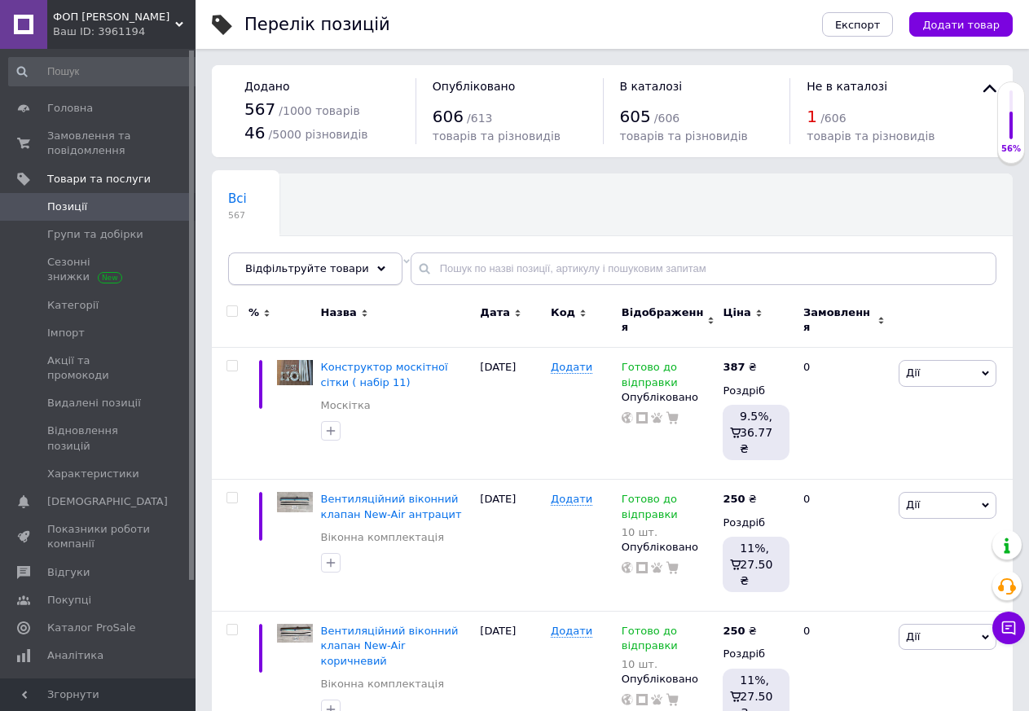
click at [351, 273] on div "Відфільтруйте товари" at bounding box center [315, 269] width 174 height 33
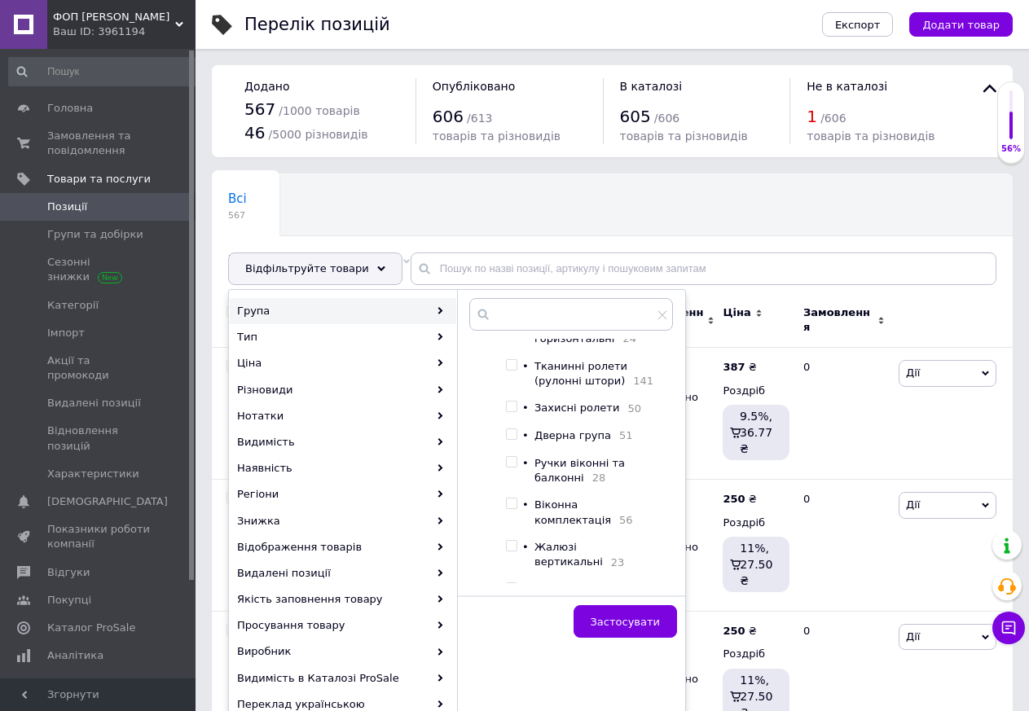
scroll to position [162, 0]
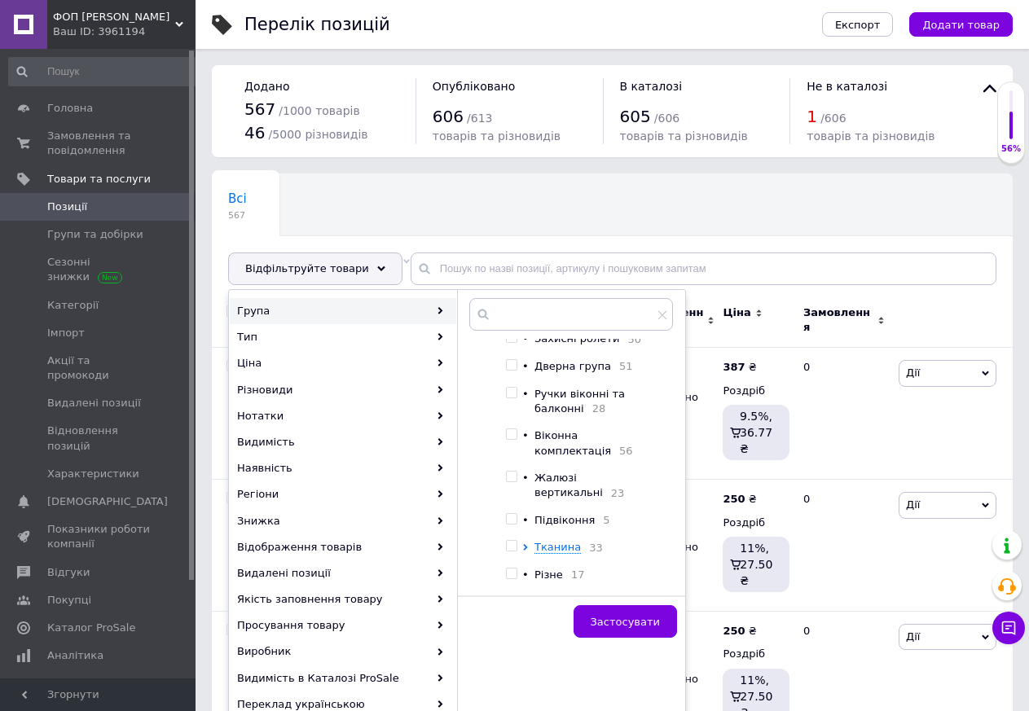
click at [568, 441] on span "Віконна комплектація" at bounding box center [573, 442] width 77 height 27
checkbox input "true"
click at [614, 623] on span "Застосувати" at bounding box center [625, 622] width 69 height 12
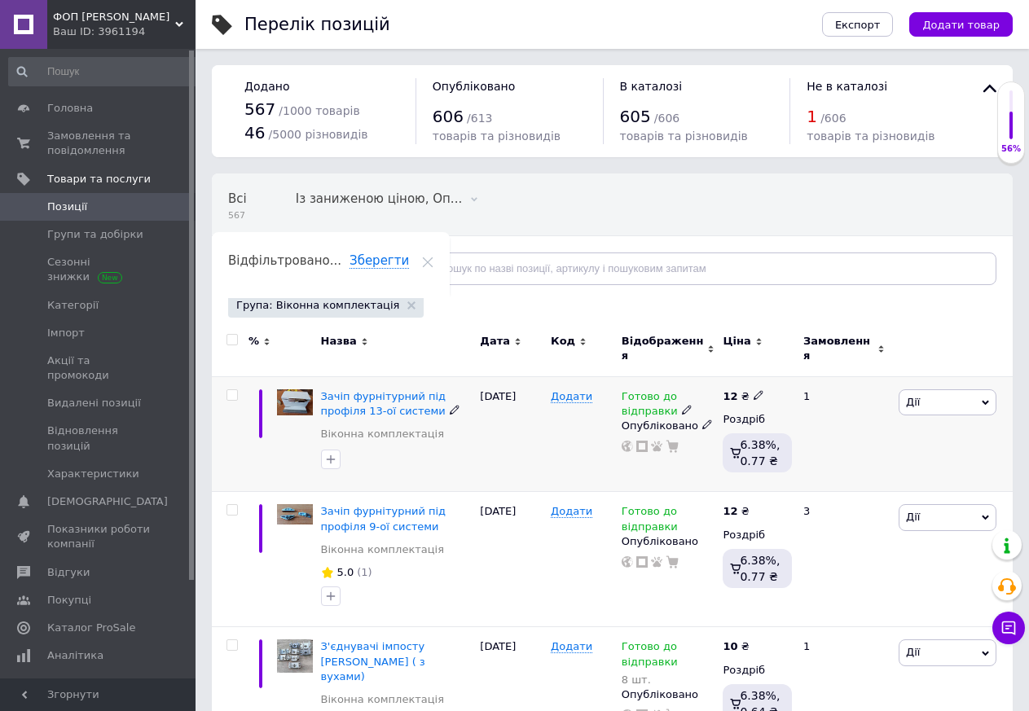
click at [974, 389] on span "Дії" at bounding box center [948, 402] width 98 height 26
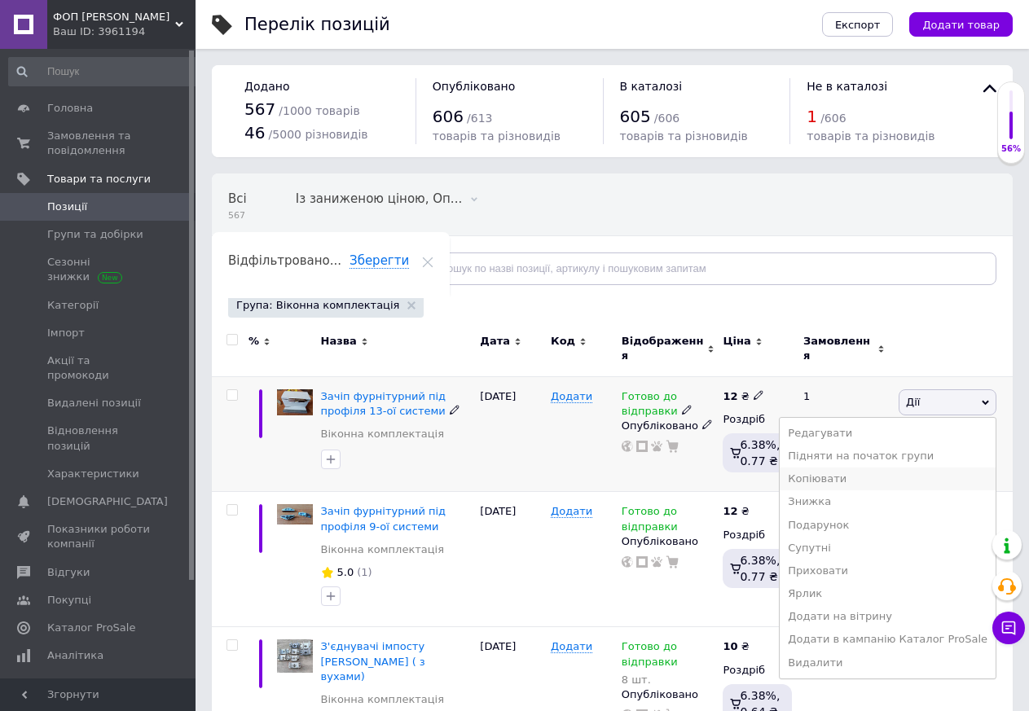
click at [856, 475] on li "Копіювати" at bounding box center [888, 479] width 216 height 23
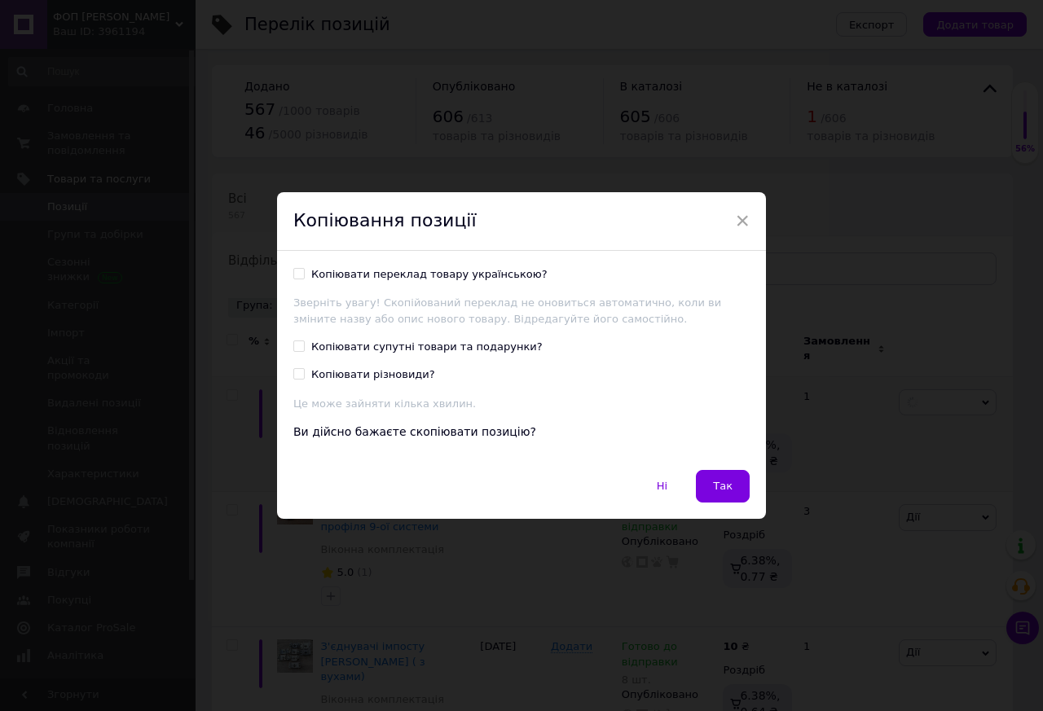
click at [376, 273] on div "Копіювати переклад товару українською?" at bounding box center [429, 274] width 236 height 15
click at [304, 273] on input "Копіювати переклад товару українською?" at bounding box center [298, 273] width 11 height 11
checkbox input "true"
click at [715, 474] on button "Так" at bounding box center [723, 486] width 54 height 33
